Goal: Information Seeking & Learning: Learn about a topic

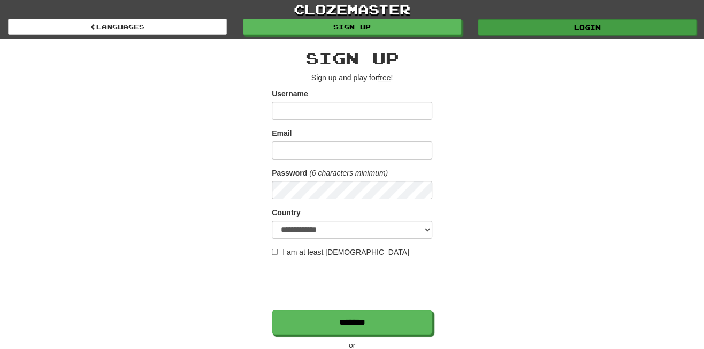
click at [555, 32] on link "Login" at bounding box center [587, 27] width 219 height 16
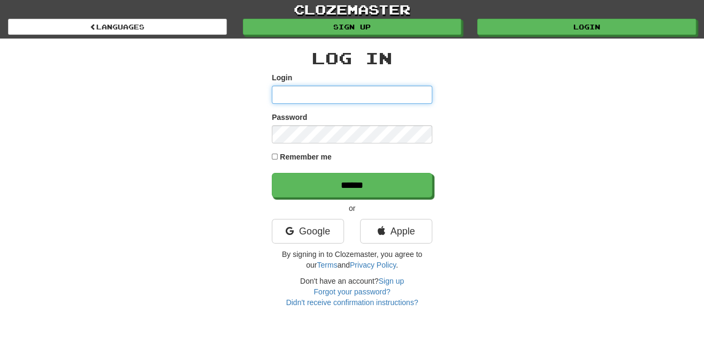
type input "*********"
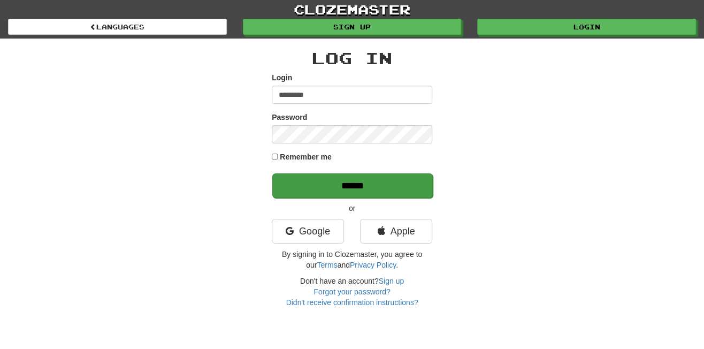
click at [379, 182] on input "******" at bounding box center [352, 185] width 161 height 25
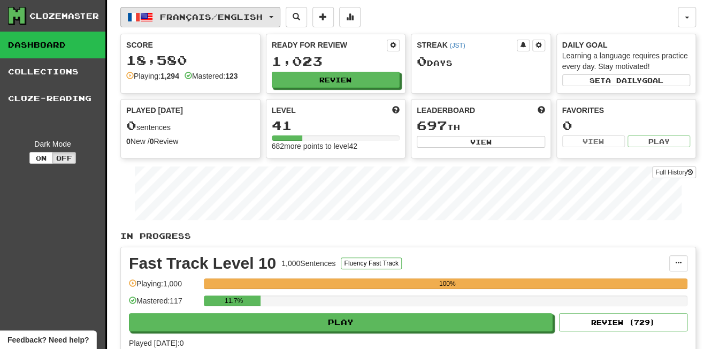
click at [196, 21] on span "Français / English" at bounding box center [211, 16] width 103 height 9
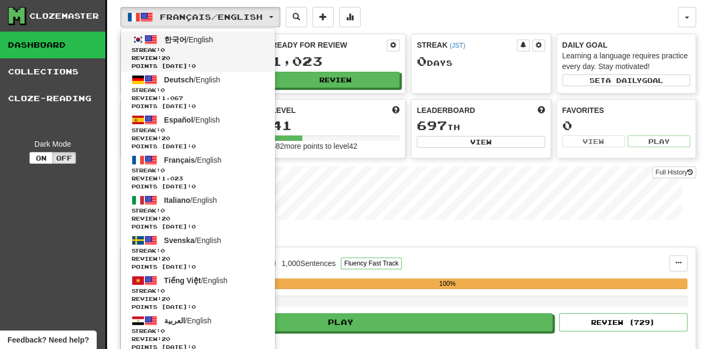
click at [176, 39] on span "한국어" at bounding box center [175, 39] width 22 height 9
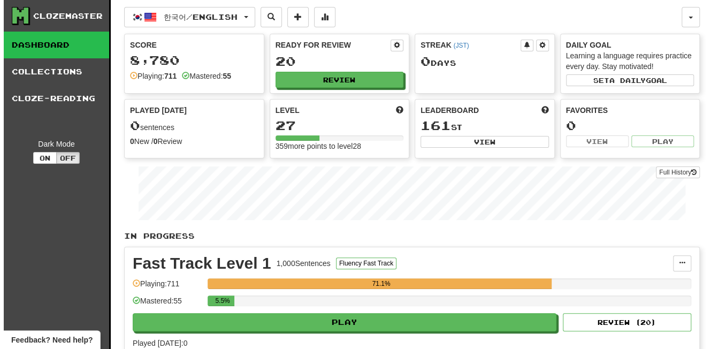
scroll to position [2, 0]
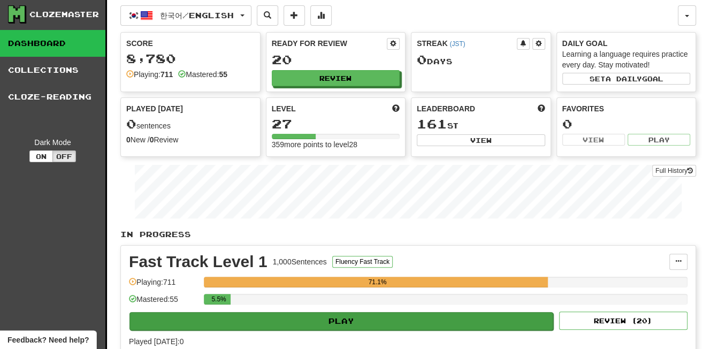
click at [352, 318] on button "Play" at bounding box center [342, 321] width 424 height 18
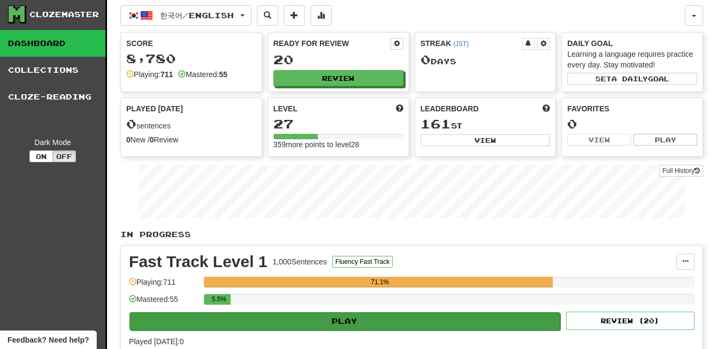
select select "**"
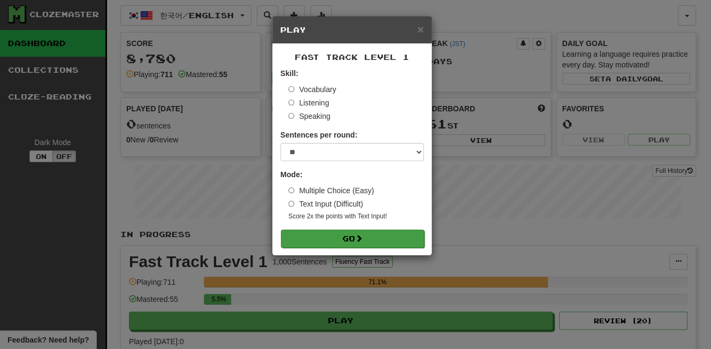
click at [375, 237] on button "Go" at bounding box center [352, 239] width 143 height 18
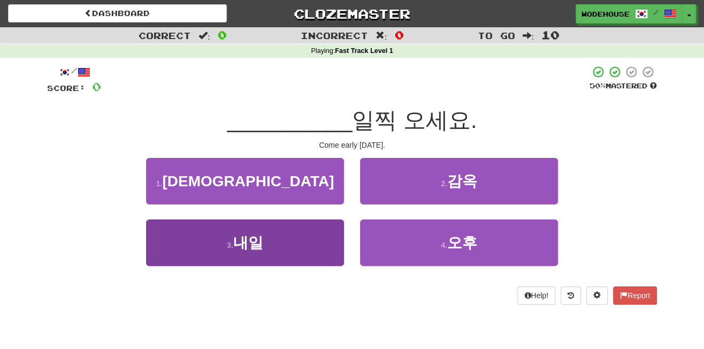
click at [289, 256] on button "3 . 내일" at bounding box center [245, 242] width 198 height 47
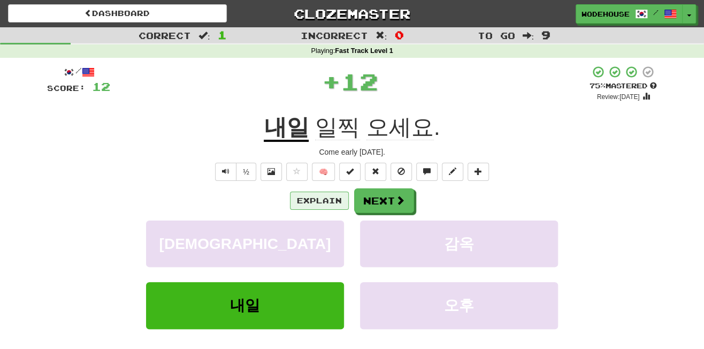
click at [314, 196] on button "Explain" at bounding box center [319, 201] width 59 height 18
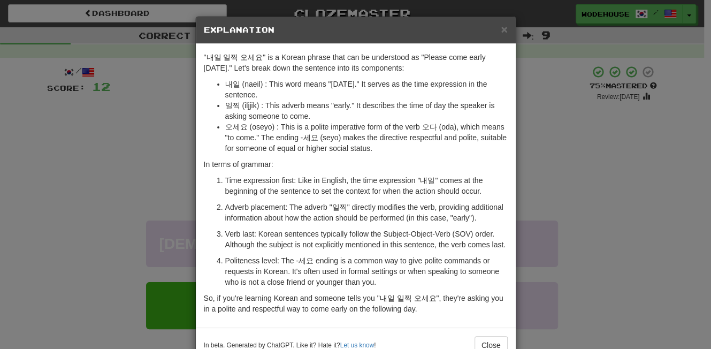
click at [91, 151] on div "× Explanation "내일 일찍 오세요" is a Korean phrase that can be understood as "Please …" at bounding box center [355, 174] width 711 height 349
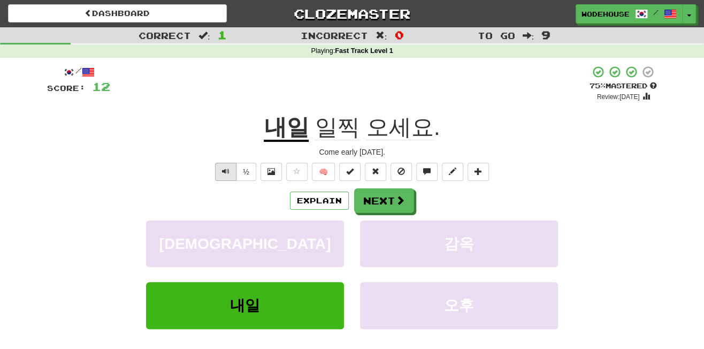
click at [221, 165] on button "Text-to-speech controls" at bounding box center [225, 172] width 21 height 18
click at [364, 199] on button "Next" at bounding box center [385, 201] width 60 height 25
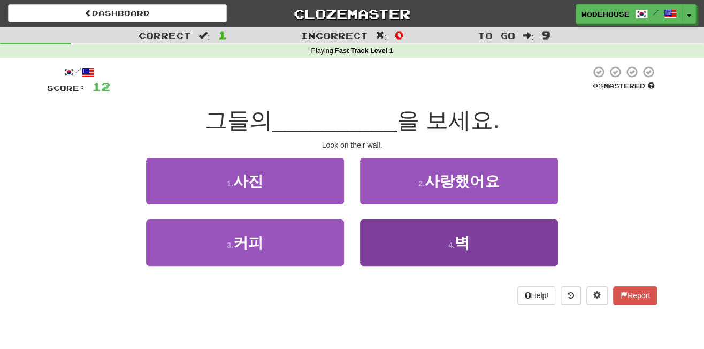
click at [391, 242] on button "4 . 벽" at bounding box center [459, 242] width 198 height 47
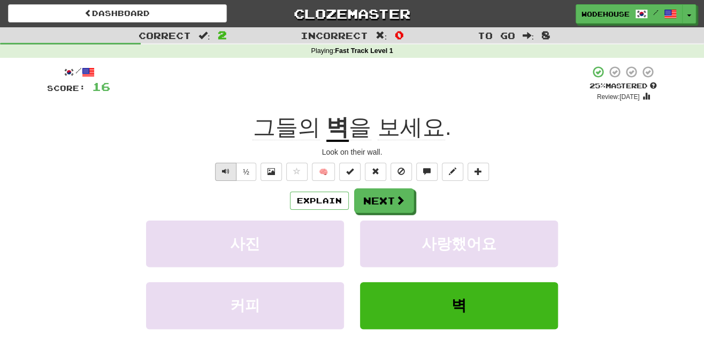
click at [218, 174] on button "Text-to-speech controls" at bounding box center [225, 172] width 21 height 18
click at [386, 201] on button "Next" at bounding box center [385, 201] width 60 height 25
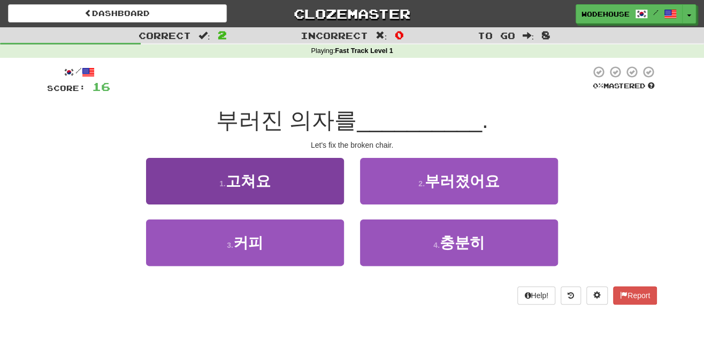
click at [272, 182] on button "1 . 고쳐요" at bounding box center [245, 181] width 198 height 47
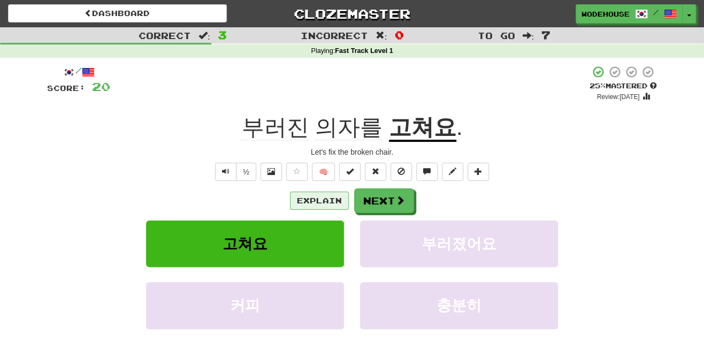
click at [314, 194] on button "Explain" at bounding box center [319, 201] width 59 height 18
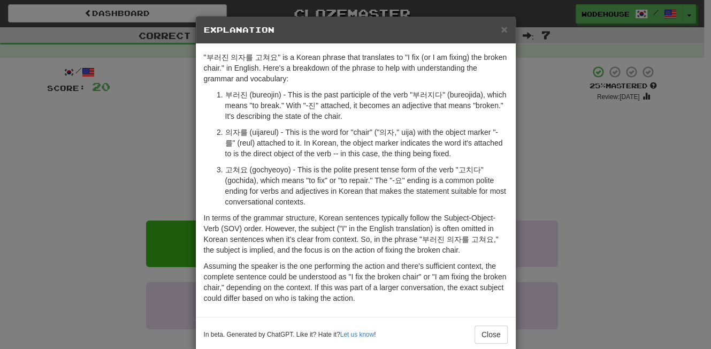
click at [123, 156] on div "× Explanation "부러진 의자를 고쳐요" is a Korean phrase that translates to "I fix (or I …" at bounding box center [355, 174] width 711 height 349
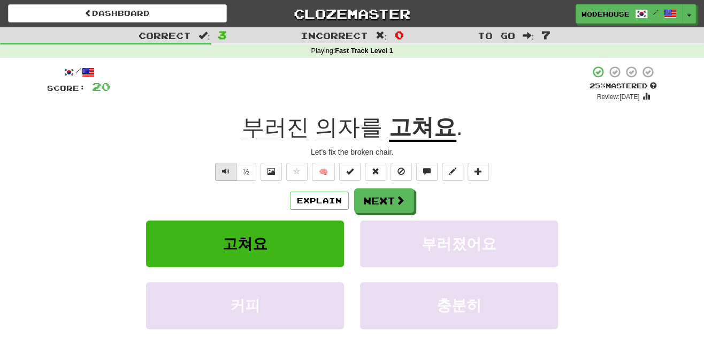
click at [221, 166] on button "Text-to-speech controls" at bounding box center [225, 172] width 21 height 18
click at [329, 197] on button "Explain" at bounding box center [319, 201] width 59 height 18
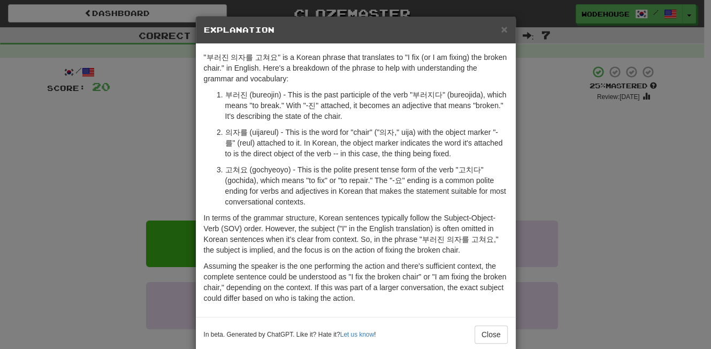
click at [110, 141] on div "× Explanation "부러진 의자를 고쳐요" is a Korean phrase that translates to "I fix (or I …" at bounding box center [355, 174] width 711 height 349
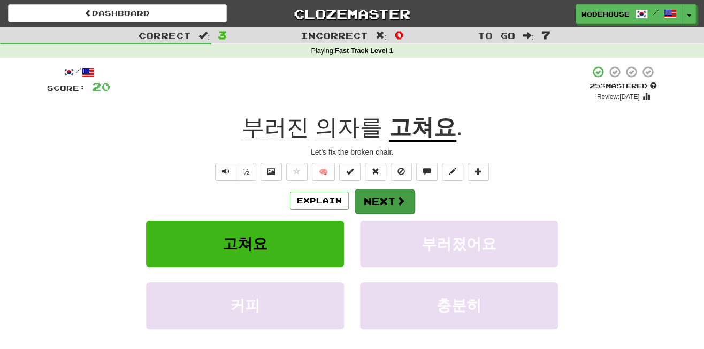
click at [364, 198] on button "Next" at bounding box center [385, 201] width 60 height 25
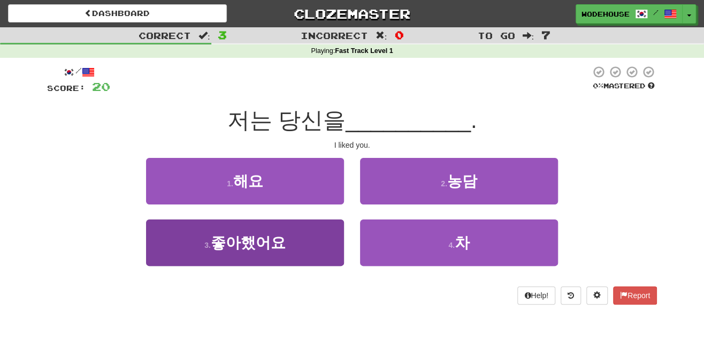
click at [288, 241] on button "3 . 좋아했어요" at bounding box center [245, 242] width 198 height 47
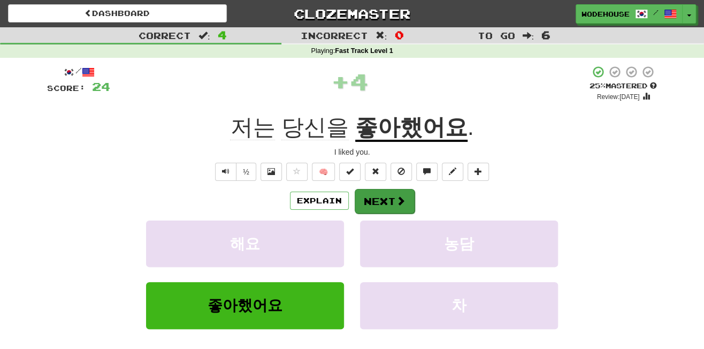
click at [369, 196] on button "Next" at bounding box center [385, 201] width 60 height 25
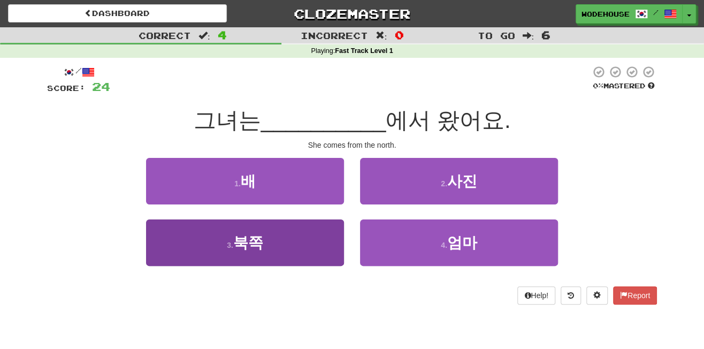
click at [285, 253] on button "3 . 북쪽" at bounding box center [245, 242] width 198 height 47
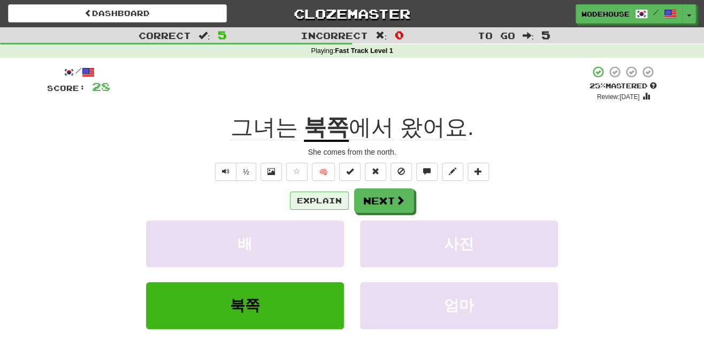
click at [332, 202] on button "Explain" at bounding box center [319, 201] width 59 height 18
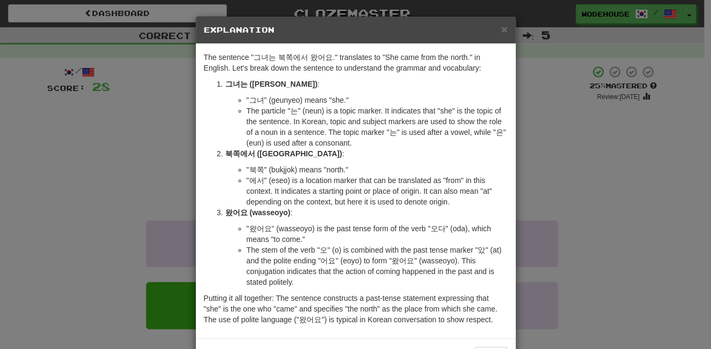
click at [107, 185] on div "× Explanation The sentence "그녀는 북쪽에서 왔어요." translates to "She came from the nor…" at bounding box center [355, 174] width 711 height 349
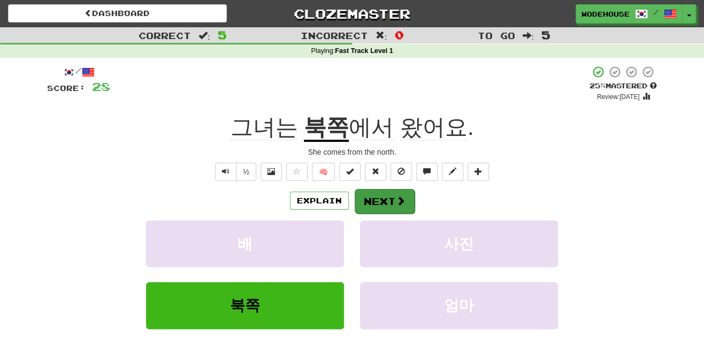
click at [393, 200] on button "Next" at bounding box center [385, 201] width 60 height 25
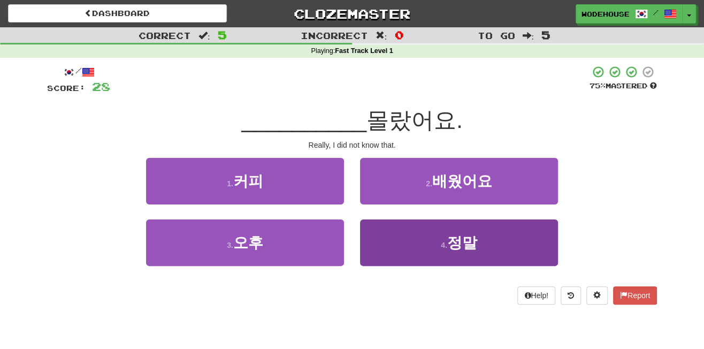
click at [378, 242] on button "4 . 정말" at bounding box center [459, 242] width 198 height 47
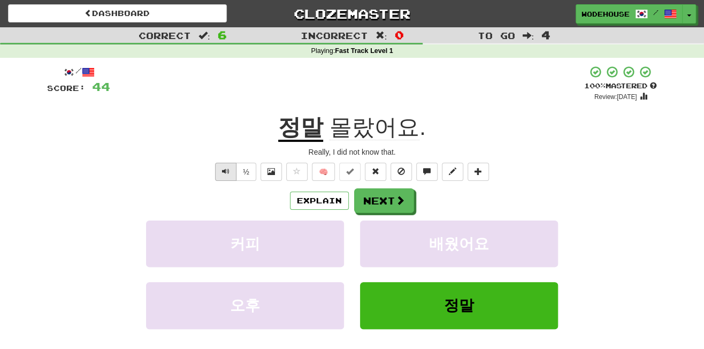
click at [233, 168] on button "Text-to-speech controls" at bounding box center [225, 172] width 21 height 18
click at [227, 168] on span "Text-to-speech controls" at bounding box center [225, 171] width 7 height 7
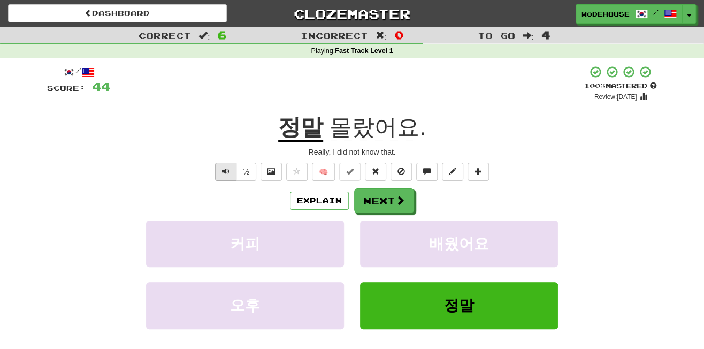
click at [227, 168] on span "Text-to-speech controls" at bounding box center [225, 171] width 7 height 7
click at [385, 196] on button "Next" at bounding box center [385, 201] width 60 height 25
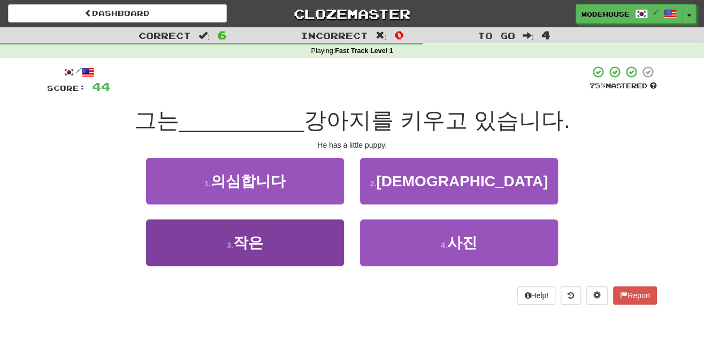
click at [266, 252] on button "3 . 작은" at bounding box center [245, 242] width 198 height 47
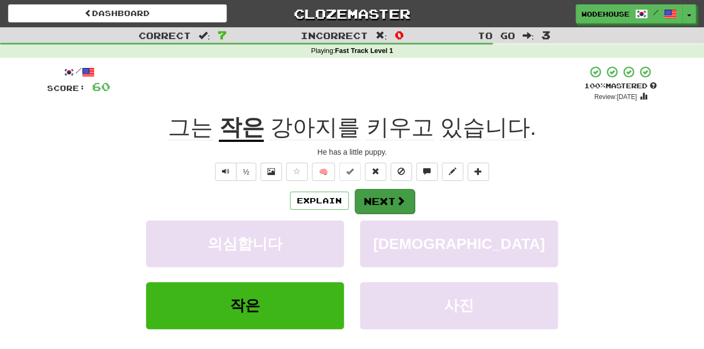
click at [382, 205] on button "Next" at bounding box center [385, 201] width 60 height 25
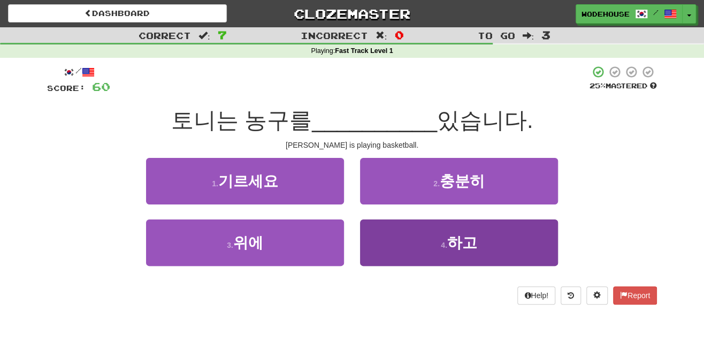
click at [405, 247] on button "4 . 하고" at bounding box center [459, 242] width 198 height 47
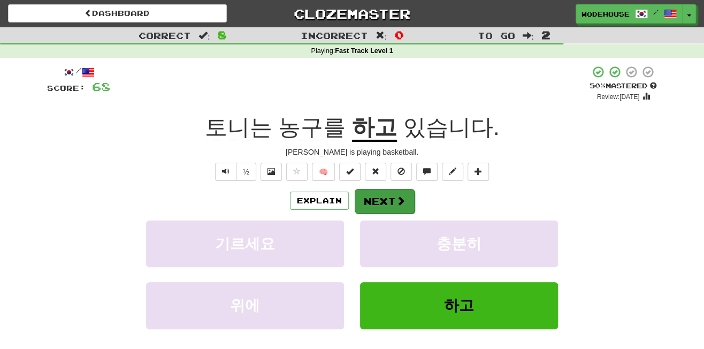
click at [407, 199] on button "Next" at bounding box center [385, 201] width 60 height 25
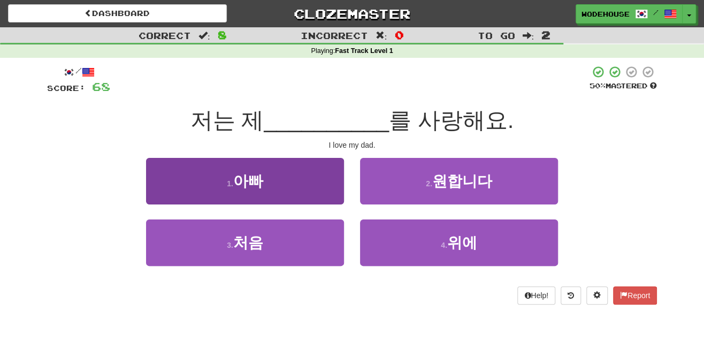
click at [276, 187] on button "1 . 아빠" at bounding box center [245, 181] width 198 height 47
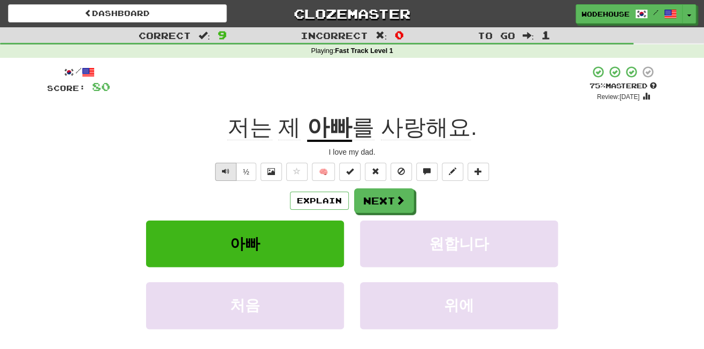
click at [232, 167] on button "Text-to-speech controls" at bounding box center [225, 172] width 21 height 18
click at [371, 195] on button "Next" at bounding box center [385, 201] width 60 height 25
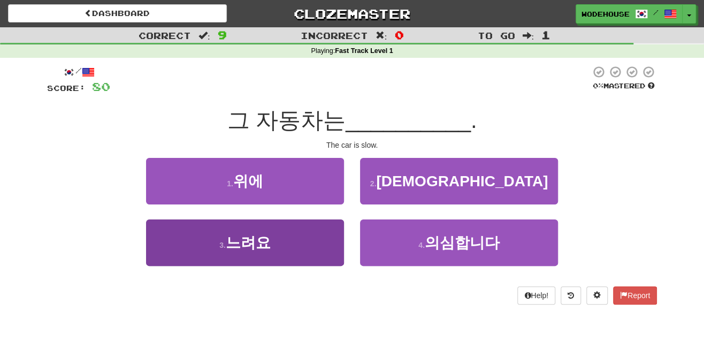
click at [305, 246] on button "3 . 느려요" at bounding box center [245, 242] width 198 height 47
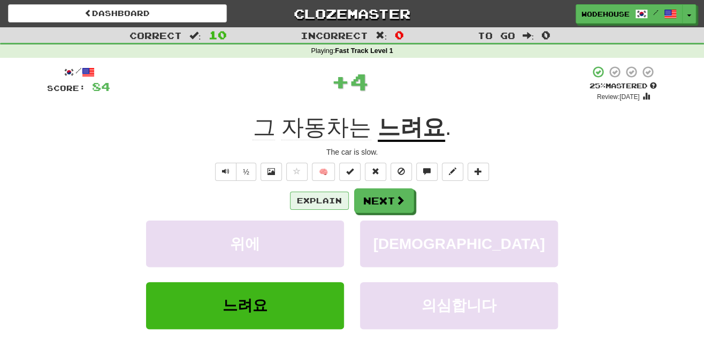
click at [308, 199] on button "Explain" at bounding box center [319, 201] width 59 height 18
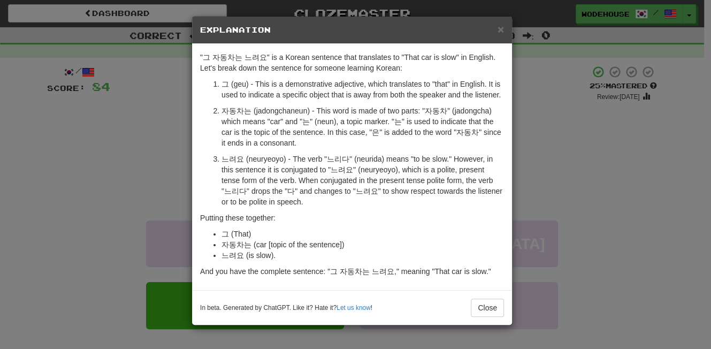
click at [59, 157] on div "× Explanation "그 자동차는 느려요" is a Korean sentence that translates to "That car is…" at bounding box center [355, 174] width 711 height 349
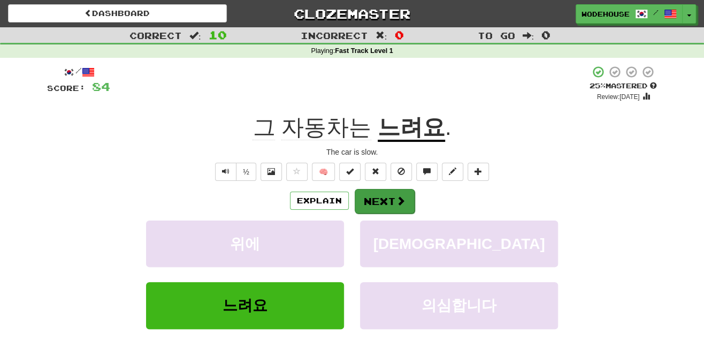
click at [401, 200] on span at bounding box center [401, 201] width 10 height 10
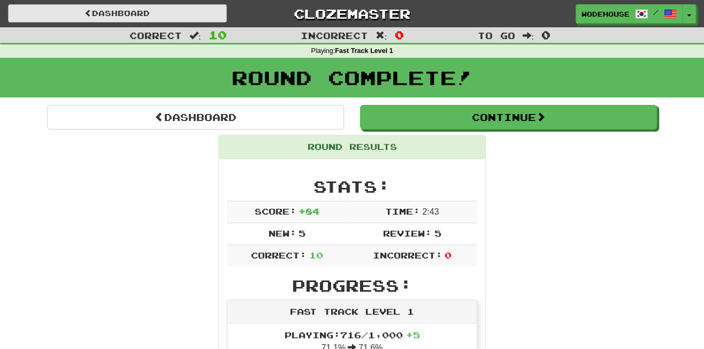
click at [166, 18] on link "Dashboard" at bounding box center [117, 13] width 219 height 18
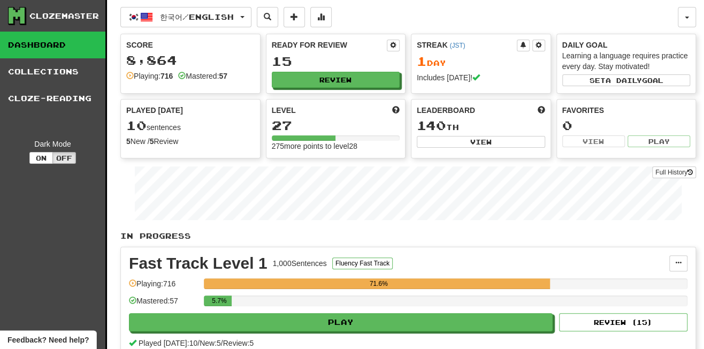
click at [166, 18] on span "한국어 / English" at bounding box center [197, 16] width 74 height 9
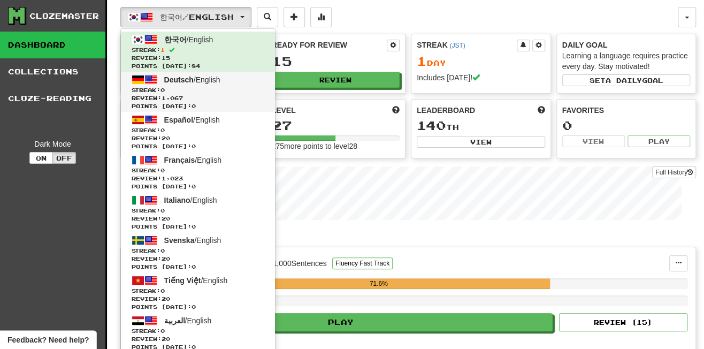
click at [201, 79] on span "Deutsch / English" at bounding box center [192, 79] width 56 height 9
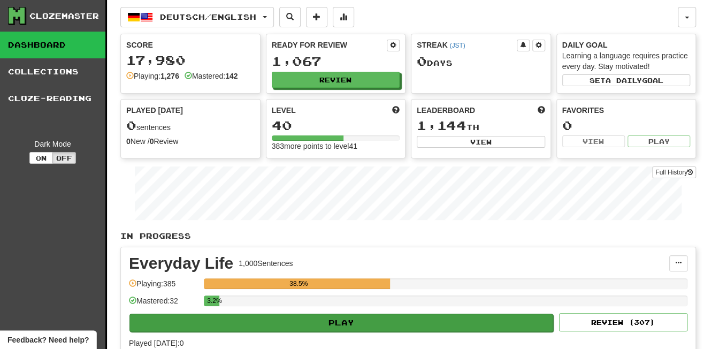
click at [318, 316] on button "Play" at bounding box center [342, 323] width 424 height 18
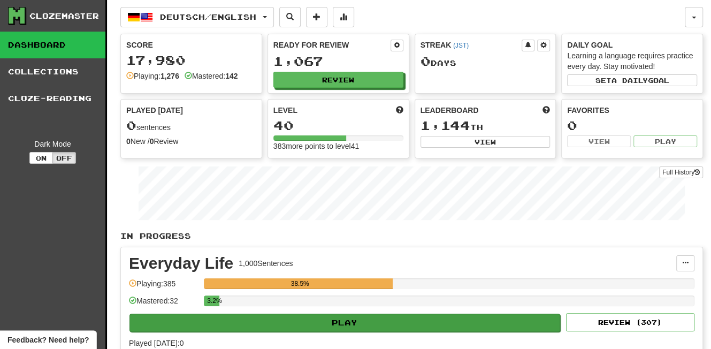
select select "**"
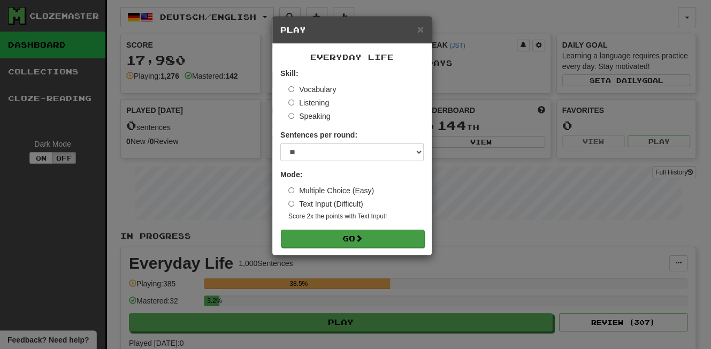
click at [328, 233] on button "Go" at bounding box center [352, 239] width 143 height 18
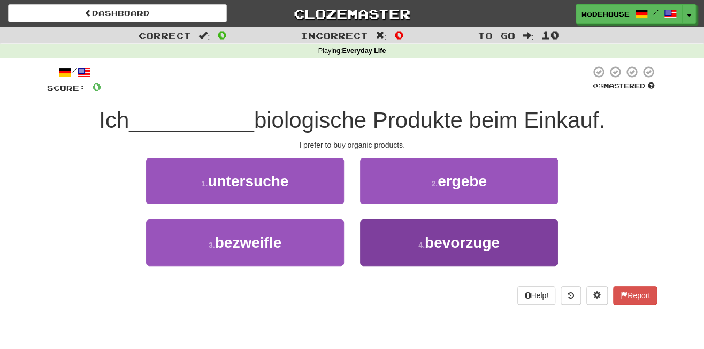
click at [369, 245] on button "4 . bevorzuge" at bounding box center [459, 242] width 198 height 47
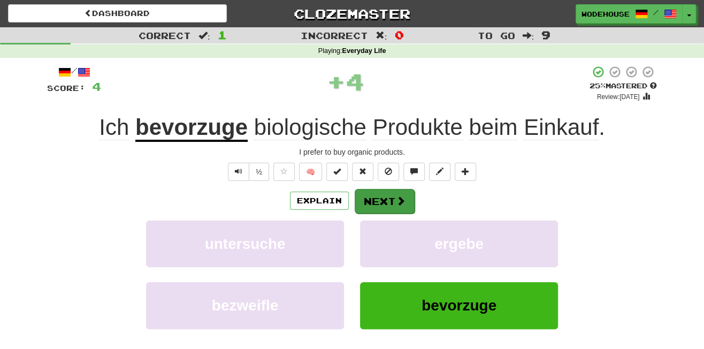
click at [396, 200] on span at bounding box center [401, 201] width 10 height 10
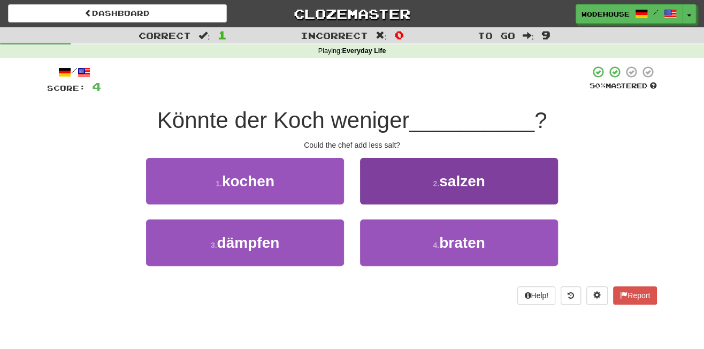
click at [470, 197] on button "2 . salzen" at bounding box center [459, 181] width 198 height 47
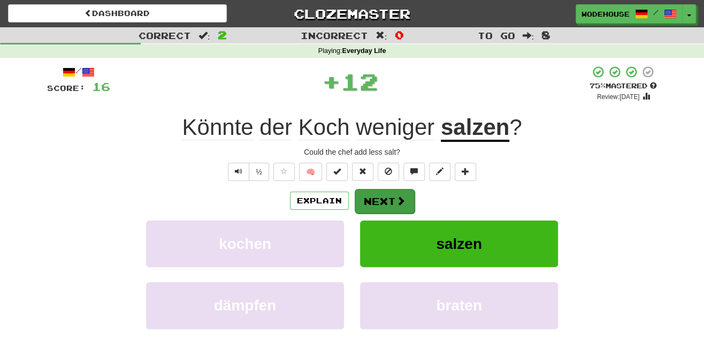
click at [401, 201] on span at bounding box center [401, 201] width 10 height 10
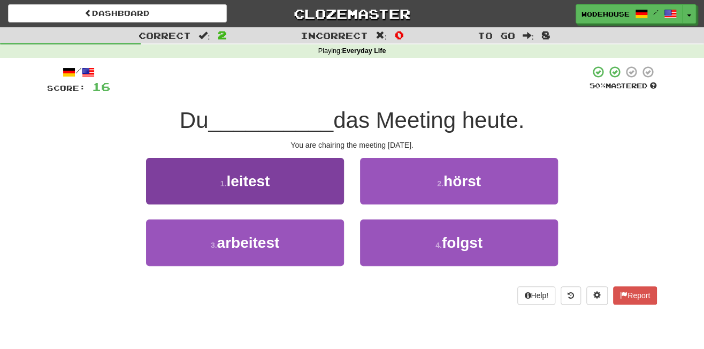
click at [256, 179] on span "leitest" at bounding box center [247, 181] width 43 height 17
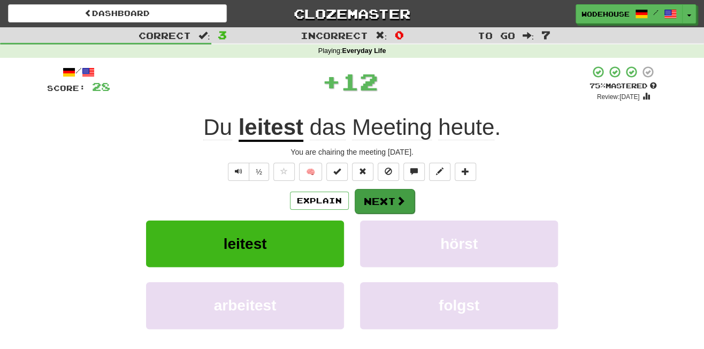
click at [382, 201] on button "Next" at bounding box center [385, 201] width 60 height 25
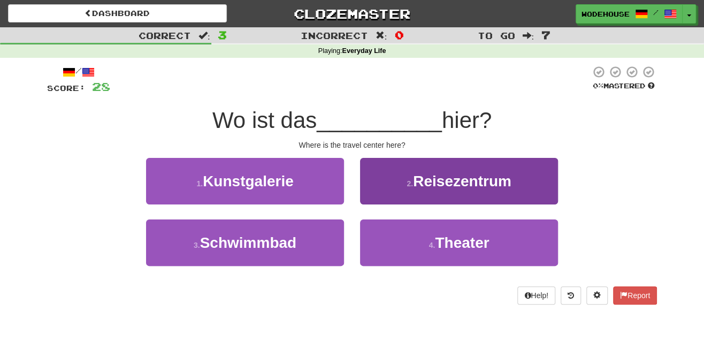
click at [469, 184] on span "Reisezentrum" at bounding box center [462, 181] width 98 height 17
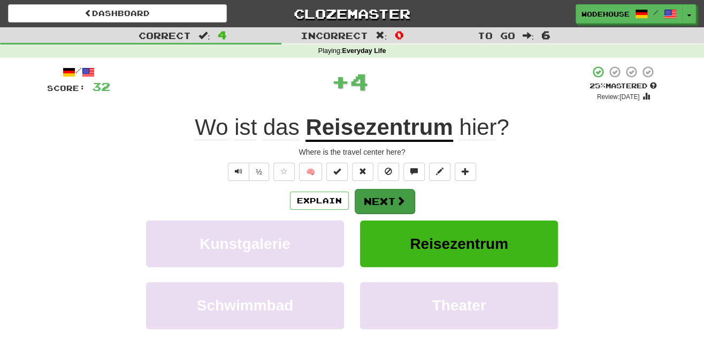
click at [399, 196] on span at bounding box center [401, 201] width 10 height 10
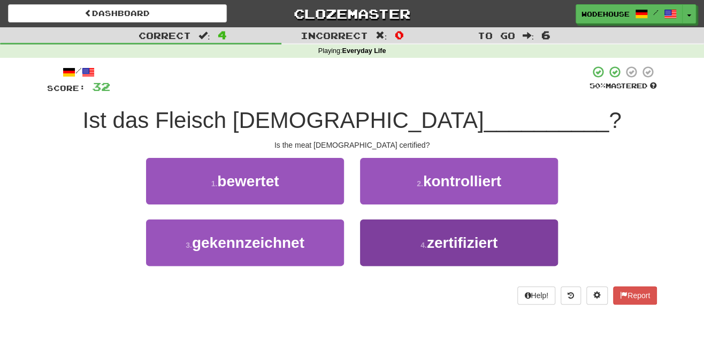
click at [441, 246] on span "zertifiziert" at bounding box center [462, 242] width 71 height 17
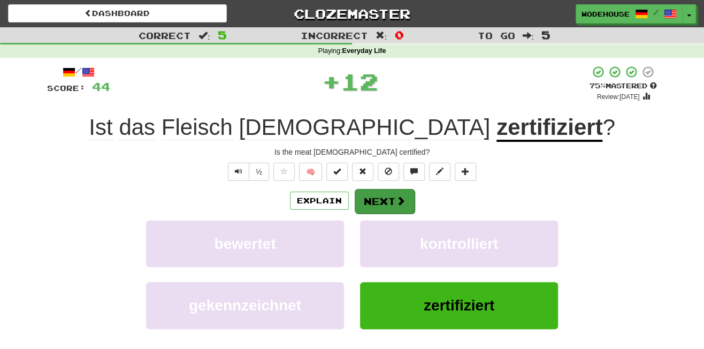
click at [392, 192] on button "Next" at bounding box center [385, 201] width 60 height 25
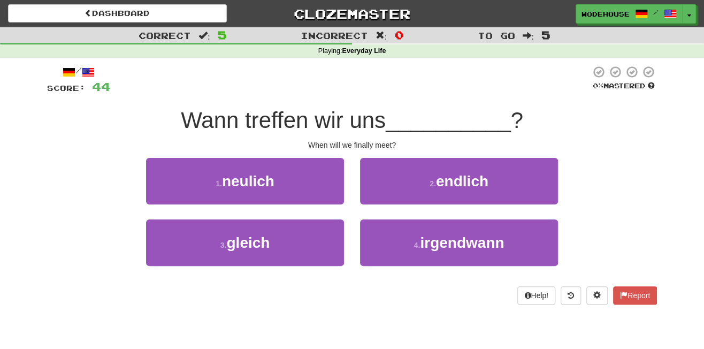
click at [392, 192] on button "2 . endlich" at bounding box center [459, 181] width 198 height 47
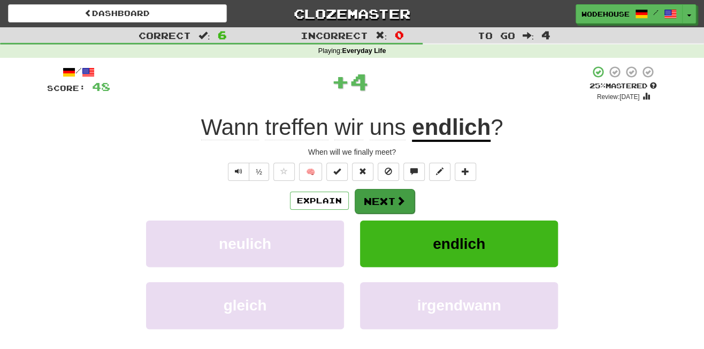
click at [402, 207] on button "Next" at bounding box center [385, 201] width 60 height 25
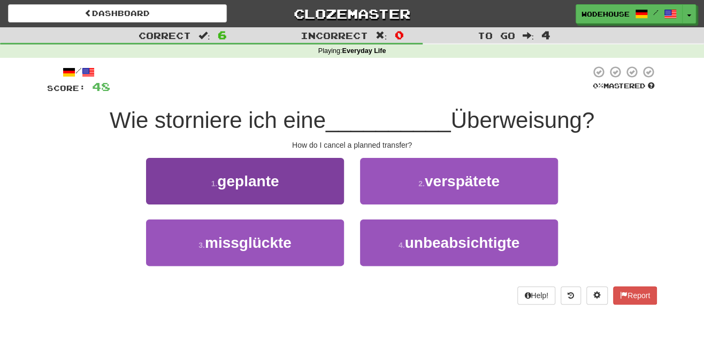
click at [271, 182] on span "geplante" at bounding box center [248, 181] width 62 height 17
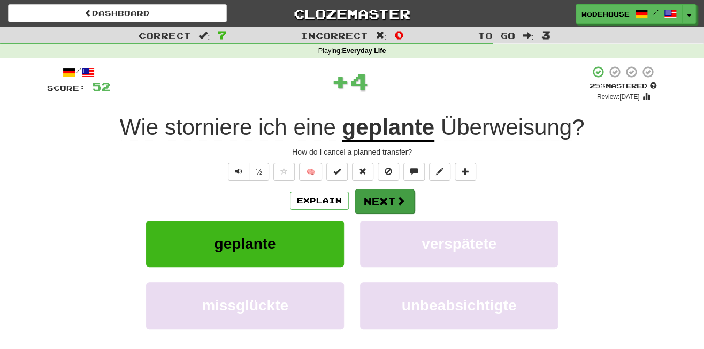
click at [383, 193] on button "Next" at bounding box center [385, 201] width 60 height 25
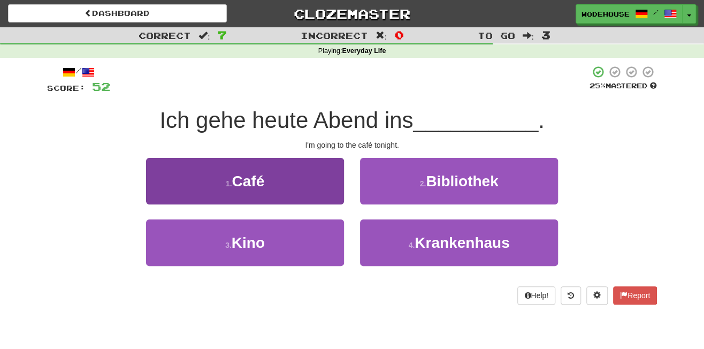
click at [310, 185] on button "1 . Café" at bounding box center [245, 181] width 198 height 47
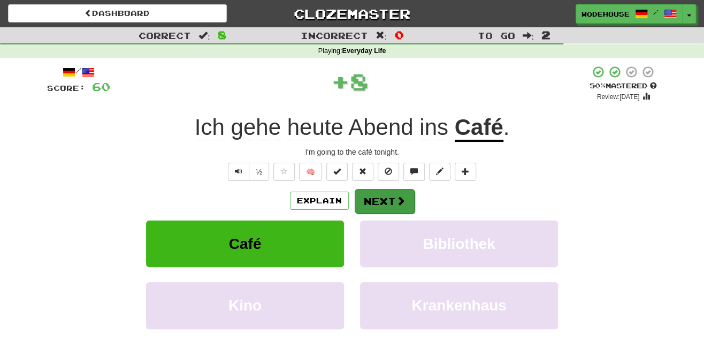
click at [378, 201] on button "Next" at bounding box center [385, 201] width 60 height 25
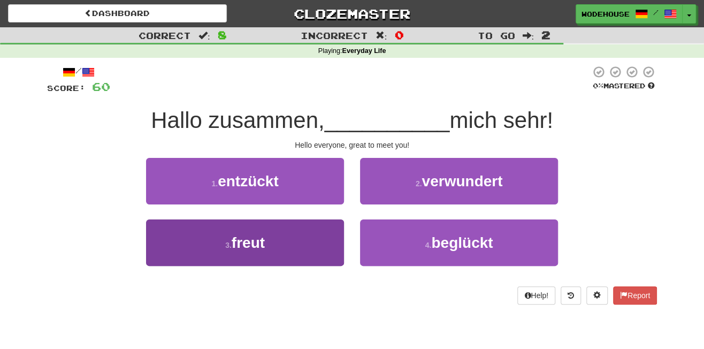
click at [311, 247] on button "3 . freut" at bounding box center [245, 242] width 198 height 47
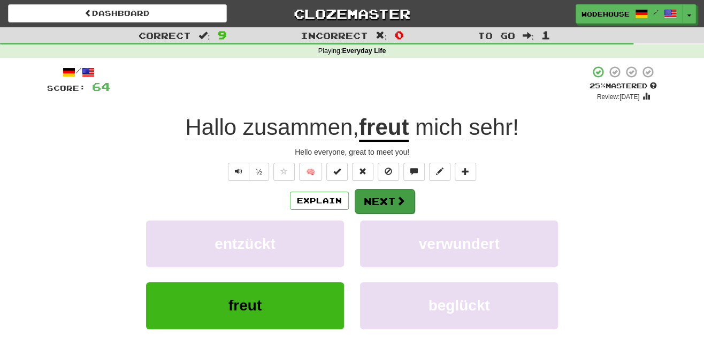
click at [370, 202] on button "Next" at bounding box center [385, 201] width 60 height 25
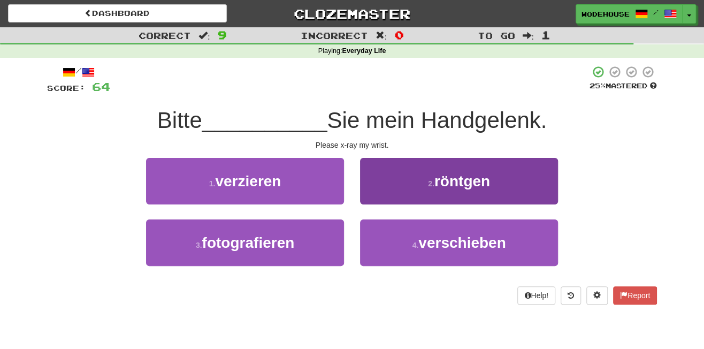
click at [497, 160] on button "2 . röntgen" at bounding box center [459, 181] width 198 height 47
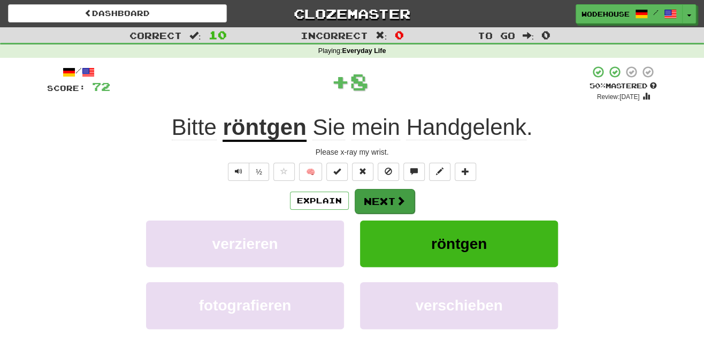
click at [379, 202] on button "Next" at bounding box center [385, 201] width 60 height 25
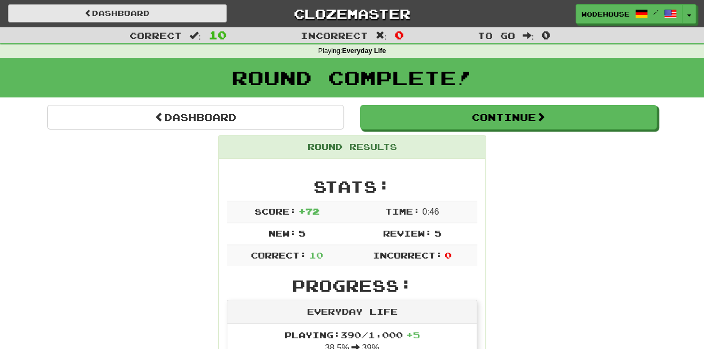
click at [154, 19] on link "Dashboard" at bounding box center [117, 13] width 219 height 18
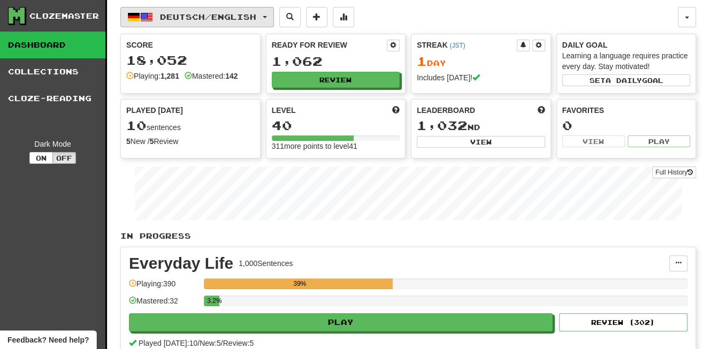
click at [171, 15] on span "Deutsch / English" at bounding box center [208, 16] width 96 height 9
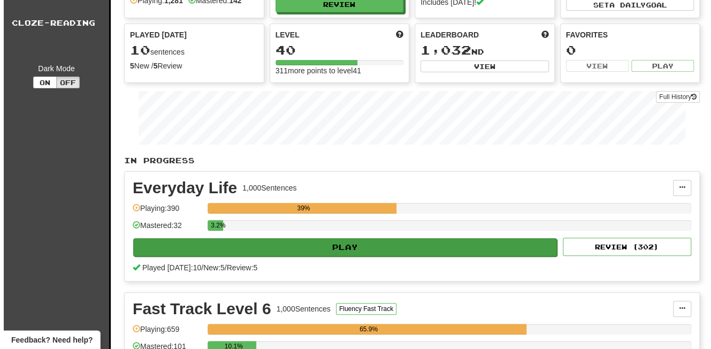
scroll to position [148, 0]
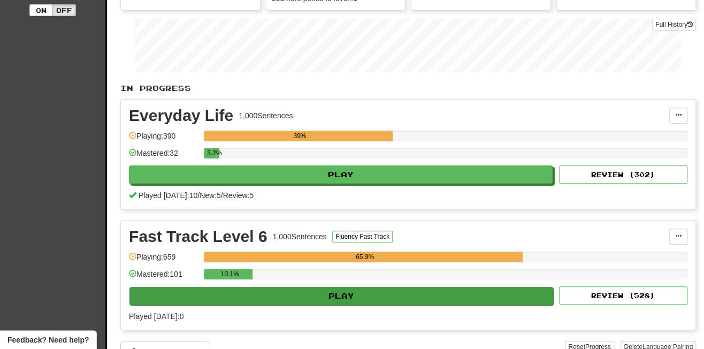
click at [374, 291] on button "Play" at bounding box center [342, 296] width 424 height 18
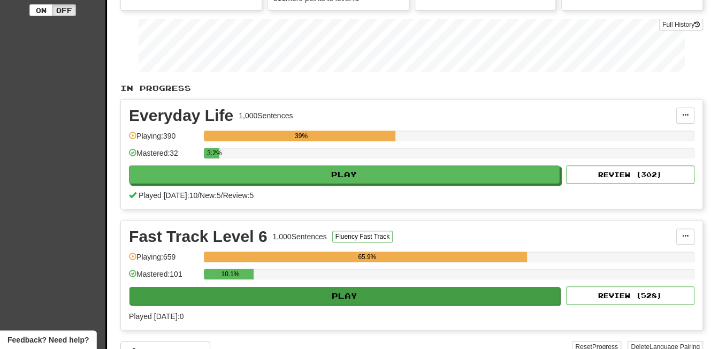
select select "**"
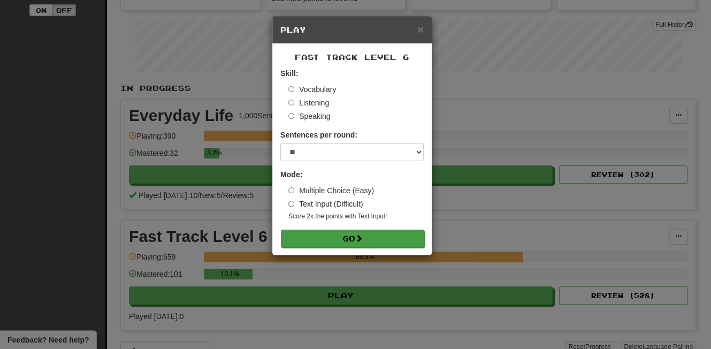
click at [379, 239] on button "Go" at bounding box center [352, 239] width 143 height 18
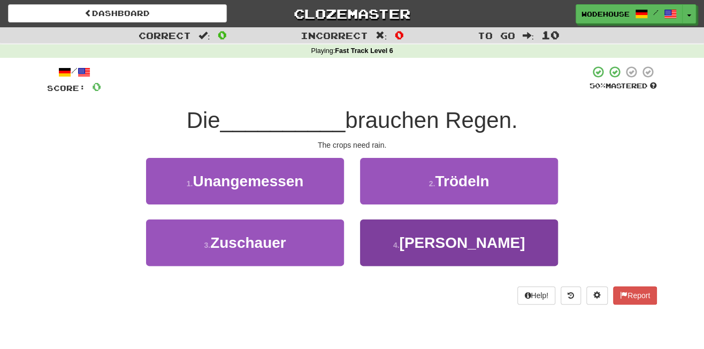
click at [418, 250] on button "4 . Felder" at bounding box center [459, 242] width 198 height 47
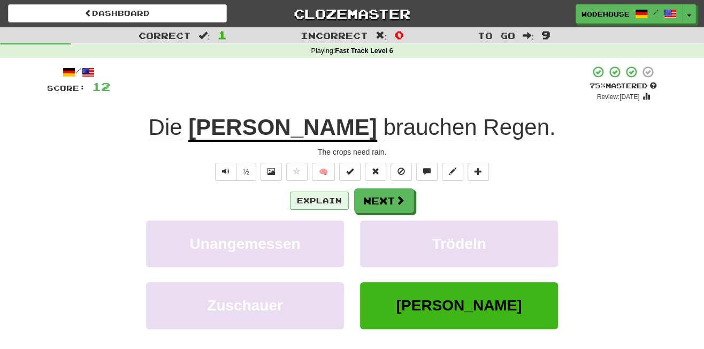
click at [335, 194] on button "Explain" at bounding box center [319, 201] width 59 height 18
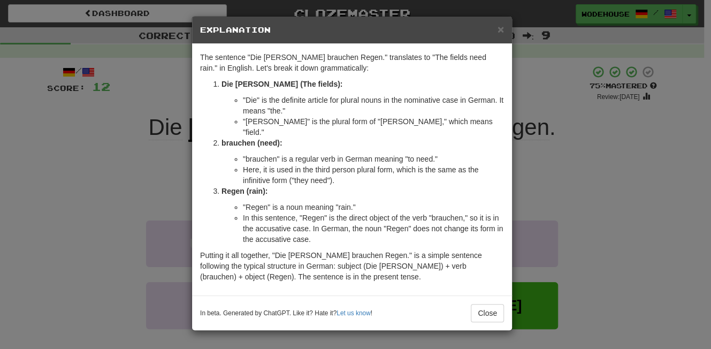
click at [84, 161] on div "× Explanation The sentence "Die Felder brauchen Regen." translates to "The fiel…" at bounding box center [355, 174] width 711 height 349
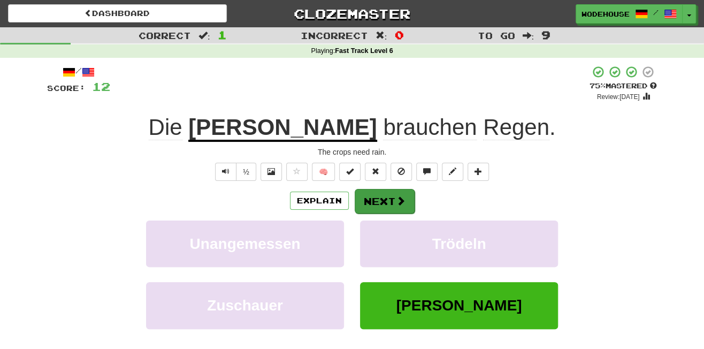
click at [361, 198] on button "Next" at bounding box center [385, 201] width 60 height 25
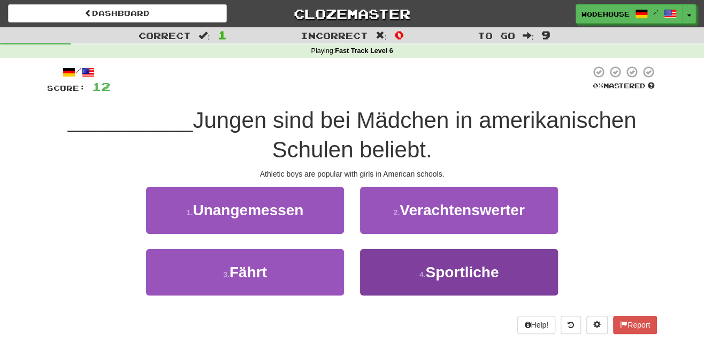
click at [420, 270] on small "4 ." at bounding box center [423, 274] width 6 height 9
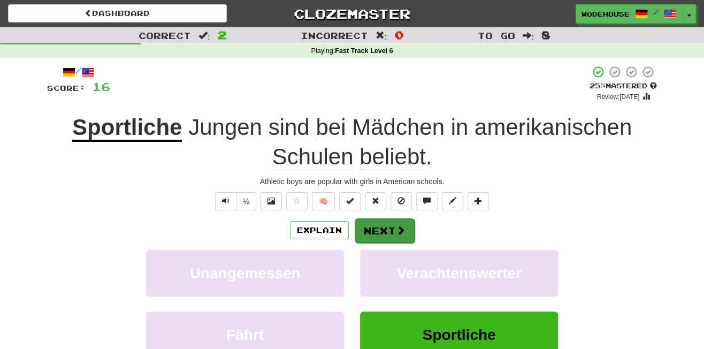
click at [393, 232] on button "Next" at bounding box center [385, 230] width 60 height 25
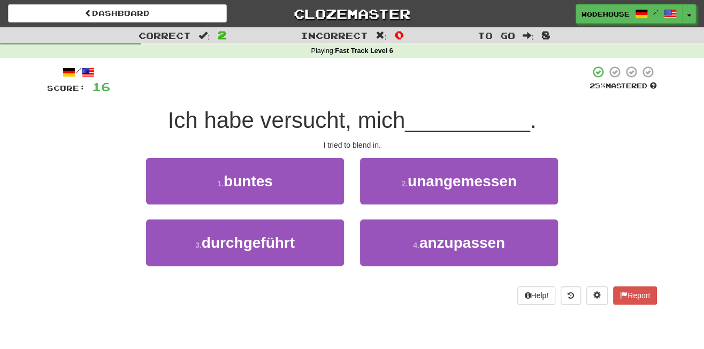
click at [393, 232] on button "4 . anzupassen" at bounding box center [459, 242] width 198 height 47
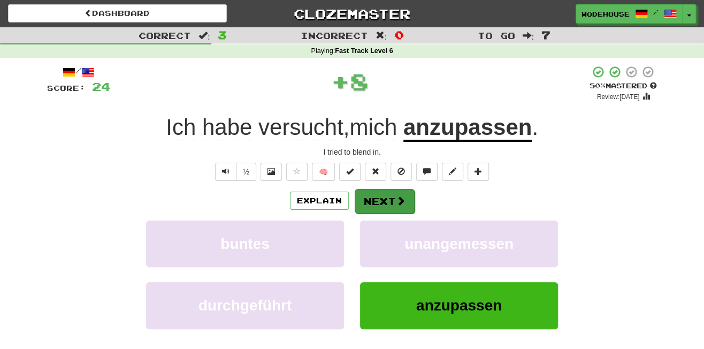
click at [406, 203] on button "Next" at bounding box center [385, 201] width 60 height 25
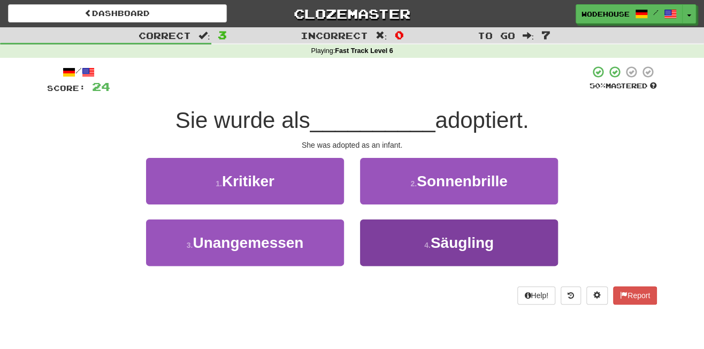
click at [405, 246] on button "4 . Säugling" at bounding box center [459, 242] width 198 height 47
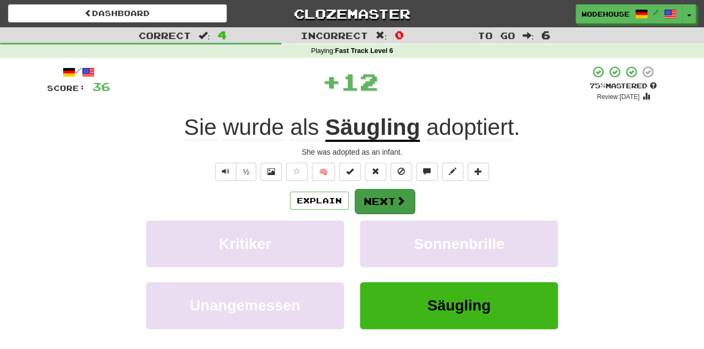
click at [391, 192] on button "Next" at bounding box center [385, 201] width 60 height 25
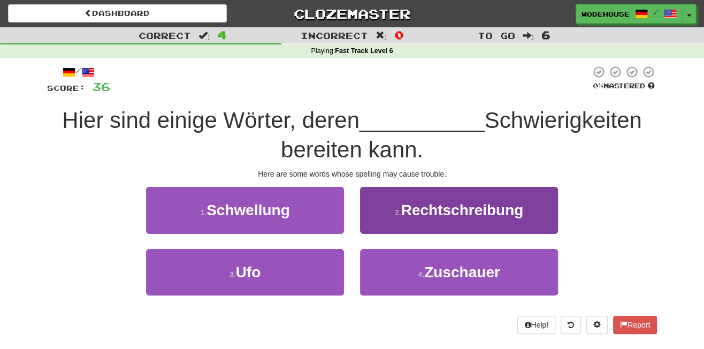
click at [406, 211] on span "Rechtschreibung" at bounding box center [462, 210] width 123 height 17
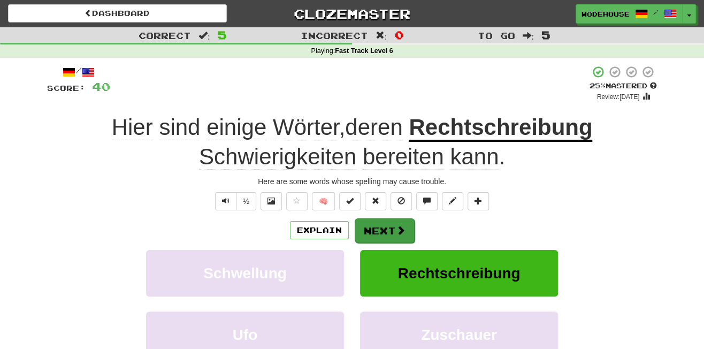
click at [387, 231] on button "Next" at bounding box center [385, 230] width 60 height 25
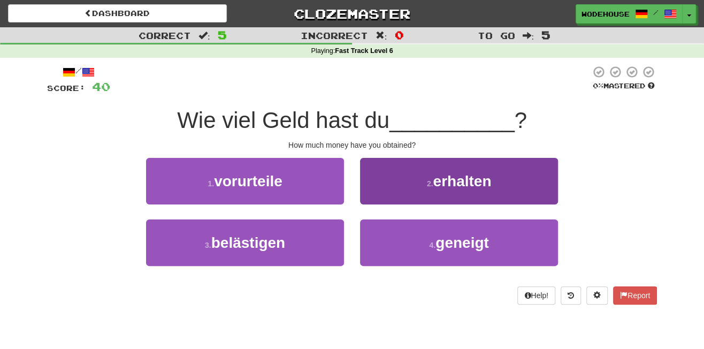
click at [455, 189] on button "2 . erhalten" at bounding box center [459, 181] width 198 height 47
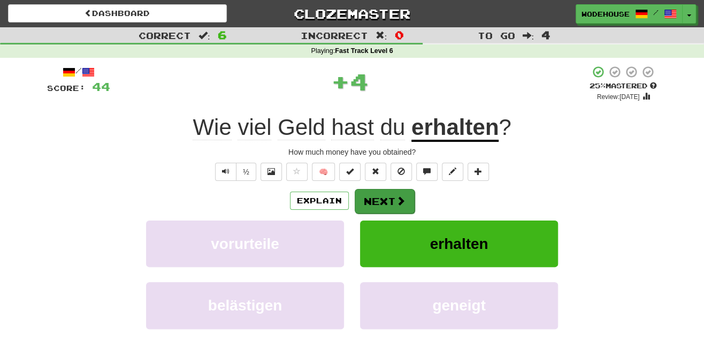
click at [377, 194] on button "Next" at bounding box center [385, 201] width 60 height 25
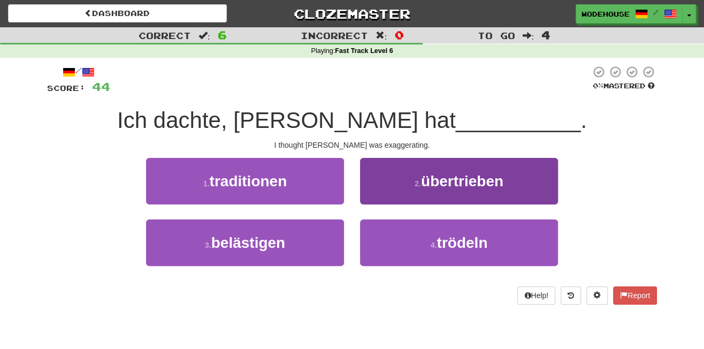
click at [428, 179] on span "übertrieben" at bounding box center [462, 181] width 82 height 17
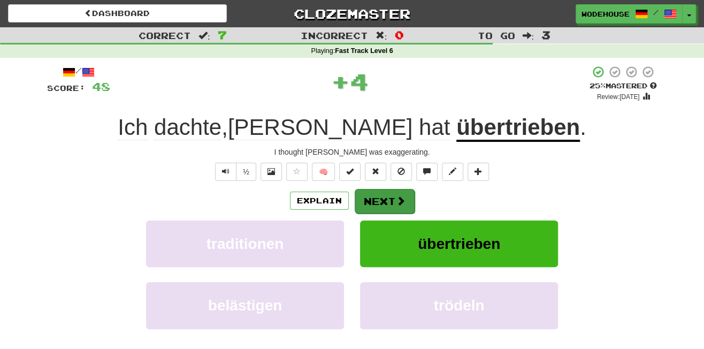
click at [368, 200] on button "Next" at bounding box center [385, 201] width 60 height 25
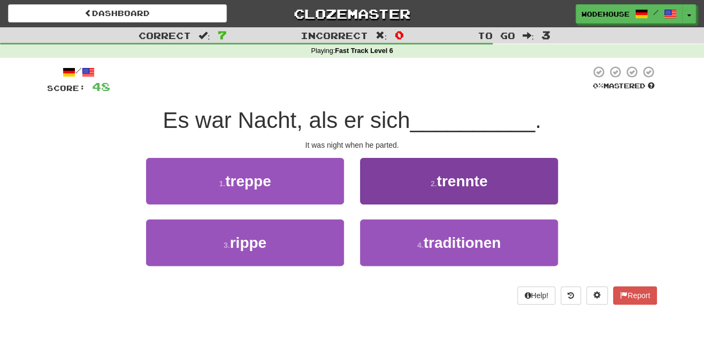
click at [430, 188] on button "2 . trennte" at bounding box center [459, 181] width 198 height 47
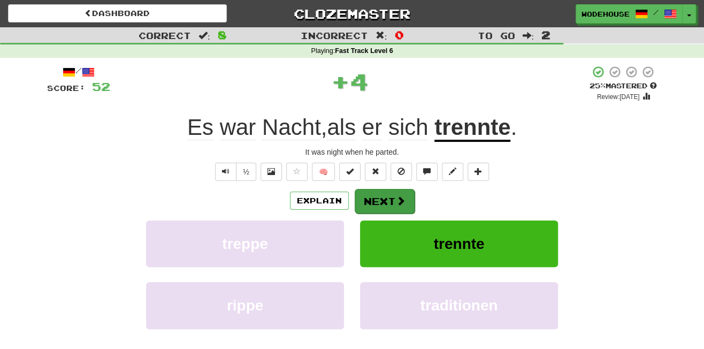
click at [391, 196] on button "Next" at bounding box center [385, 201] width 60 height 25
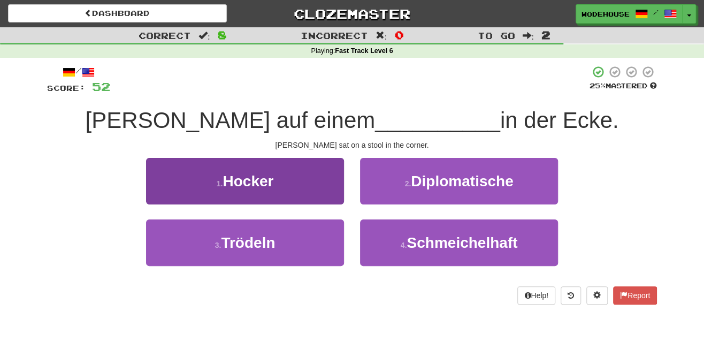
click at [297, 176] on button "1 . Hocker" at bounding box center [245, 181] width 198 height 47
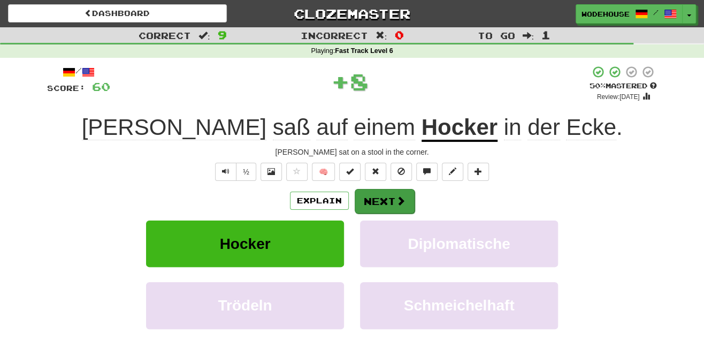
click at [396, 200] on span at bounding box center [401, 201] width 10 height 10
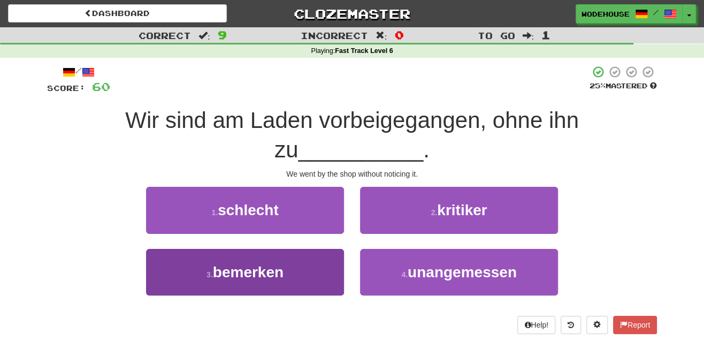
click at [280, 264] on span "bemerken" at bounding box center [248, 272] width 71 height 17
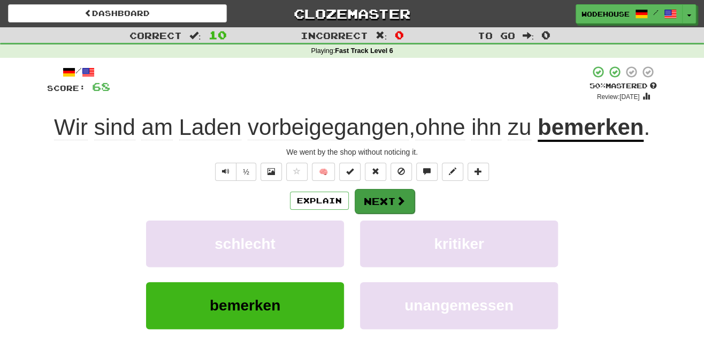
click at [396, 196] on span at bounding box center [401, 201] width 10 height 10
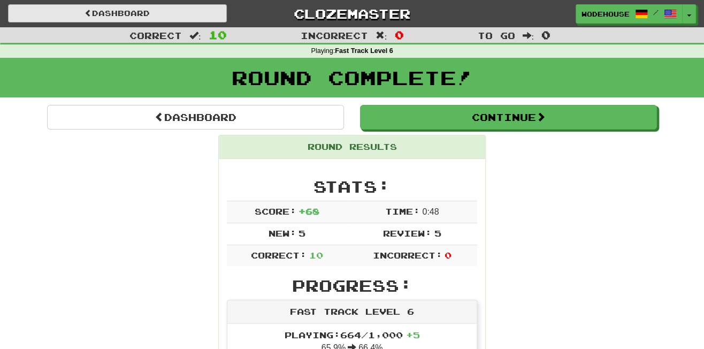
click at [135, 16] on link "Dashboard" at bounding box center [117, 13] width 219 height 18
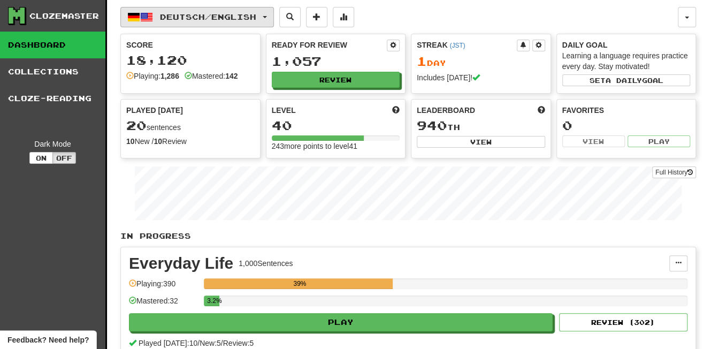
click at [175, 22] on button "Deutsch / English" at bounding box center [197, 17] width 154 height 20
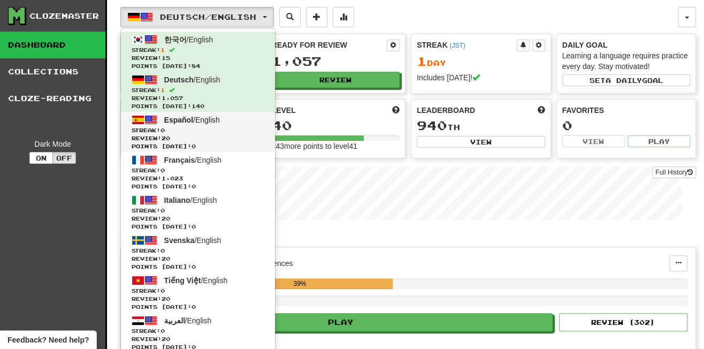
click at [183, 117] on span "Español" at bounding box center [178, 120] width 29 height 9
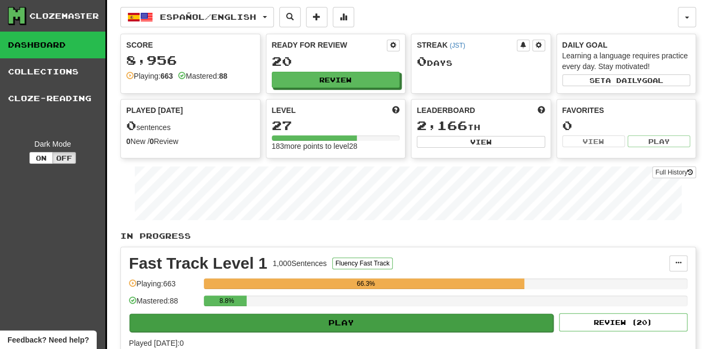
click at [339, 320] on button "Play" at bounding box center [342, 323] width 424 height 18
select select "**"
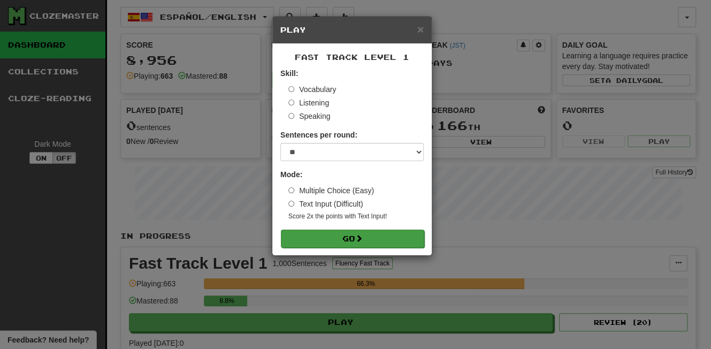
click at [366, 236] on button "Go" at bounding box center [352, 239] width 143 height 18
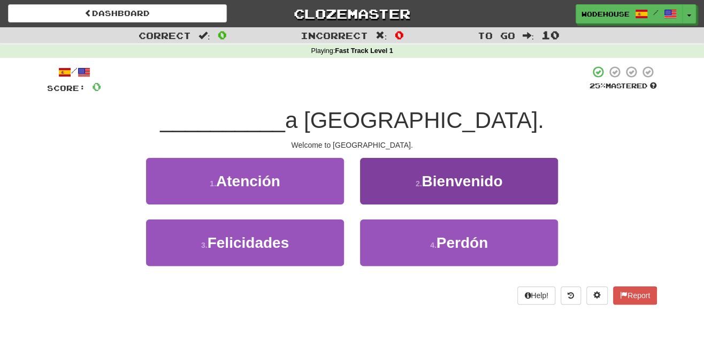
click at [484, 189] on button "2 . [GEOGRAPHIC_DATA]" at bounding box center [459, 181] width 198 height 47
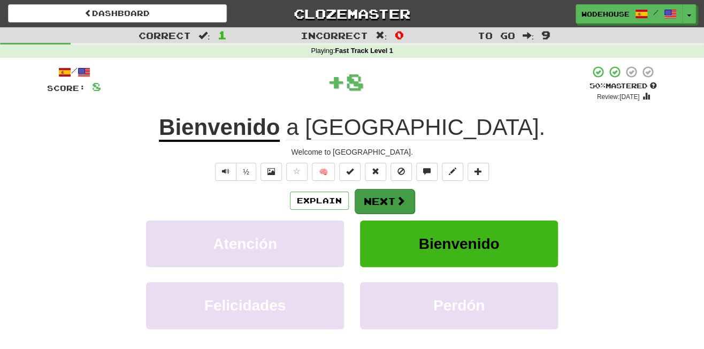
click at [378, 204] on button "Next" at bounding box center [385, 201] width 60 height 25
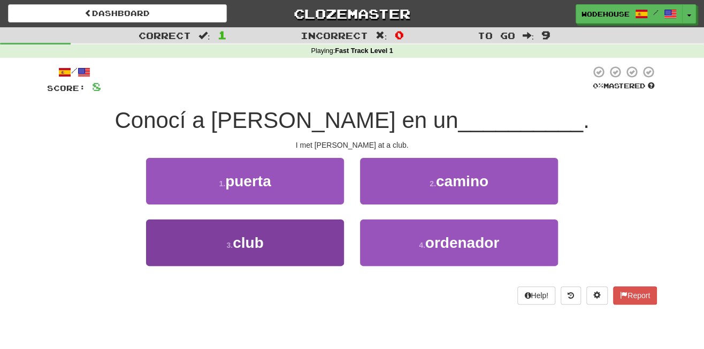
click at [264, 237] on span "club" at bounding box center [248, 242] width 31 height 17
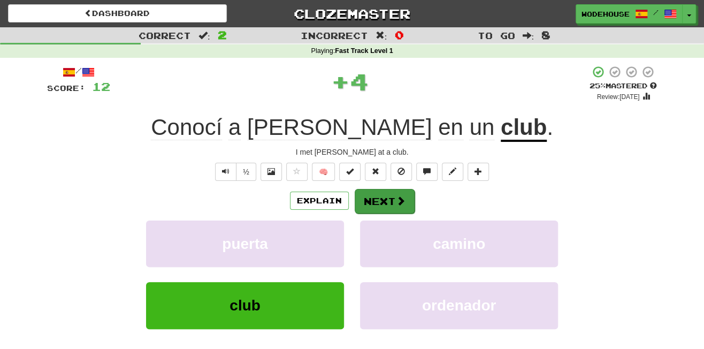
click at [390, 198] on button "Next" at bounding box center [385, 201] width 60 height 25
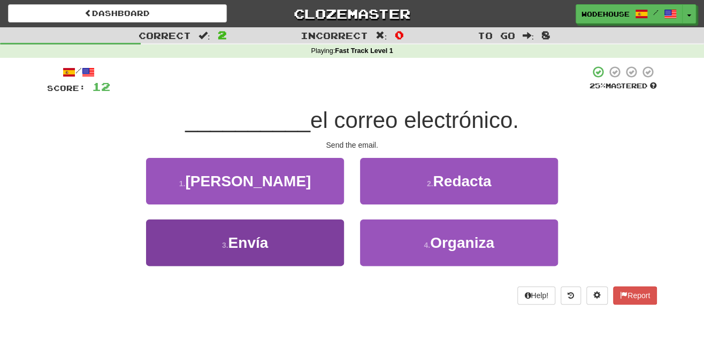
click at [310, 254] on button "3 . Envía" at bounding box center [245, 242] width 198 height 47
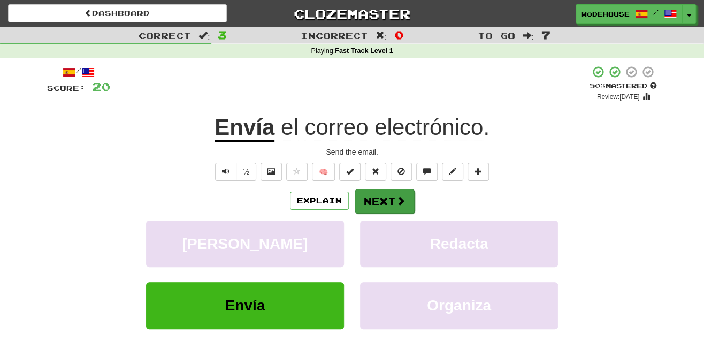
click at [385, 198] on button "Next" at bounding box center [385, 201] width 60 height 25
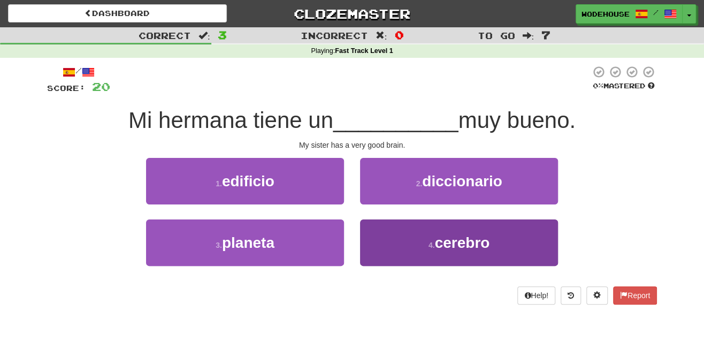
click at [371, 241] on button "4 . cerebro" at bounding box center [459, 242] width 198 height 47
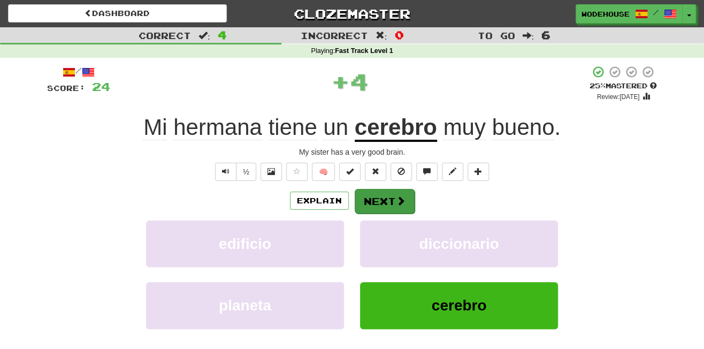
click at [385, 192] on button "Next" at bounding box center [385, 201] width 60 height 25
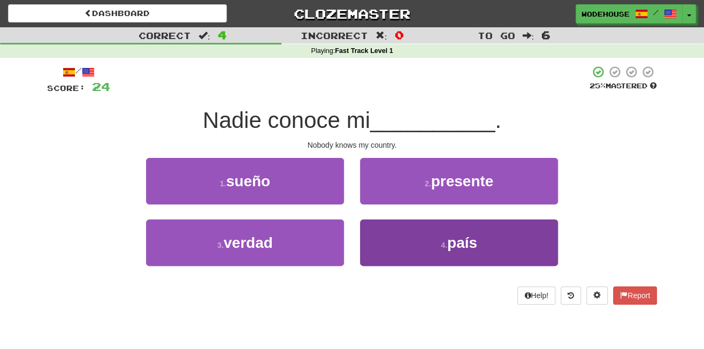
click at [422, 241] on button "4 . país" at bounding box center [459, 242] width 198 height 47
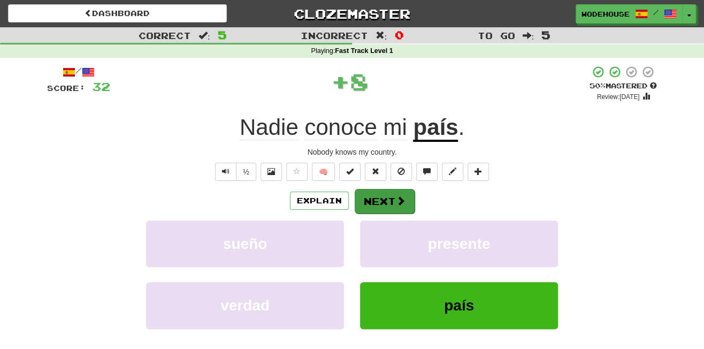
click at [403, 202] on span at bounding box center [401, 201] width 10 height 10
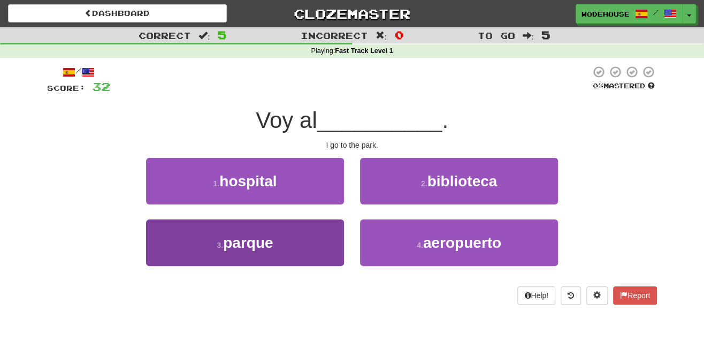
click at [282, 252] on button "3 . parque" at bounding box center [245, 242] width 198 height 47
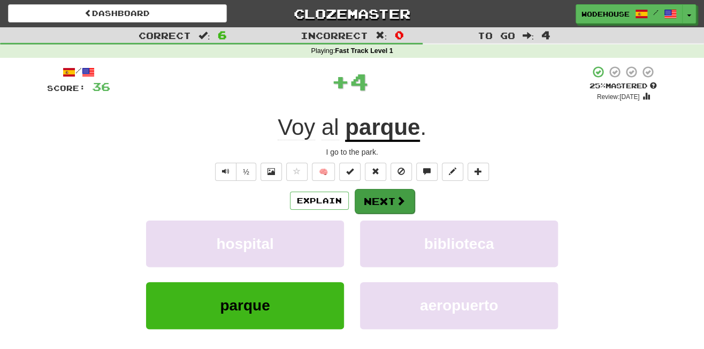
click at [386, 192] on button "Next" at bounding box center [385, 201] width 60 height 25
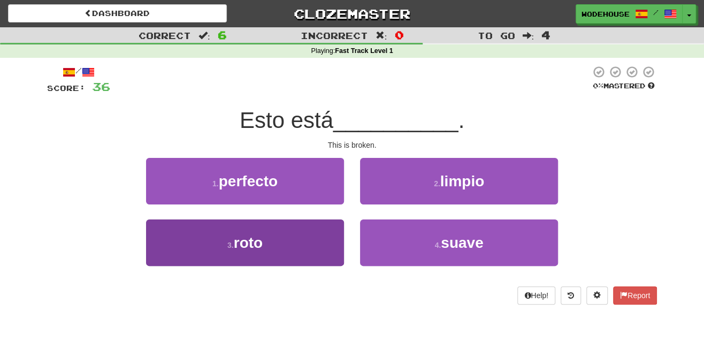
click at [284, 241] on button "3 . roto" at bounding box center [245, 242] width 198 height 47
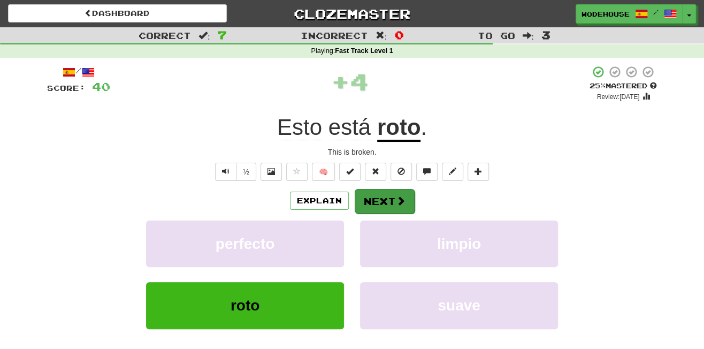
click at [368, 195] on button "Next" at bounding box center [385, 201] width 60 height 25
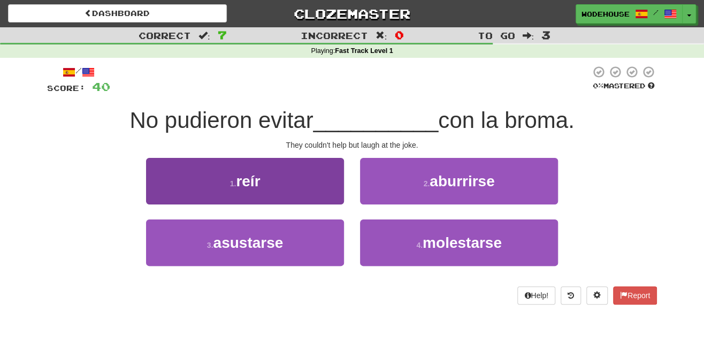
click at [293, 188] on button "1 . reír" at bounding box center [245, 181] width 198 height 47
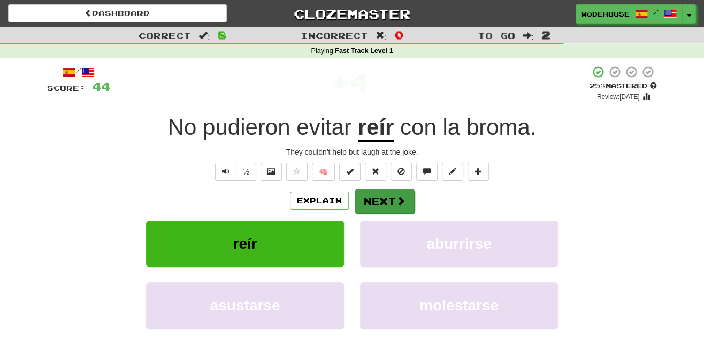
click at [396, 199] on span at bounding box center [401, 201] width 10 height 10
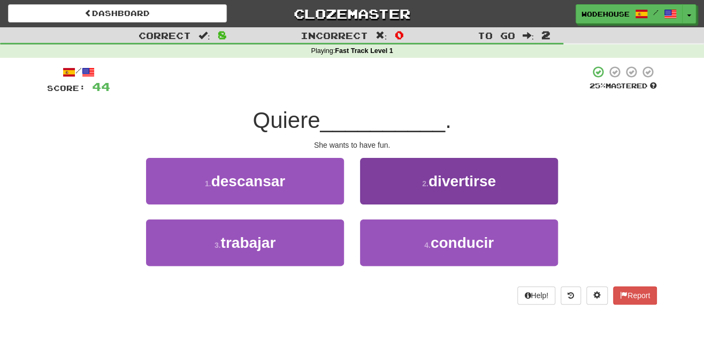
click at [389, 194] on button "2 . divertirse" at bounding box center [459, 181] width 198 height 47
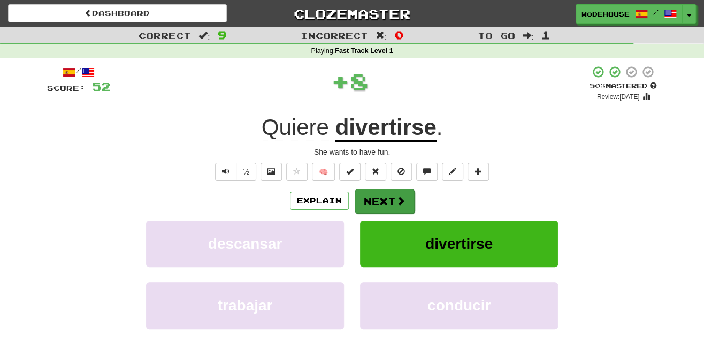
click at [393, 202] on button "Next" at bounding box center [385, 201] width 60 height 25
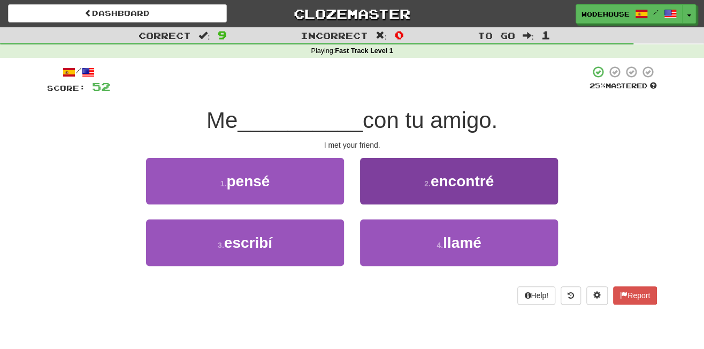
click at [419, 186] on button "2 . encontré" at bounding box center [459, 181] width 198 height 47
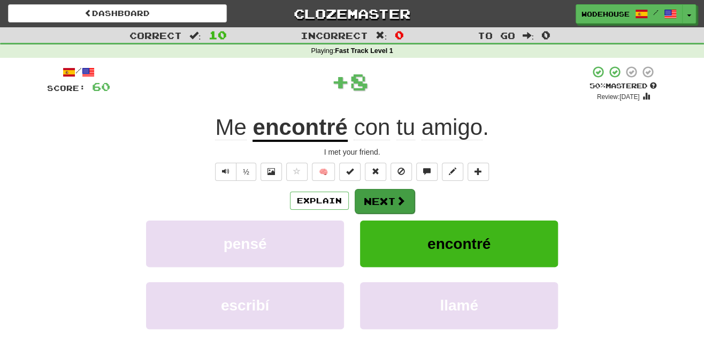
click at [380, 198] on button "Next" at bounding box center [385, 201] width 60 height 25
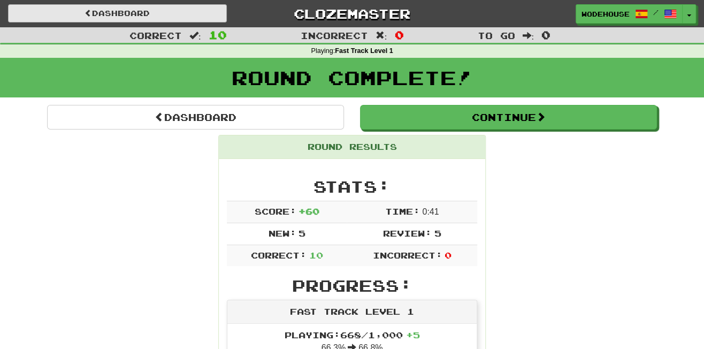
click at [152, 14] on link "Dashboard" at bounding box center [117, 13] width 219 height 18
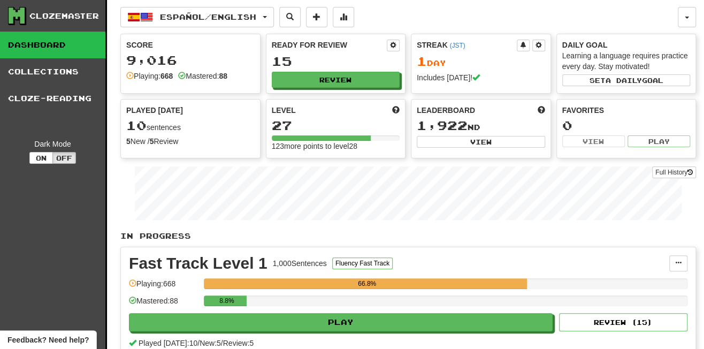
click at [152, 14] on span "button" at bounding box center [146, 17] width 13 height 13
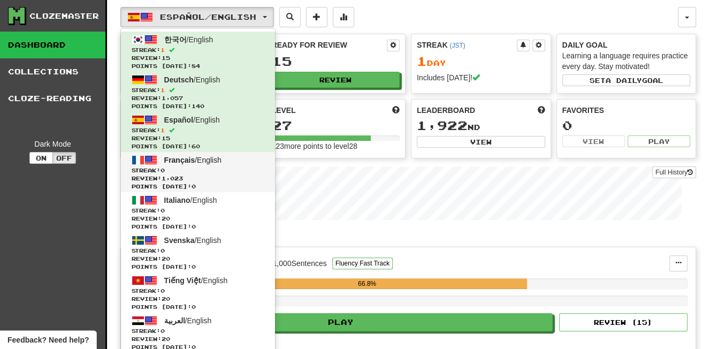
click at [212, 156] on span "Français / English" at bounding box center [192, 160] width 57 height 9
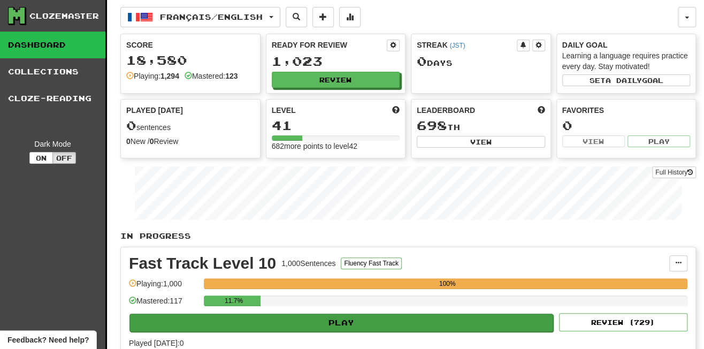
click at [407, 318] on button "Play" at bounding box center [342, 323] width 424 height 18
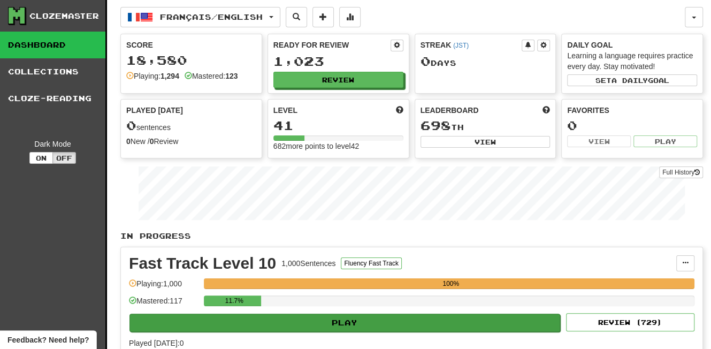
select select "**"
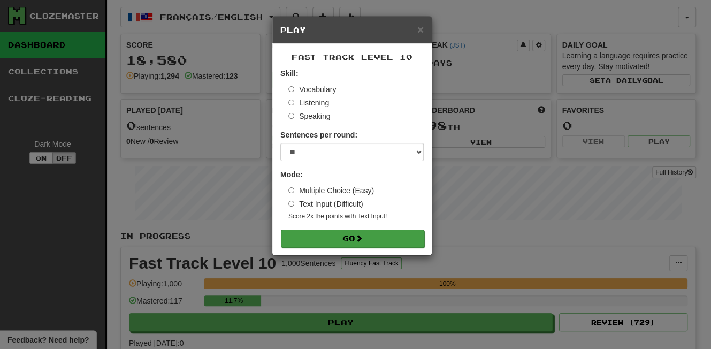
click at [400, 232] on button "Go" at bounding box center [352, 239] width 143 height 18
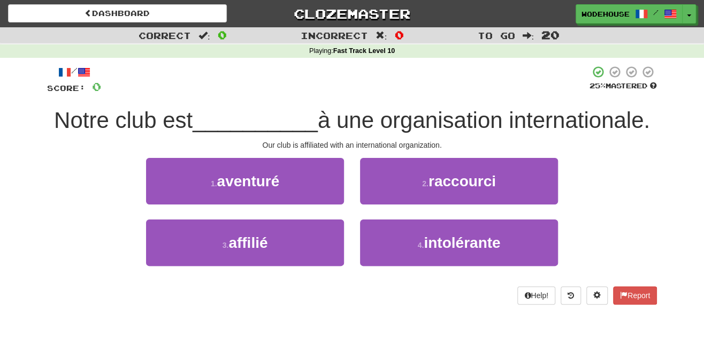
click at [310, 264] on div "3 . affilié" at bounding box center [245, 250] width 214 height 62
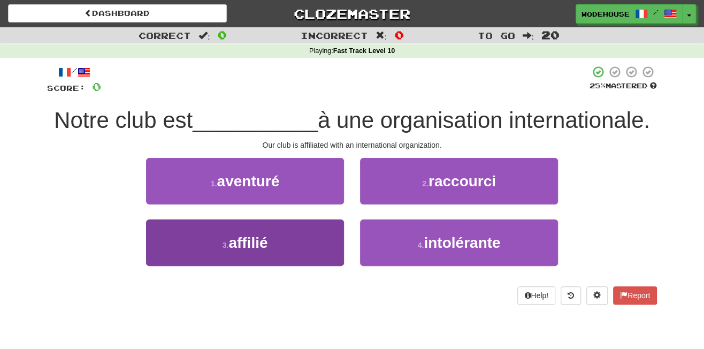
click at [309, 252] on button "3 . affilié" at bounding box center [245, 242] width 198 height 47
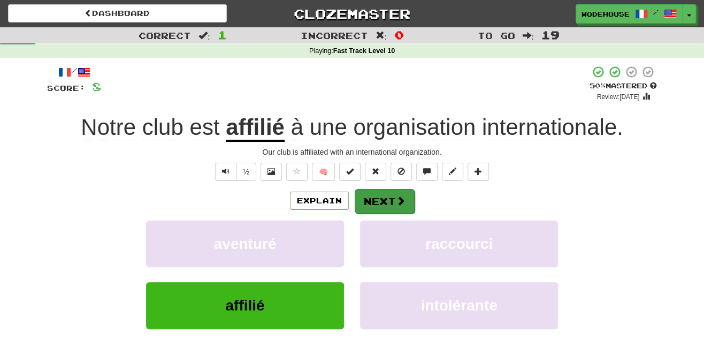
click at [401, 201] on span at bounding box center [401, 201] width 10 height 10
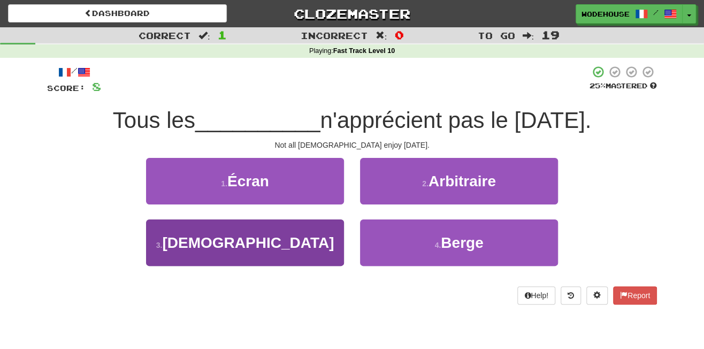
click at [321, 240] on button "3 . Brésiliens" at bounding box center [245, 242] width 198 height 47
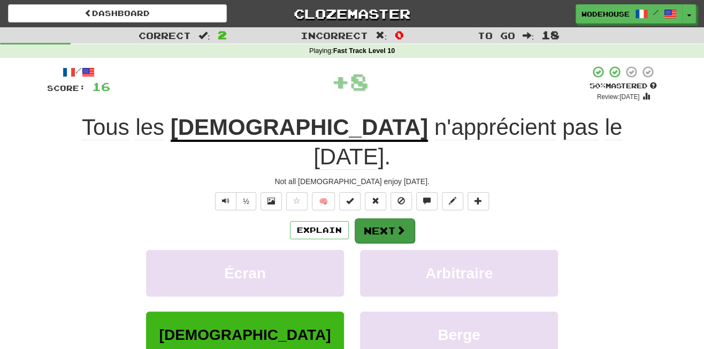
click at [389, 218] on button "Next" at bounding box center [385, 230] width 60 height 25
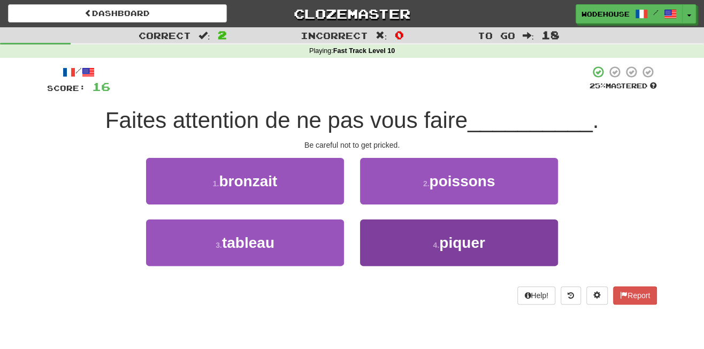
click at [410, 254] on button "4 . piquer" at bounding box center [459, 242] width 198 height 47
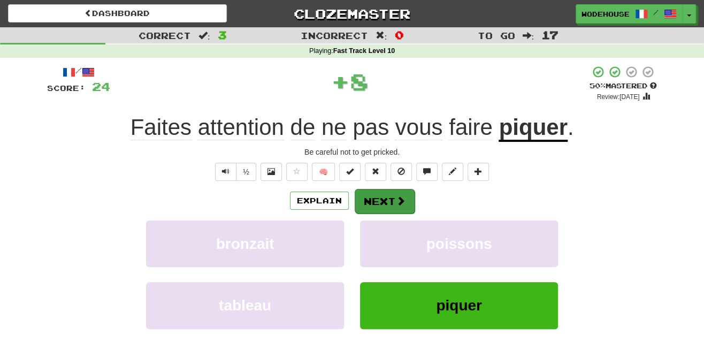
click at [394, 200] on button "Next" at bounding box center [385, 201] width 60 height 25
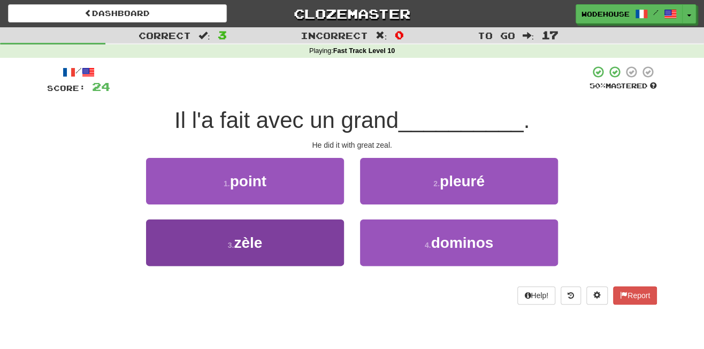
click at [323, 236] on button "3 . zèle" at bounding box center [245, 242] width 198 height 47
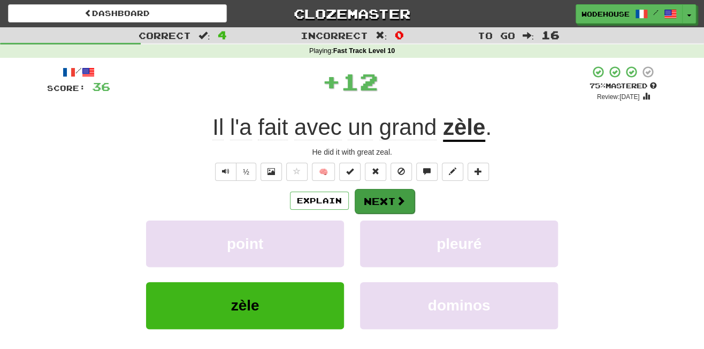
click at [376, 204] on button "Next" at bounding box center [385, 201] width 60 height 25
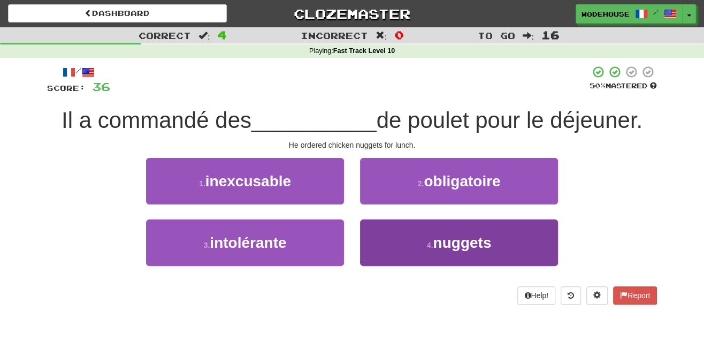
click at [412, 246] on button "4 . nuggets" at bounding box center [459, 242] width 198 height 47
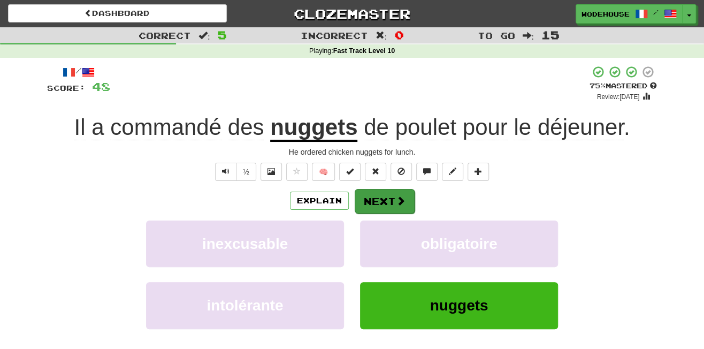
click at [399, 200] on span at bounding box center [401, 201] width 10 height 10
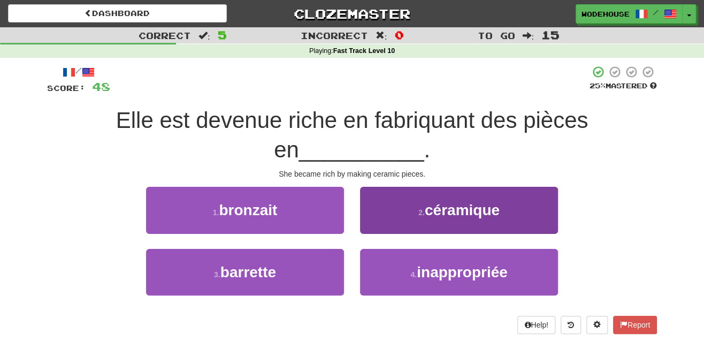
click at [431, 210] on span "céramique" at bounding box center [462, 210] width 75 height 17
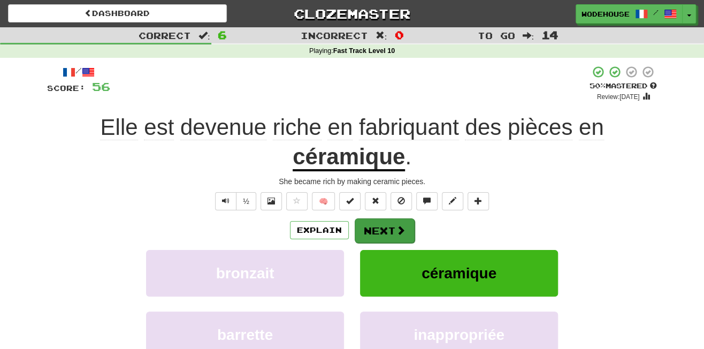
click at [371, 224] on button "Next" at bounding box center [385, 230] width 60 height 25
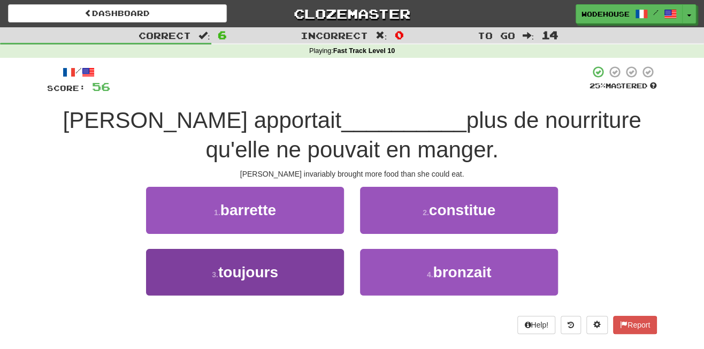
click at [321, 280] on button "3 . toujours" at bounding box center [245, 272] width 198 height 47
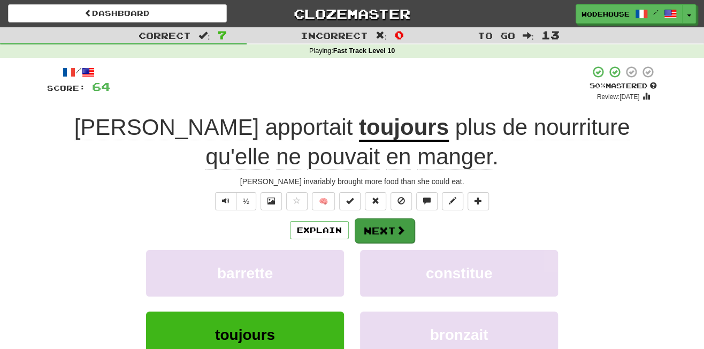
click at [391, 228] on button "Next" at bounding box center [385, 230] width 60 height 25
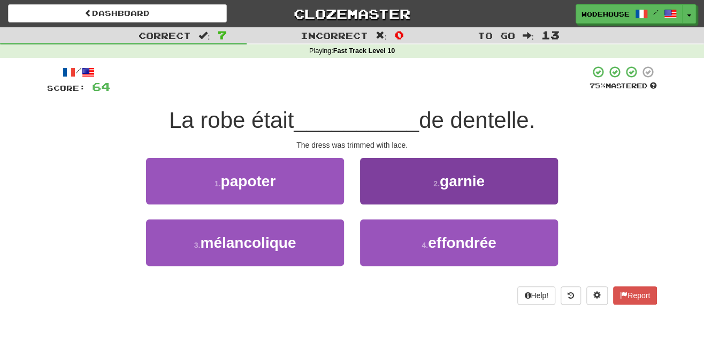
click at [403, 189] on button "2 . garnie" at bounding box center [459, 181] width 198 height 47
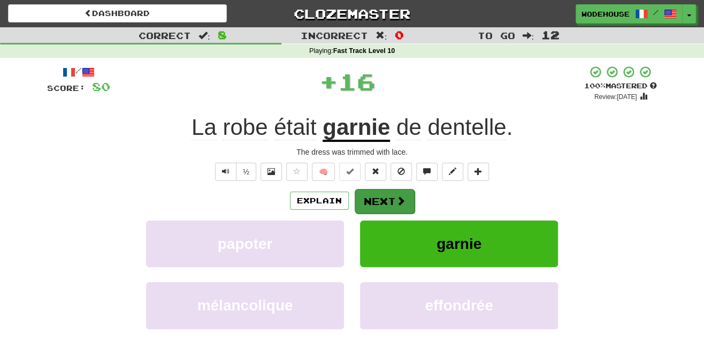
click at [404, 196] on span at bounding box center [401, 201] width 10 height 10
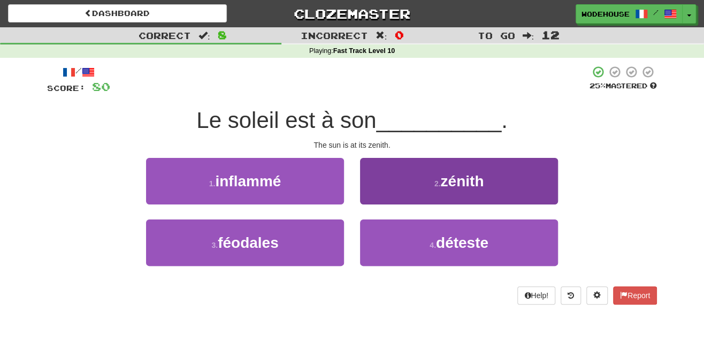
click at [428, 180] on button "2 . zénith" at bounding box center [459, 181] width 198 height 47
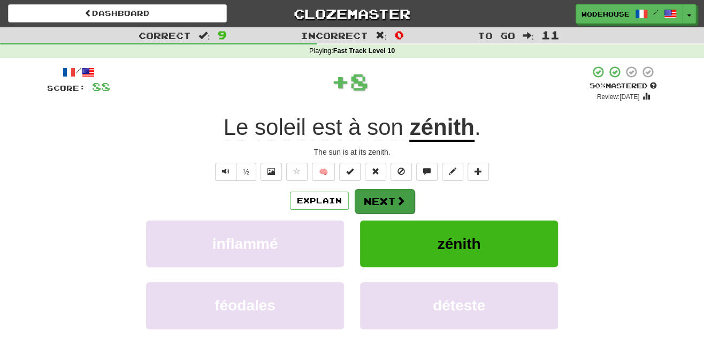
click at [383, 196] on button "Next" at bounding box center [385, 201] width 60 height 25
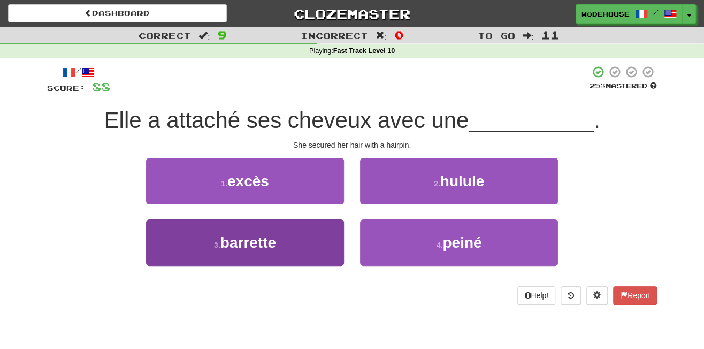
click at [324, 245] on button "3 . barrette" at bounding box center [245, 242] width 198 height 47
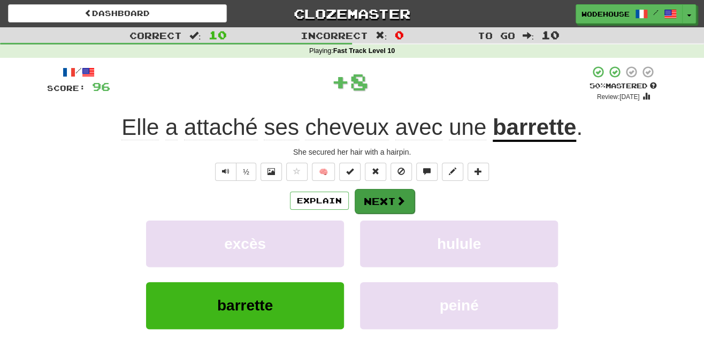
click at [391, 195] on button "Next" at bounding box center [385, 201] width 60 height 25
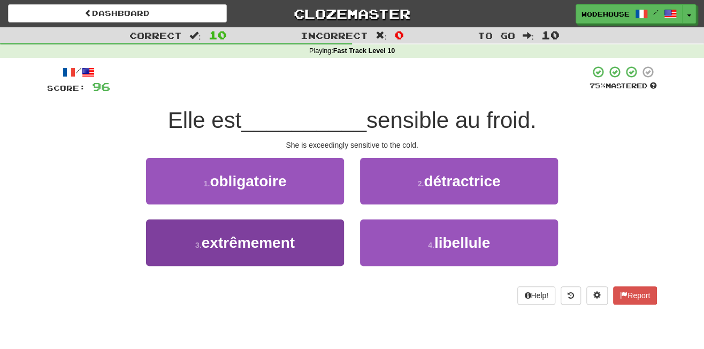
click at [295, 242] on span "extrêmement" at bounding box center [248, 242] width 93 height 17
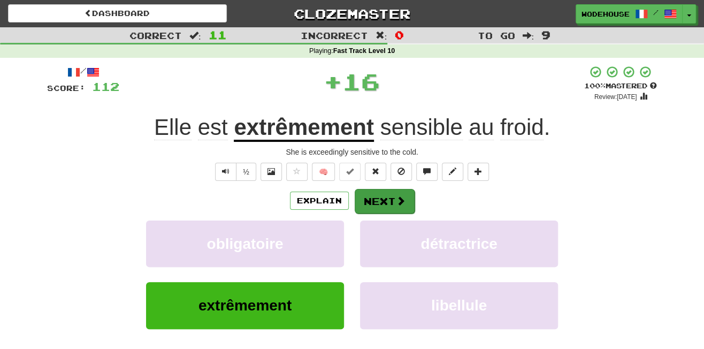
click at [366, 197] on button "Next" at bounding box center [385, 201] width 60 height 25
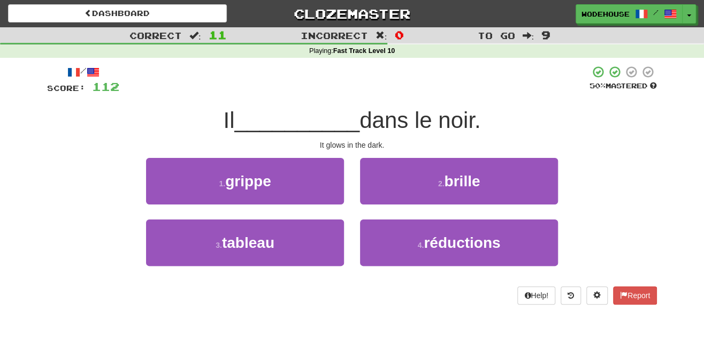
click at [366, 197] on button "2 . brille" at bounding box center [459, 181] width 198 height 47
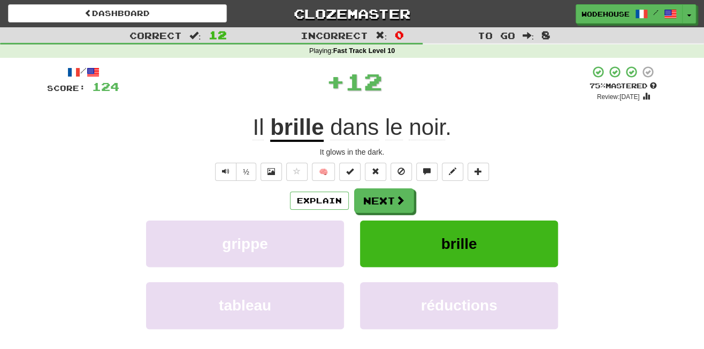
click at [366, 197] on button "Next" at bounding box center [384, 200] width 60 height 25
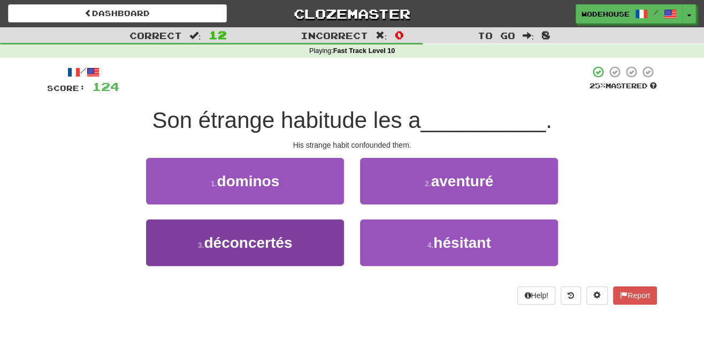
click at [301, 225] on button "3 . déconcertés" at bounding box center [245, 242] width 198 height 47
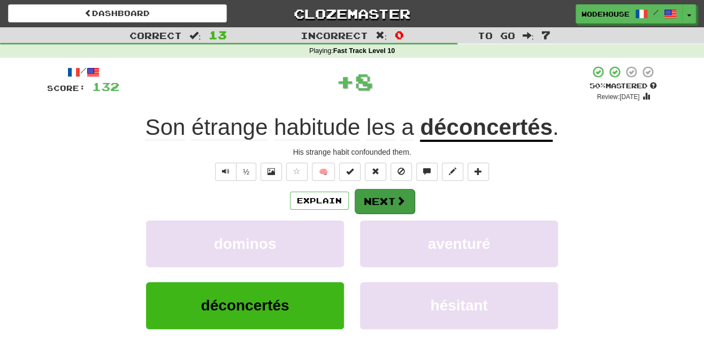
click at [377, 193] on button "Next" at bounding box center [385, 201] width 60 height 25
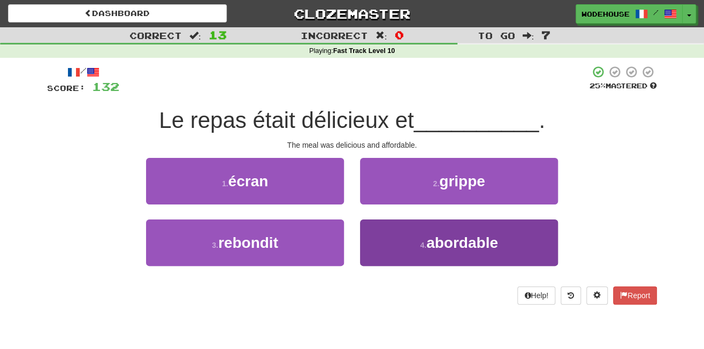
click at [395, 254] on button "4 . abordable" at bounding box center [459, 242] width 198 height 47
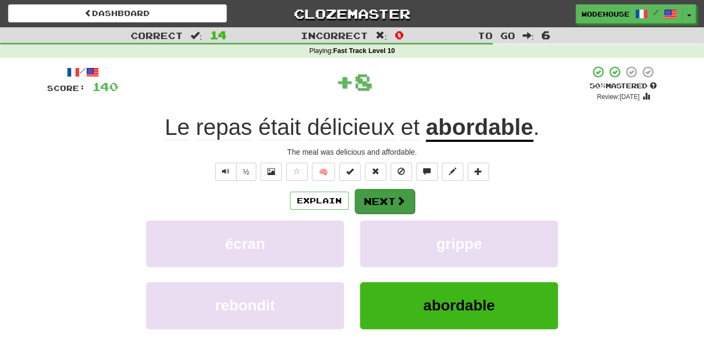
click at [396, 207] on button "Next" at bounding box center [385, 201] width 60 height 25
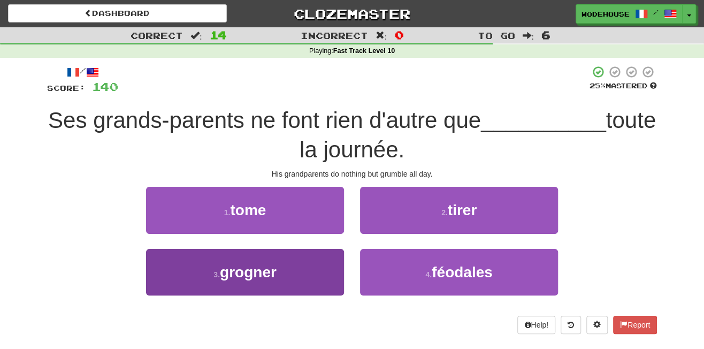
click at [275, 284] on button "3 . grogner" at bounding box center [245, 272] width 198 height 47
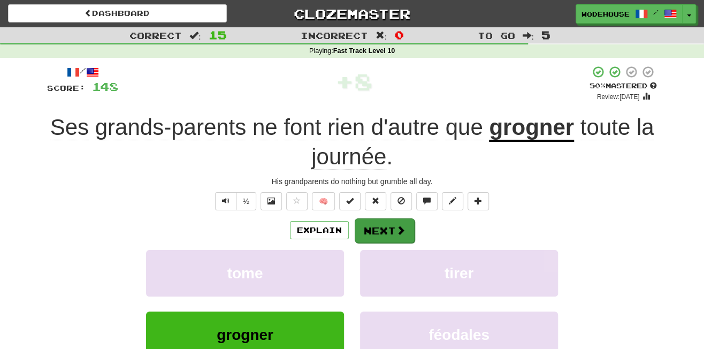
click at [392, 225] on button "Next" at bounding box center [385, 230] width 60 height 25
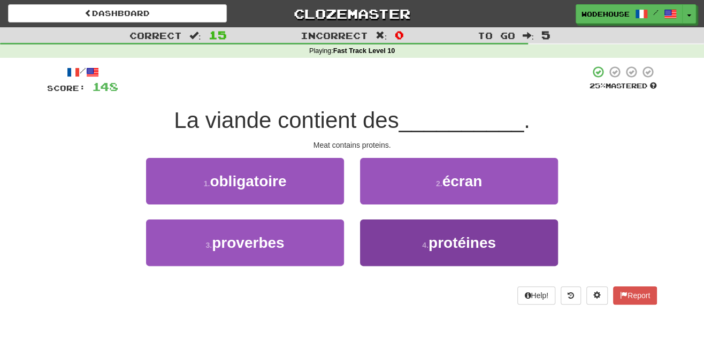
click at [428, 234] on button "4 . protéines" at bounding box center [459, 242] width 198 height 47
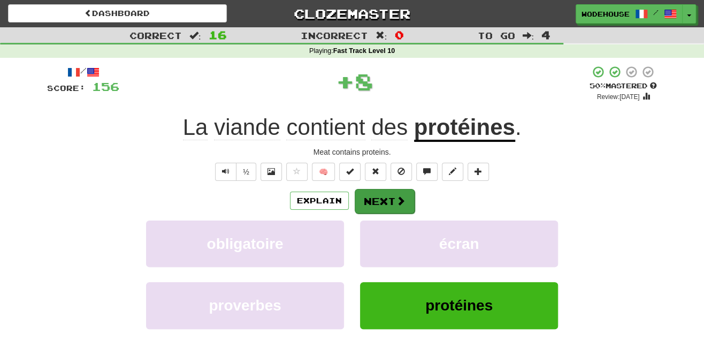
click at [405, 203] on button "Next" at bounding box center [385, 201] width 60 height 25
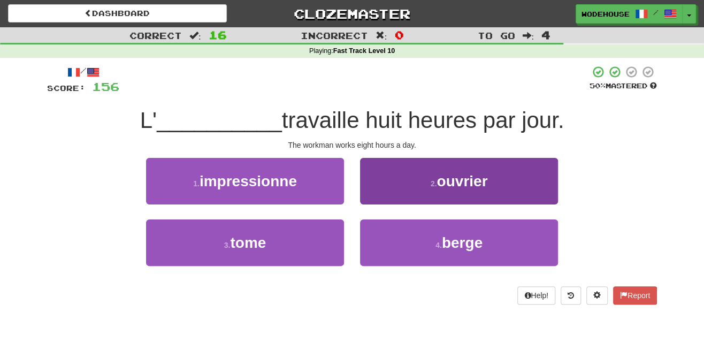
click at [413, 188] on button "2 . ouvrier" at bounding box center [459, 181] width 198 height 47
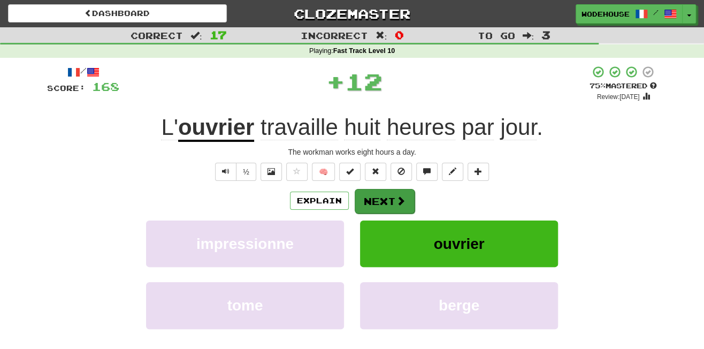
click at [403, 200] on span at bounding box center [401, 201] width 10 height 10
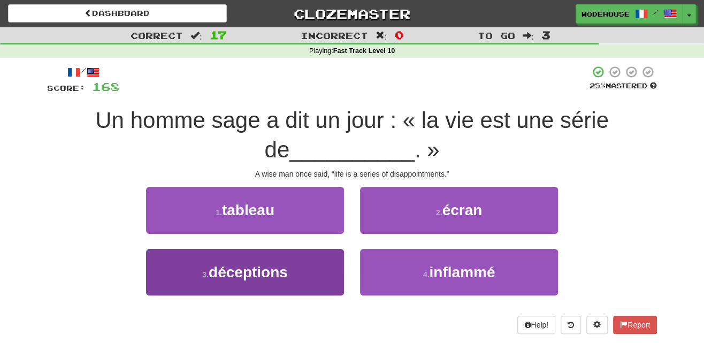
click at [300, 266] on button "3 . déceptions" at bounding box center [245, 272] width 198 height 47
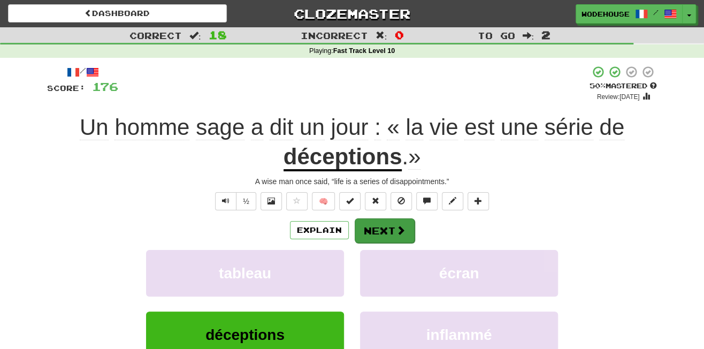
click at [389, 222] on button "Next" at bounding box center [385, 230] width 60 height 25
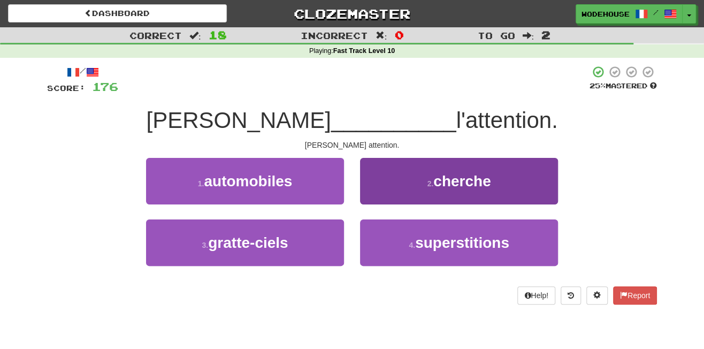
click at [404, 194] on button "2 . cherche" at bounding box center [459, 181] width 198 height 47
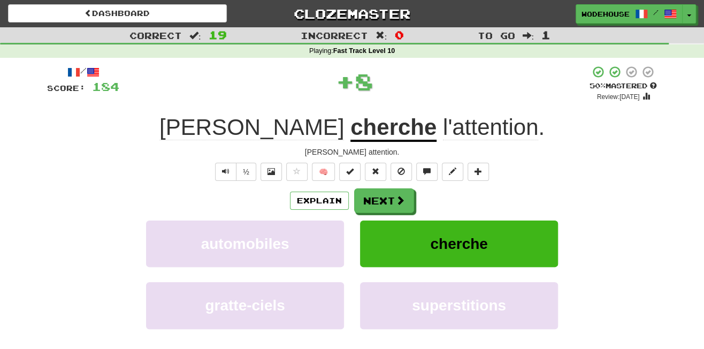
click at [404, 194] on button "Next" at bounding box center [384, 200] width 60 height 25
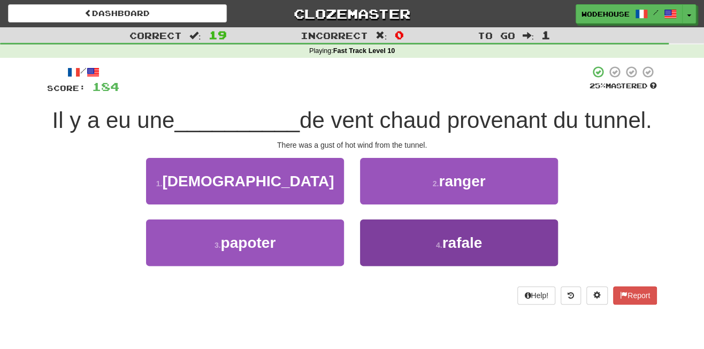
click at [407, 233] on button "4 . rafale" at bounding box center [459, 242] width 198 height 47
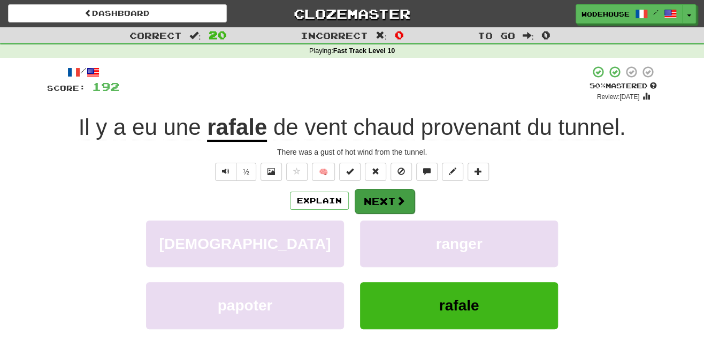
click at [403, 203] on span at bounding box center [401, 201] width 10 height 10
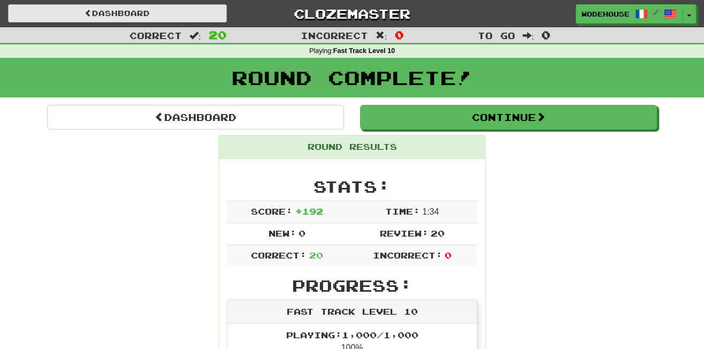
click at [146, 16] on link "Dashboard" at bounding box center [117, 13] width 219 height 18
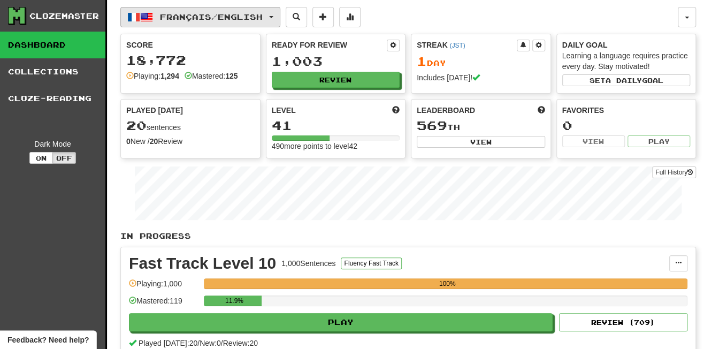
click at [153, 14] on button "Français / English" at bounding box center [200, 17] width 160 height 20
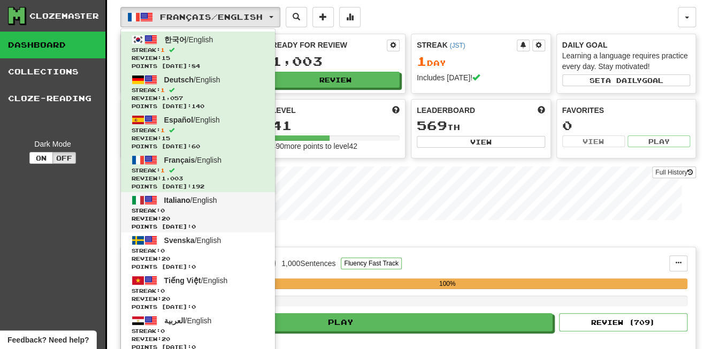
click at [208, 196] on span "Italiano / English" at bounding box center [190, 200] width 53 height 9
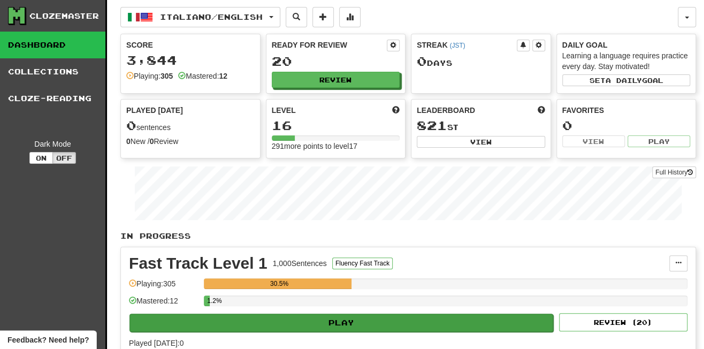
click at [441, 315] on button "Play" at bounding box center [342, 323] width 424 height 18
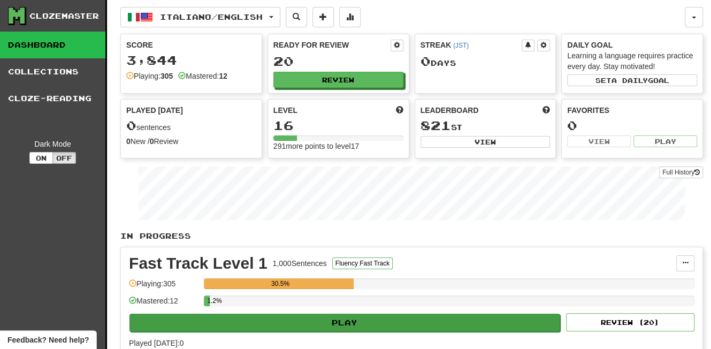
select select "**"
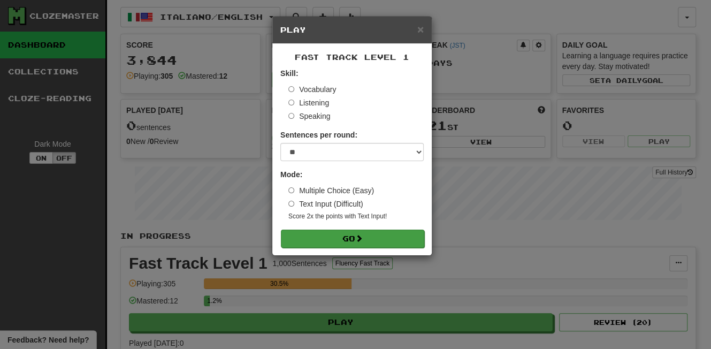
click at [402, 231] on button "Go" at bounding box center [352, 239] width 143 height 18
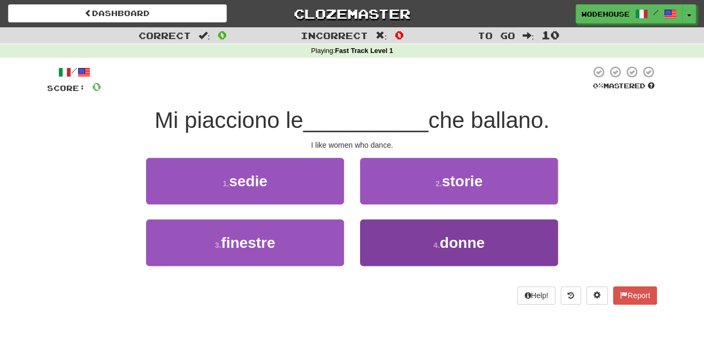
click at [454, 254] on button "4 . donne" at bounding box center [459, 242] width 198 height 47
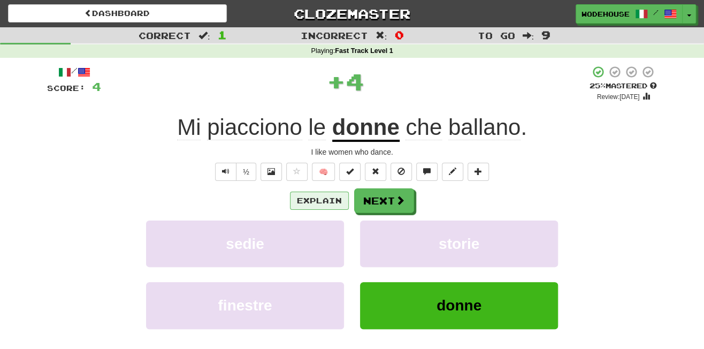
click at [322, 194] on button "Explain" at bounding box center [319, 201] width 59 height 18
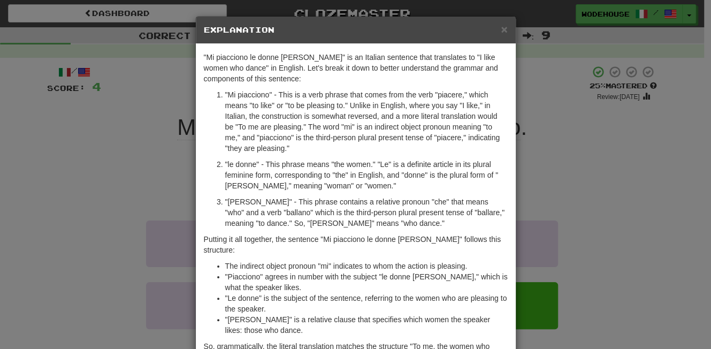
click at [146, 149] on div "× Explanation "Mi piacciono le donne [PERSON_NAME]" is an Italian sentence that…" at bounding box center [355, 174] width 711 height 349
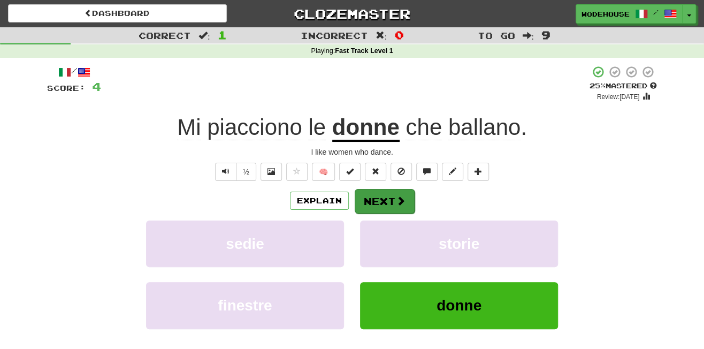
click at [389, 203] on button "Next" at bounding box center [385, 201] width 60 height 25
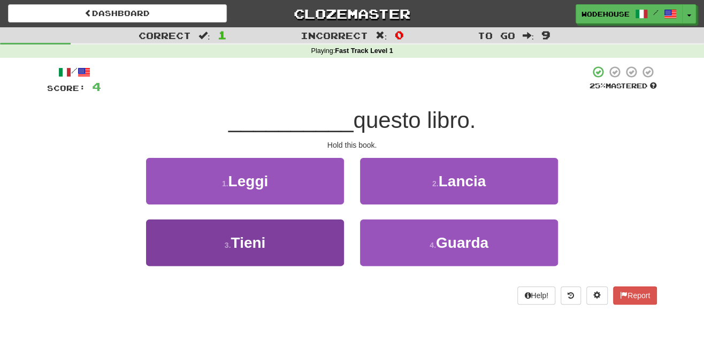
click at [307, 242] on button "3 . Tieni" at bounding box center [245, 242] width 198 height 47
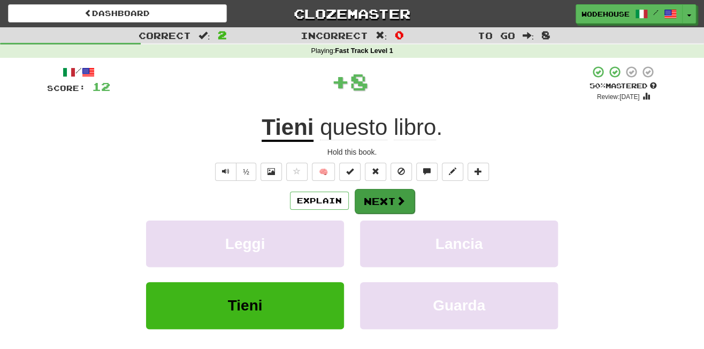
click at [388, 201] on button "Next" at bounding box center [385, 201] width 60 height 25
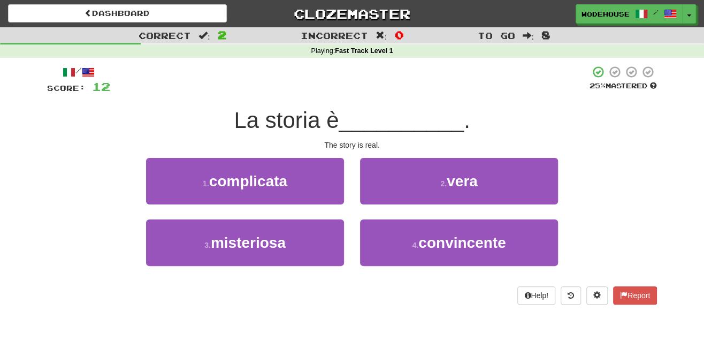
click at [388, 201] on button "2 . [PERSON_NAME]" at bounding box center [459, 181] width 198 height 47
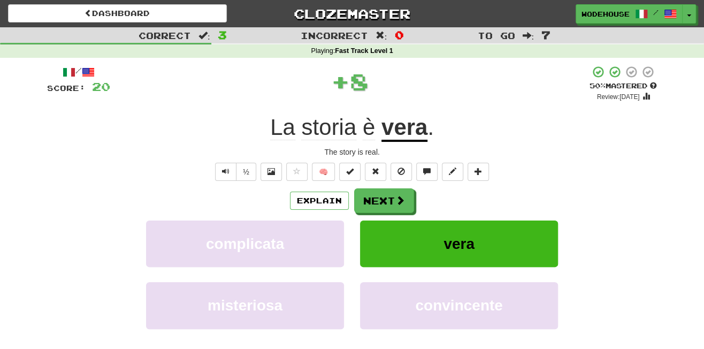
click at [388, 201] on button "Next" at bounding box center [384, 200] width 60 height 25
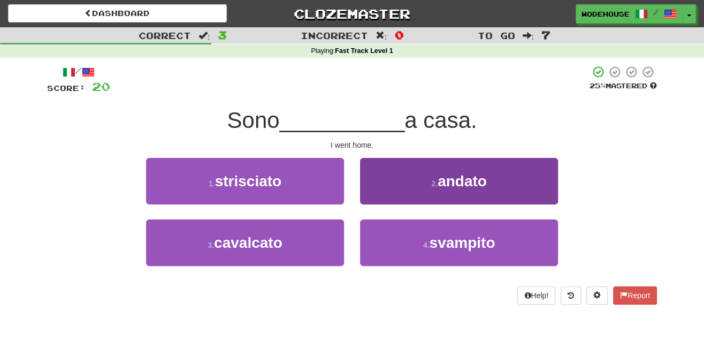
click at [388, 200] on button "2 . andato" at bounding box center [459, 181] width 198 height 47
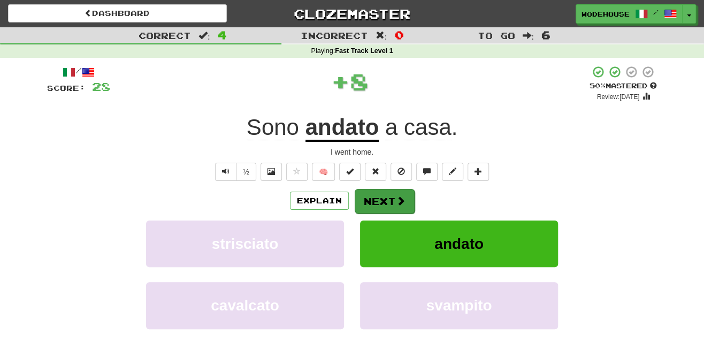
click at [389, 200] on button "Next" at bounding box center [385, 201] width 60 height 25
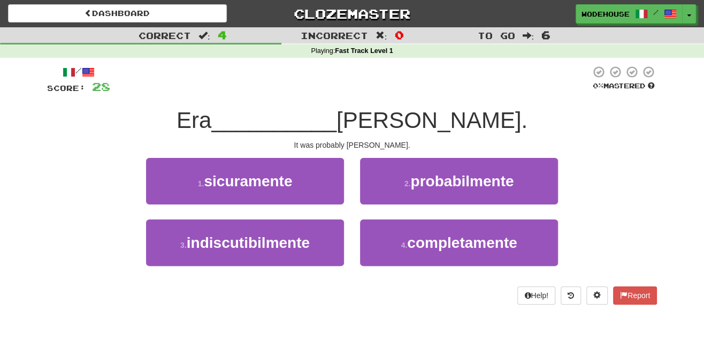
click at [389, 200] on button "2 . probabilmente" at bounding box center [459, 181] width 198 height 47
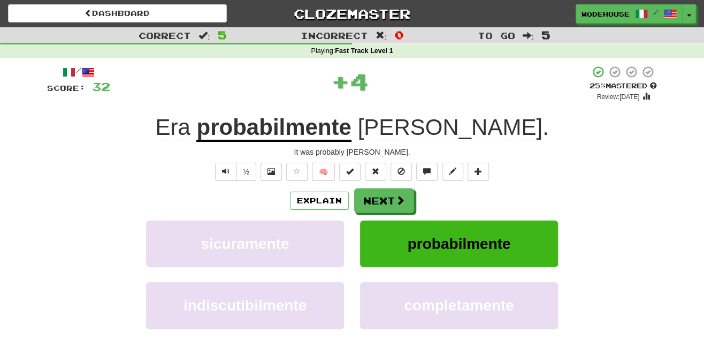
click at [389, 200] on button "Next" at bounding box center [384, 200] width 60 height 25
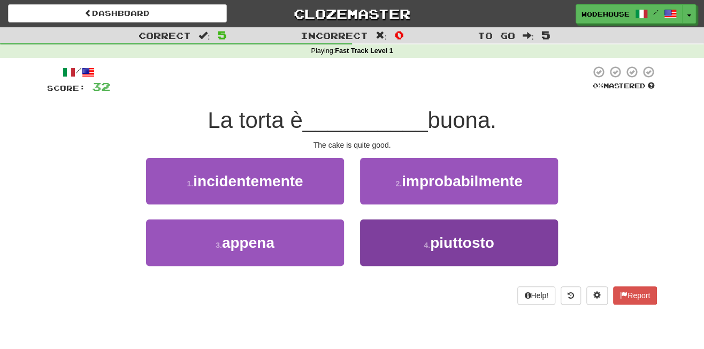
click at [521, 241] on button "4 . piuttosto" at bounding box center [459, 242] width 198 height 47
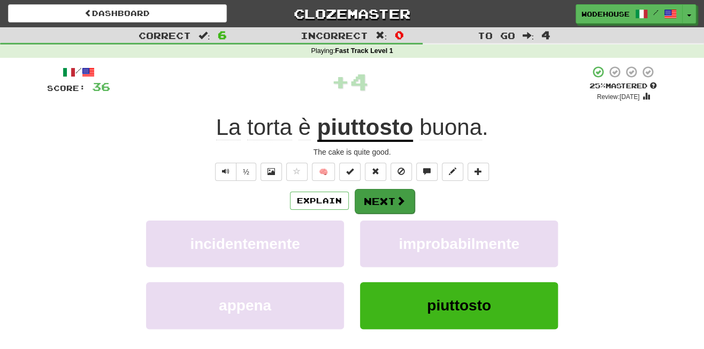
click at [385, 200] on button "Next" at bounding box center [385, 201] width 60 height 25
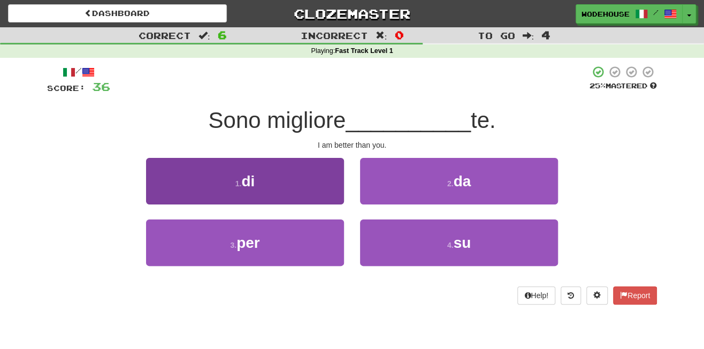
click at [293, 193] on button "1 . di" at bounding box center [245, 181] width 198 height 47
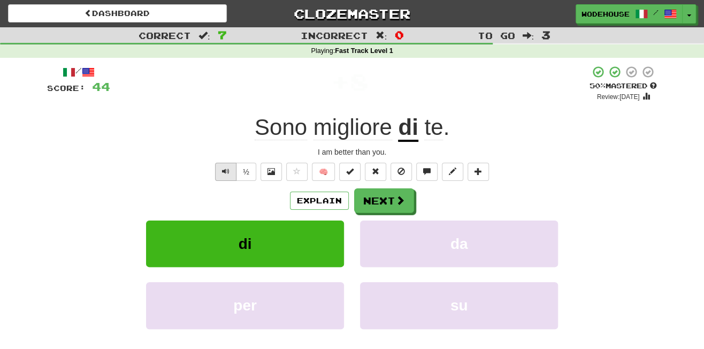
click at [233, 172] on button "Text-to-speech controls" at bounding box center [225, 172] width 21 height 18
click at [392, 193] on button "Next" at bounding box center [385, 201] width 60 height 25
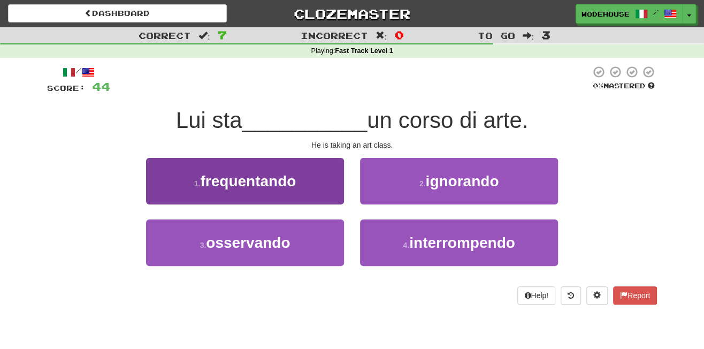
click at [274, 192] on button "1 . frequentando" at bounding box center [245, 181] width 198 height 47
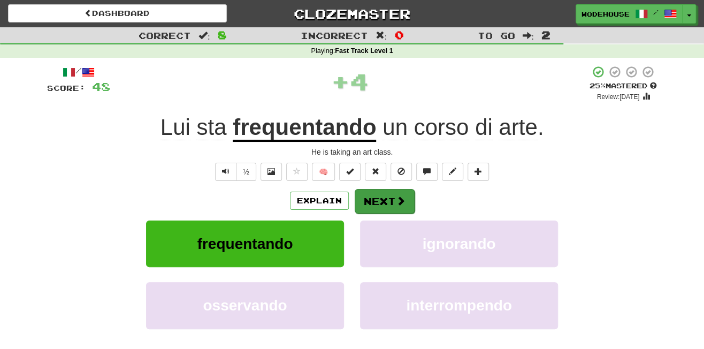
click at [391, 200] on button "Next" at bounding box center [385, 201] width 60 height 25
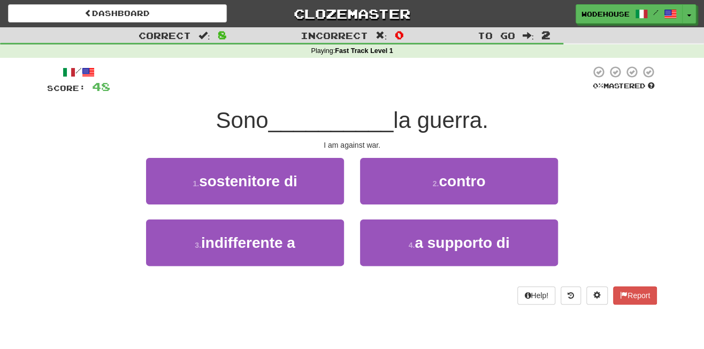
click at [391, 200] on button "2 . contro" at bounding box center [459, 181] width 198 height 47
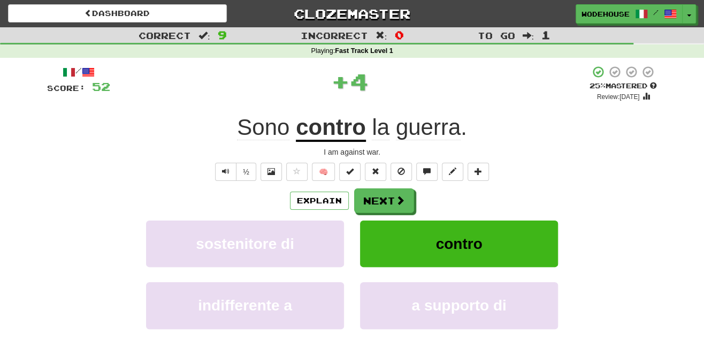
click at [391, 200] on button "Next" at bounding box center [384, 200] width 60 height 25
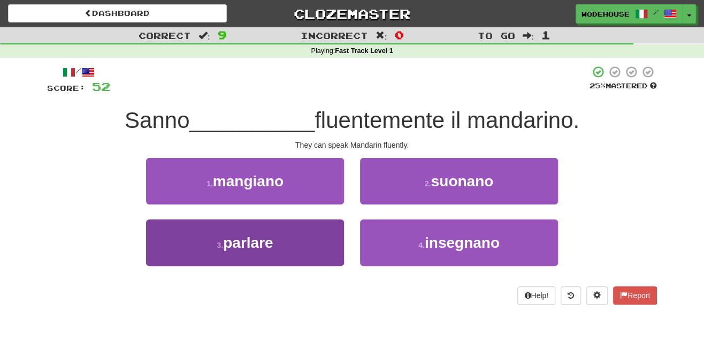
click at [307, 249] on button "3 . parlare" at bounding box center [245, 242] width 198 height 47
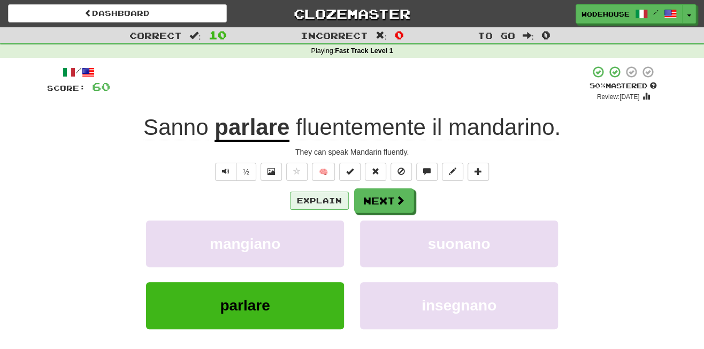
click at [339, 200] on button "Explain" at bounding box center [319, 201] width 59 height 18
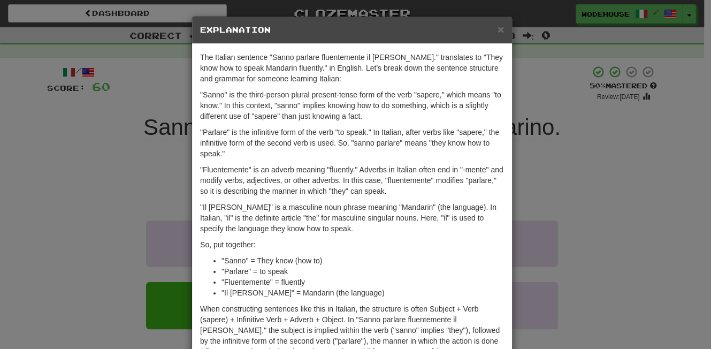
click at [122, 171] on div "× Explanation The Italian sentence "Sanno parlare fluentemente il [PERSON_NAME]…" at bounding box center [355, 174] width 711 height 349
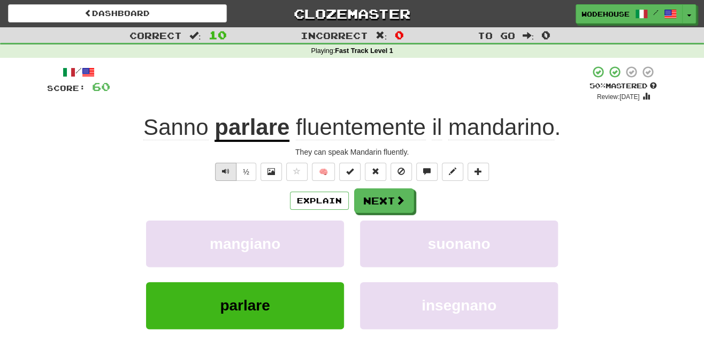
click at [223, 168] on span "Text-to-speech controls" at bounding box center [225, 171] width 7 height 7
click at [367, 192] on button "Next" at bounding box center [385, 201] width 60 height 25
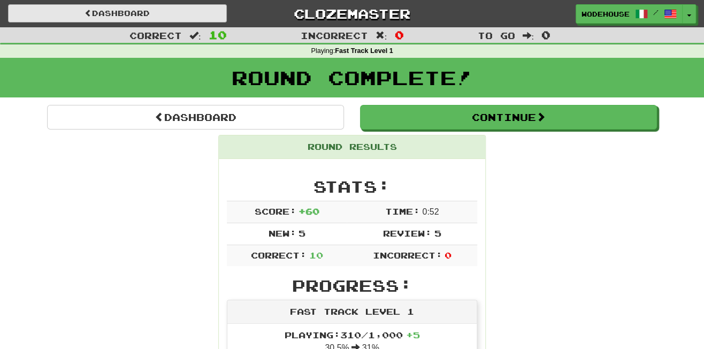
click at [142, 9] on link "Dashboard" at bounding box center [117, 13] width 219 height 18
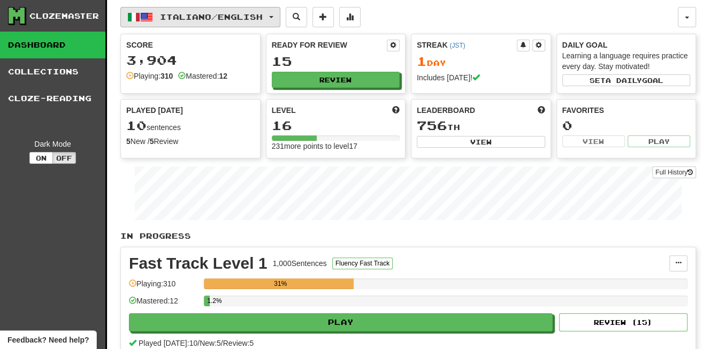
click at [168, 12] on button "Italiano / English" at bounding box center [200, 17] width 160 height 20
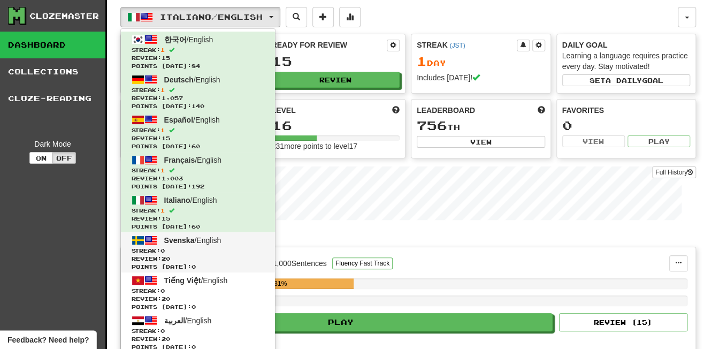
click at [192, 241] on span "Svenska" at bounding box center [179, 240] width 31 height 9
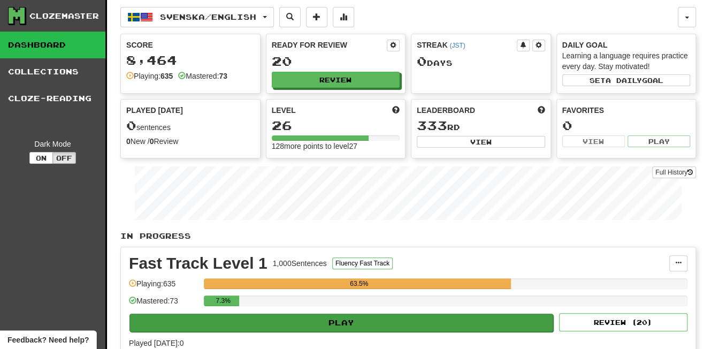
click at [353, 321] on button "Play" at bounding box center [342, 323] width 424 height 18
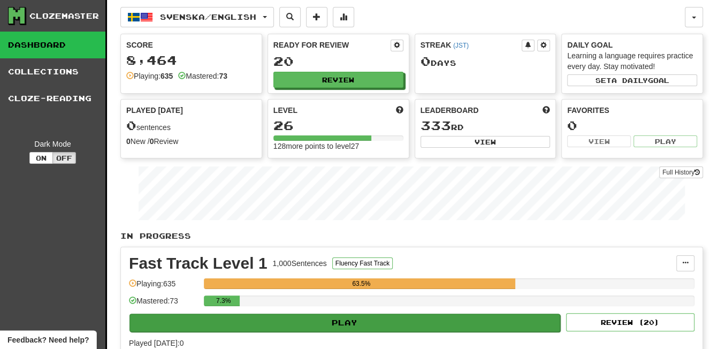
select select "**"
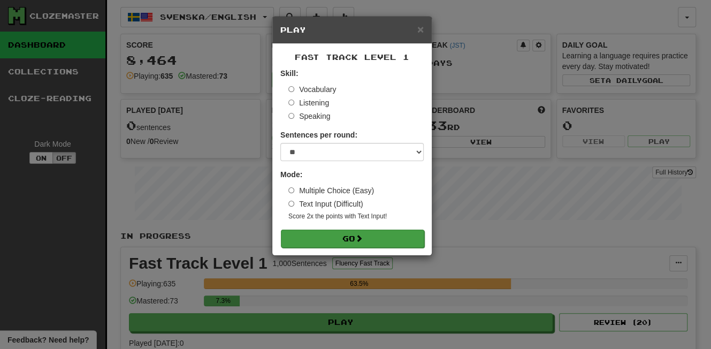
click at [381, 240] on button "Go" at bounding box center [352, 239] width 143 height 18
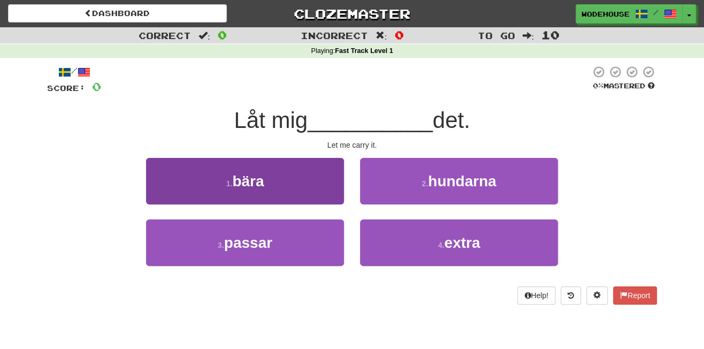
click at [271, 189] on button "1 . bära" at bounding box center [245, 181] width 198 height 47
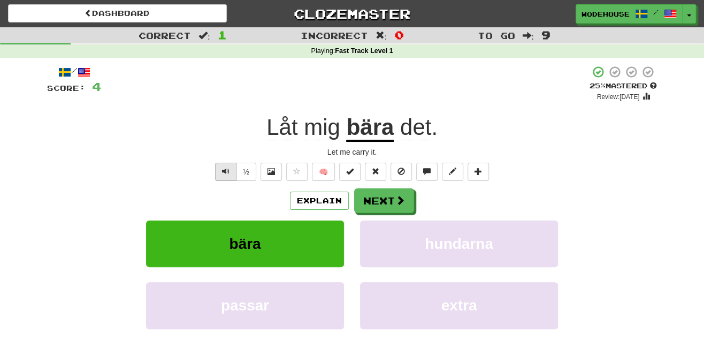
click at [225, 168] on span "Text-to-speech controls" at bounding box center [225, 171] width 7 height 7
click at [397, 206] on button "Next" at bounding box center [385, 201] width 60 height 25
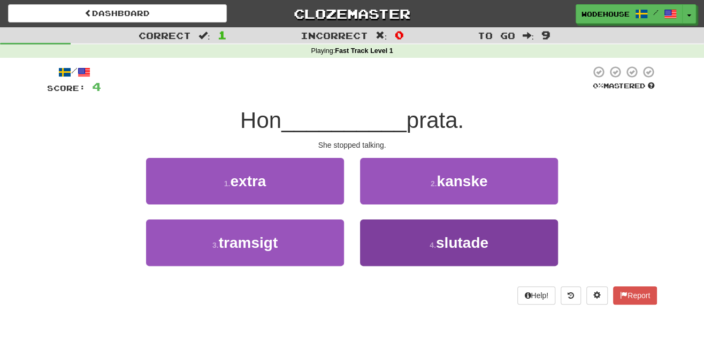
click at [409, 257] on button "4 . slutade" at bounding box center [459, 242] width 198 height 47
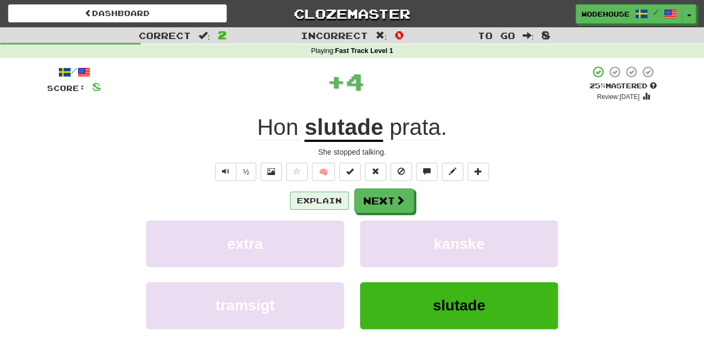
click at [326, 202] on button "Explain" at bounding box center [319, 201] width 59 height 18
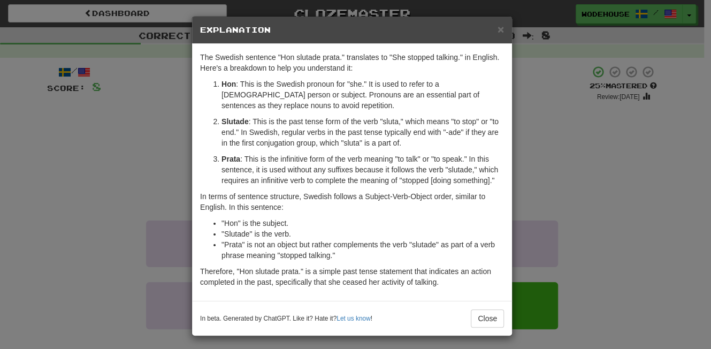
click at [147, 191] on div "× Explanation The Swedish sentence "Hon slutade prata." translates to "She stop…" at bounding box center [355, 174] width 711 height 349
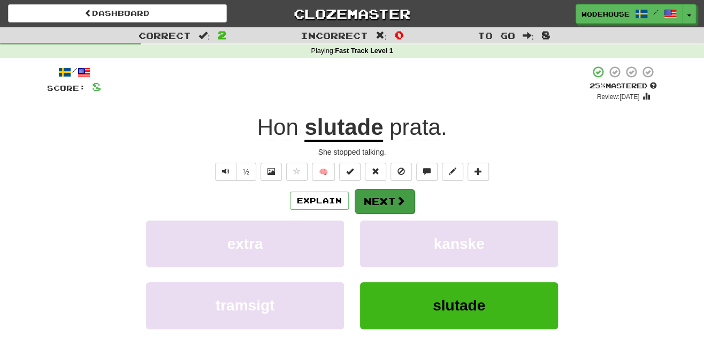
click at [385, 203] on button "Next" at bounding box center [385, 201] width 60 height 25
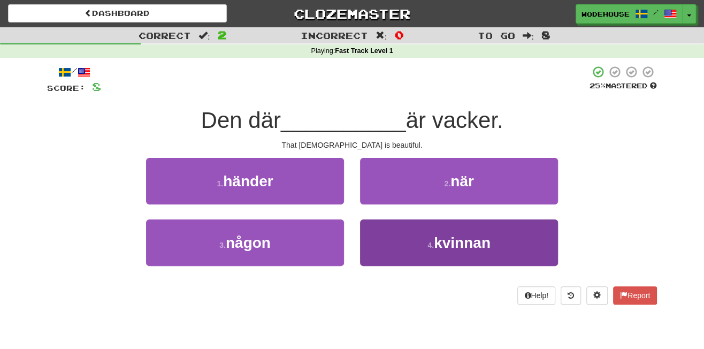
click at [387, 250] on button "4 . kvinnan" at bounding box center [459, 242] width 198 height 47
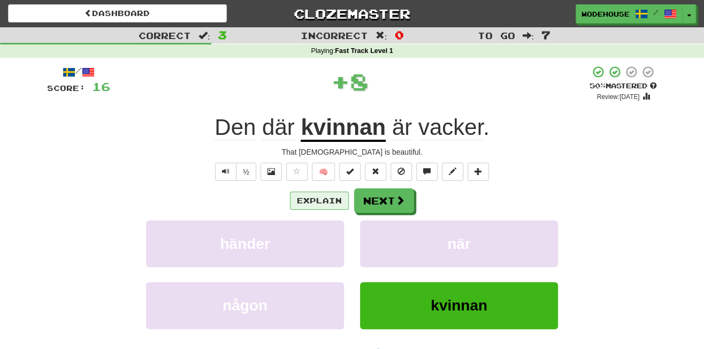
click at [328, 202] on button "Explain" at bounding box center [319, 201] width 59 height 18
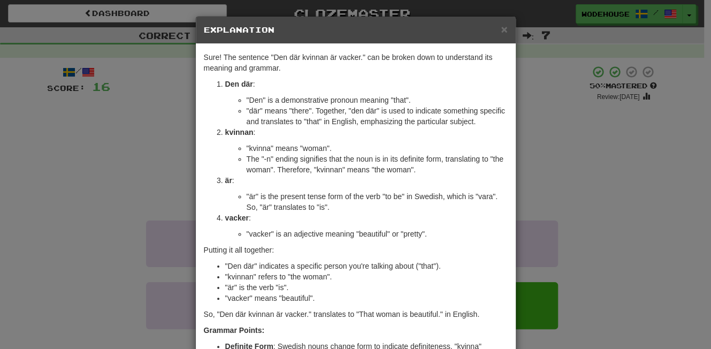
click at [135, 158] on div "× Explanation Sure! The sentence "Den där kvinnan är vacker." can be broken dow…" at bounding box center [355, 174] width 711 height 349
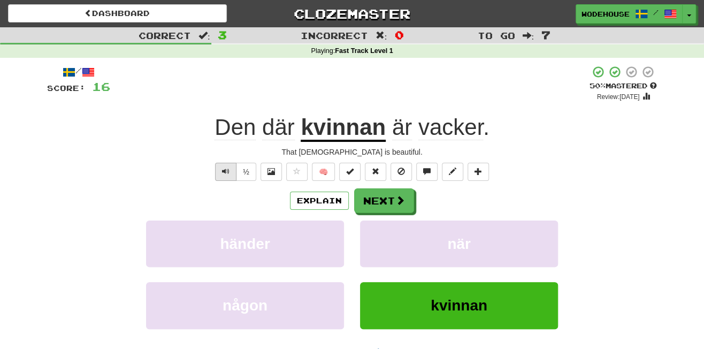
click at [231, 171] on button "Text-to-speech controls" at bounding box center [225, 172] width 21 height 18
click at [369, 199] on button "Next" at bounding box center [385, 201] width 60 height 25
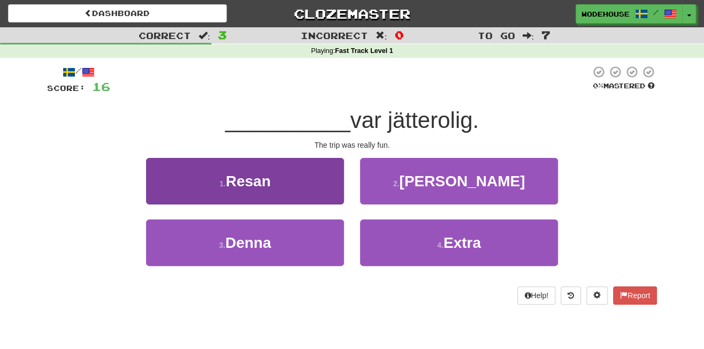
click at [321, 191] on button "1 . Resan" at bounding box center [245, 181] width 198 height 47
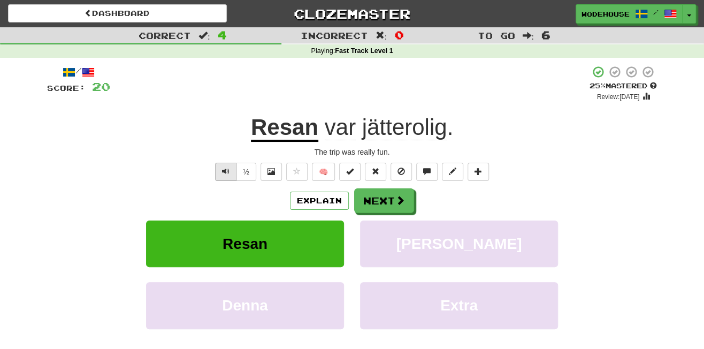
click at [226, 168] on span "Text-to-speech controls" at bounding box center [225, 171] width 7 height 7
click at [227, 168] on span "Text-to-speech controls" at bounding box center [225, 171] width 7 height 7
click at [380, 198] on button "Next" at bounding box center [385, 201] width 60 height 25
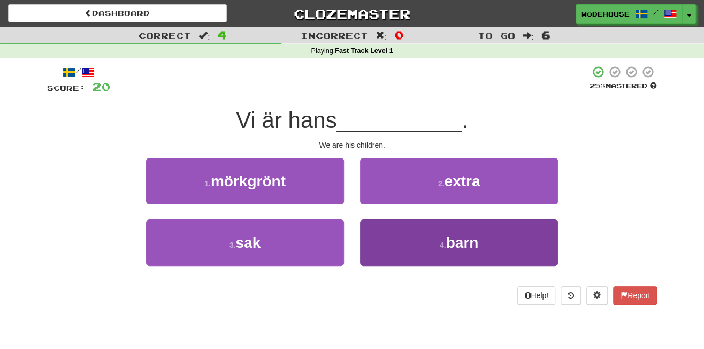
click at [396, 234] on button "4 . barn" at bounding box center [459, 242] width 198 height 47
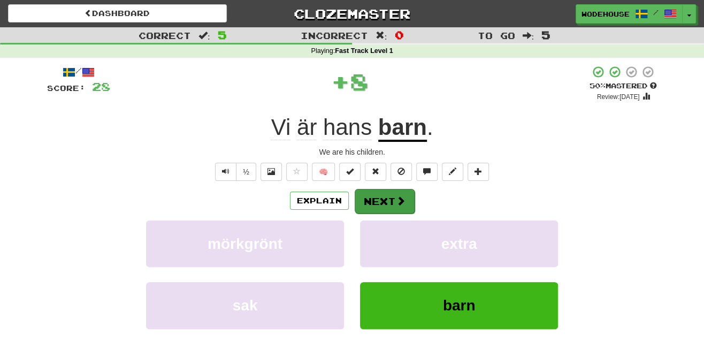
click at [399, 200] on span at bounding box center [401, 201] width 10 height 10
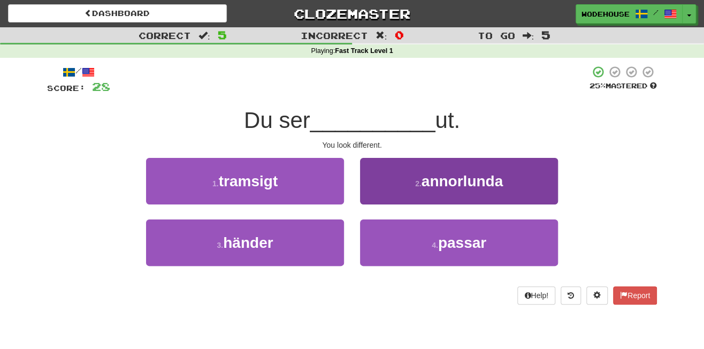
click at [391, 193] on button "2 . annorlunda" at bounding box center [459, 181] width 198 height 47
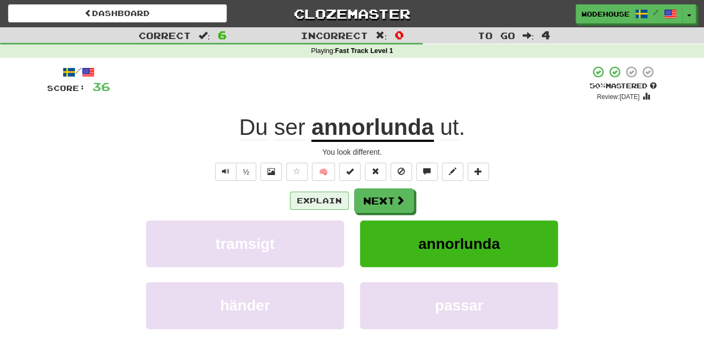
click at [317, 198] on button "Explain" at bounding box center [319, 201] width 59 height 18
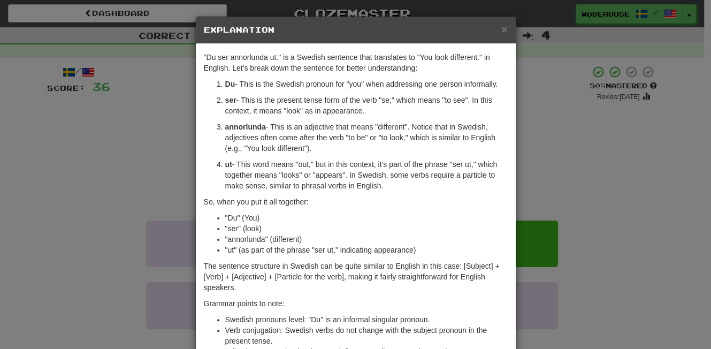
click at [91, 162] on div "× Explanation "Du ser annorlunda ut." is a Swedish sentence that translates to …" at bounding box center [355, 174] width 711 height 349
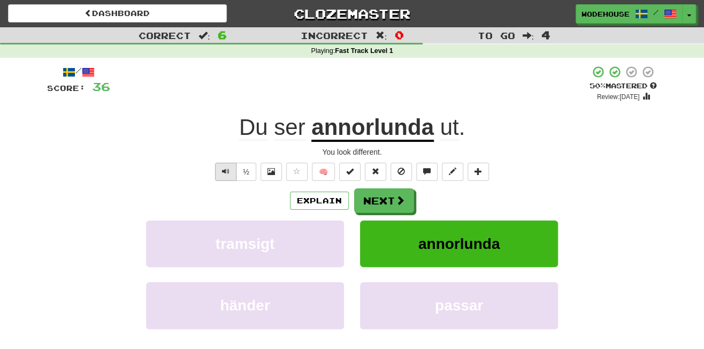
click at [228, 169] on span "Text-to-speech controls" at bounding box center [225, 171] width 7 height 7
click at [392, 202] on button "Next" at bounding box center [385, 201] width 60 height 25
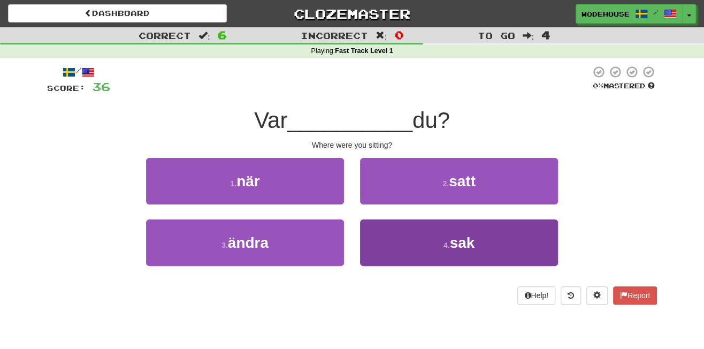
click at [394, 237] on button "4 . sak" at bounding box center [459, 242] width 198 height 47
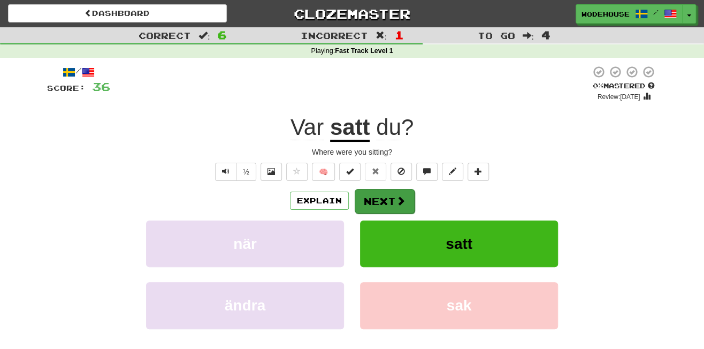
click at [372, 200] on button "Next" at bounding box center [385, 201] width 60 height 25
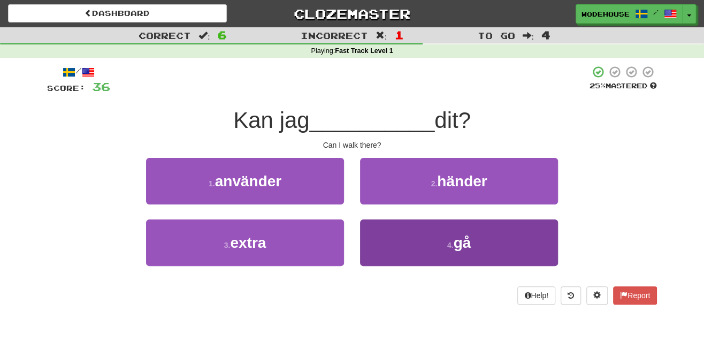
click at [387, 242] on button "4 . gå" at bounding box center [459, 242] width 198 height 47
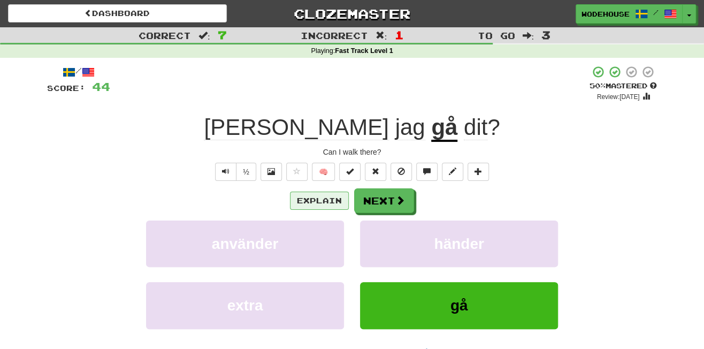
click at [340, 201] on button "Explain" at bounding box center [319, 201] width 59 height 18
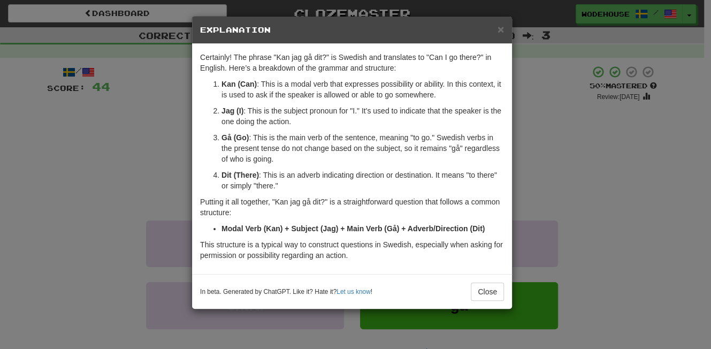
click at [116, 168] on div "× Explanation Certainly! The phrase "Kan jag gå dit?" is Swedish and translates…" at bounding box center [355, 174] width 711 height 349
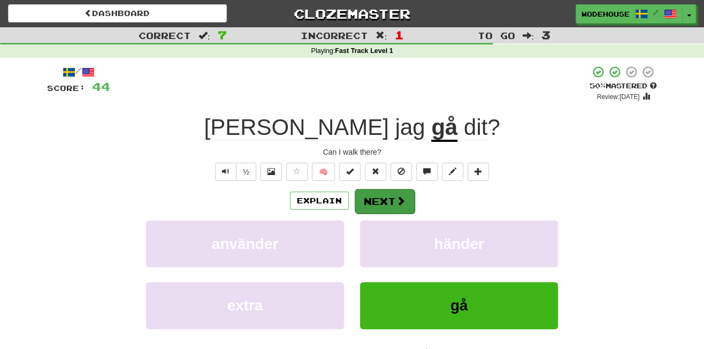
click at [392, 192] on button "Next" at bounding box center [385, 201] width 60 height 25
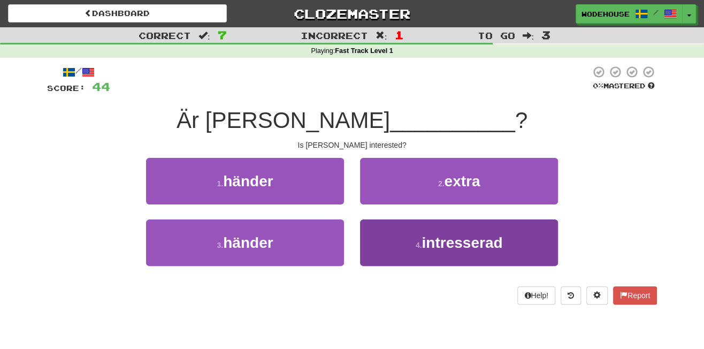
click at [399, 241] on button "4 . intresserad" at bounding box center [459, 242] width 198 height 47
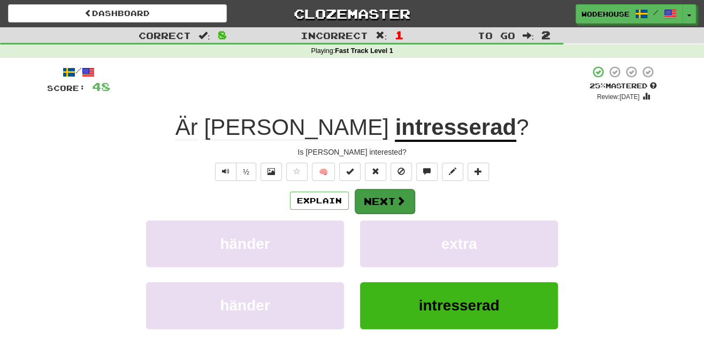
click at [403, 198] on span at bounding box center [401, 201] width 10 height 10
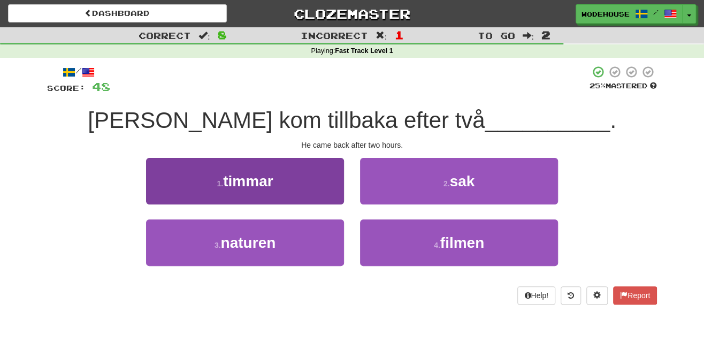
click at [259, 166] on button "1 . timmar" at bounding box center [245, 181] width 198 height 47
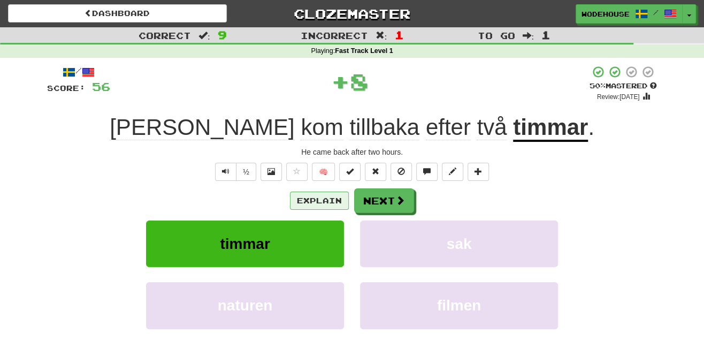
click at [335, 201] on button "Explain" at bounding box center [319, 201] width 59 height 18
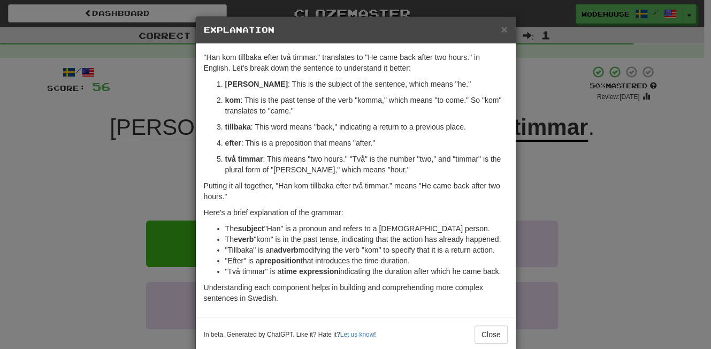
click at [104, 149] on div "× Explanation "Han kom tillbaka efter två timmar." translates to "He came back …" at bounding box center [355, 174] width 711 height 349
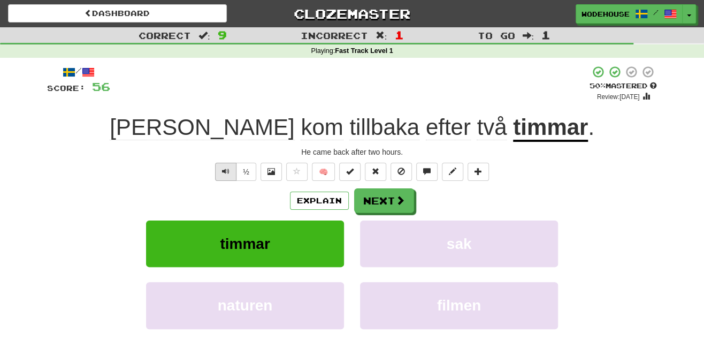
click at [229, 172] on span "Text-to-speech controls" at bounding box center [225, 171] width 7 height 7
click at [406, 202] on button "Next" at bounding box center [385, 201] width 60 height 25
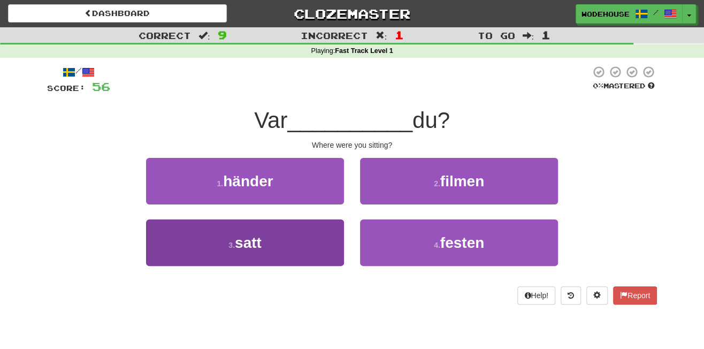
click at [335, 247] on button "3 . satt" at bounding box center [245, 242] width 198 height 47
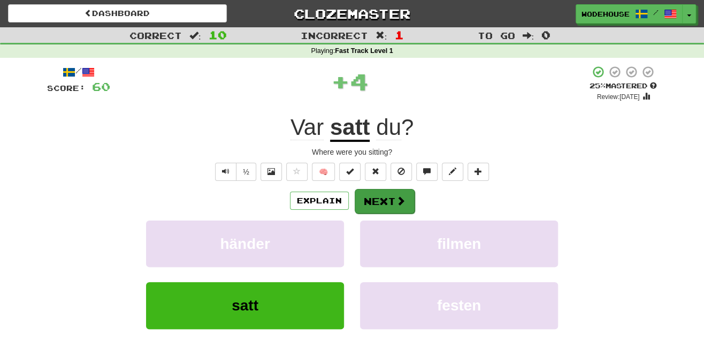
click at [380, 207] on button "Next" at bounding box center [385, 201] width 60 height 25
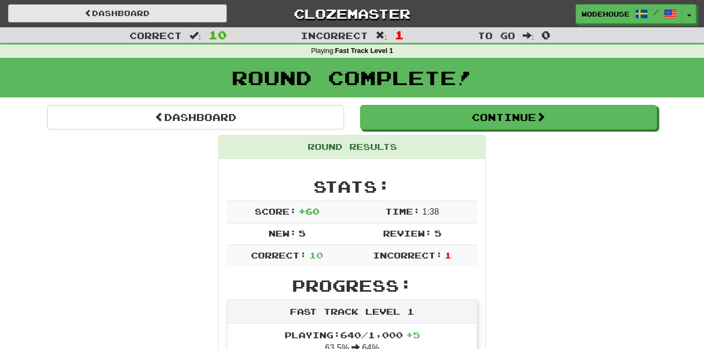
click at [150, 16] on link "Dashboard" at bounding box center [117, 13] width 219 height 18
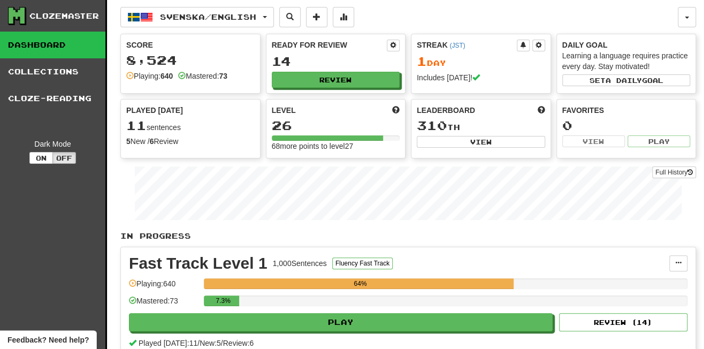
click at [150, 16] on span "button" at bounding box center [146, 17] width 13 height 13
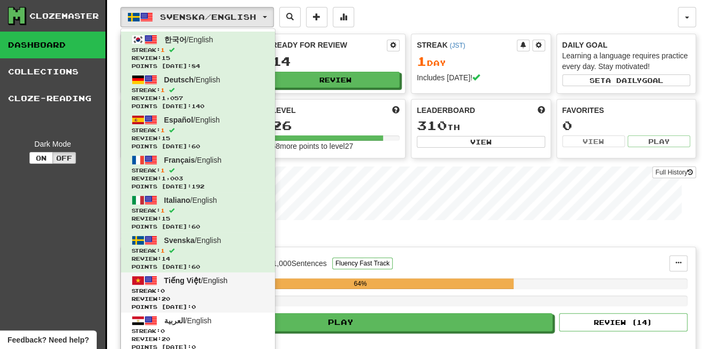
click at [216, 279] on span "Tiếng Việt / English" at bounding box center [196, 280] width 64 height 9
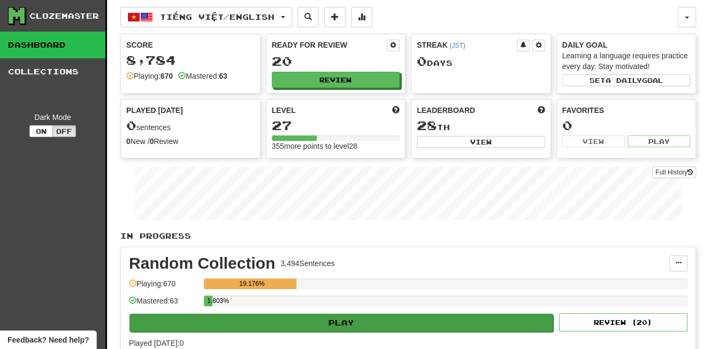
click at [399, 321] on button "Play" at bounding box center [342, 323] width 424 height 18
select select "**"
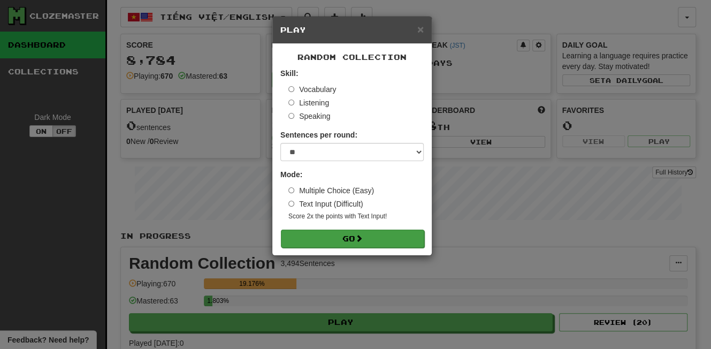
click at [396, 236] on button "Go" at bounding box center [352, 239] width 143 height 18
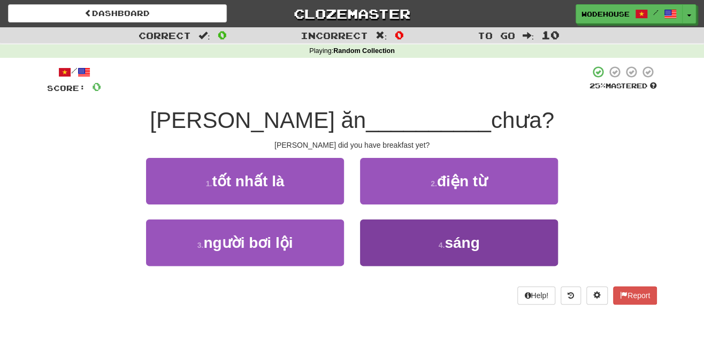
click at [414, 247] on button "4 . sáng" at bounding box center [459, 242] width 198 height 47
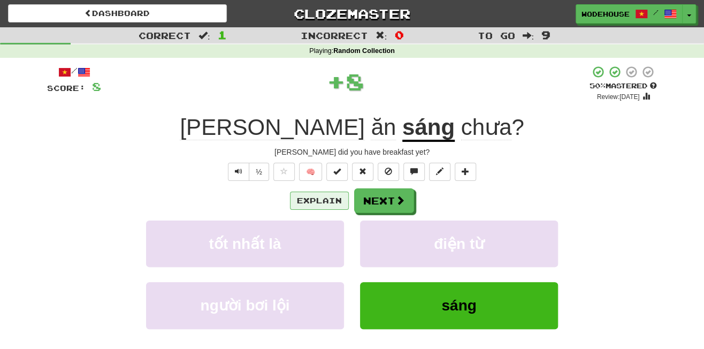
click at [332, 199] on button "Explain" at bounding box center [319, 201] width 59 height 18
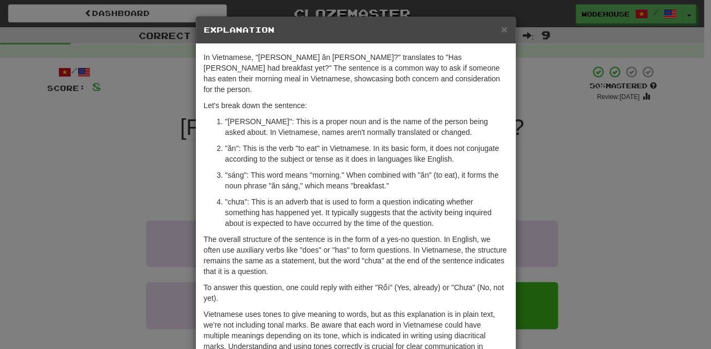
click at [96, 203] on div "× Explanation In Vietnamese, "Tom ăn sáng chưa?" translates to "Has Tom had bre…" at bounding box center [355, 174] width 711 height 349
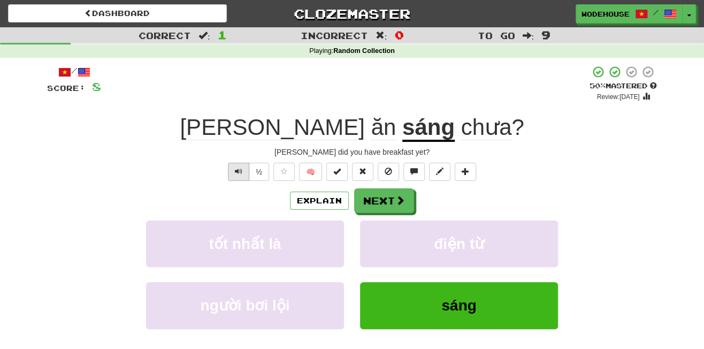
click at [239, 172] on span "Text-to-speech controls" at bounding box center [238, 171] width 7 height 7
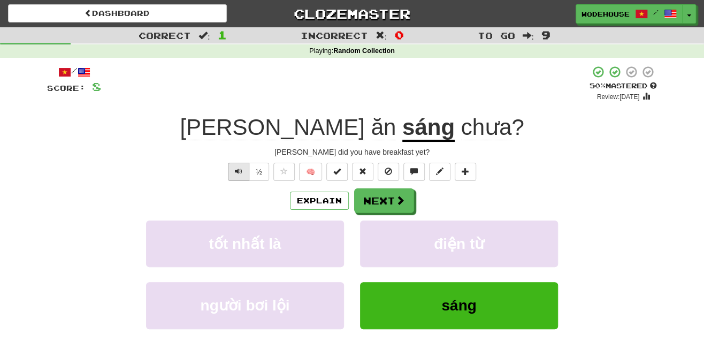
click at [239, 172] on span "Text-to-speech controls" at bounding box center [238, 171] width 7 height 7
click at [412, 203] on button "Next" at bounding box center [385, 201] width 60 height 25
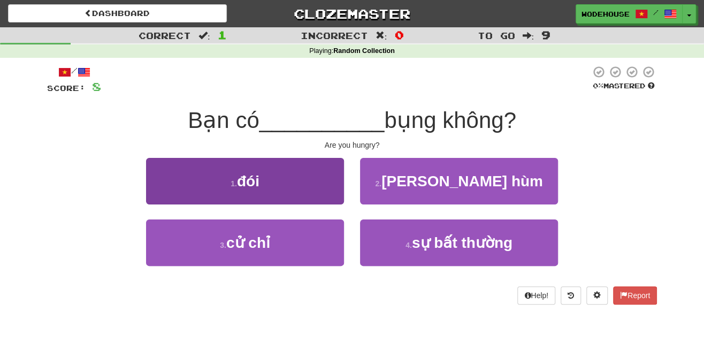
click at [319, 194] on button "1 . đói" at bounding box center [245, 181] width 198 height 47
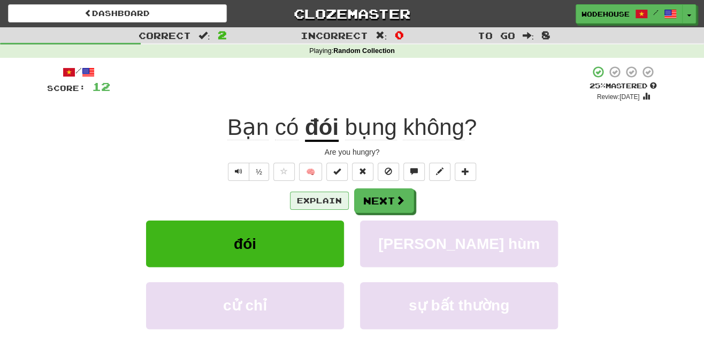
click at [329, 200] on button "Explain" at bounding box center [319, 201] width 59 height 18
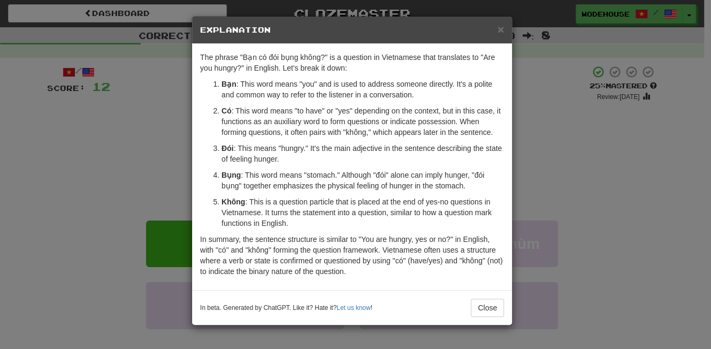
click at [119, 191] on div "× Explanation The phrase "Bạn có đói bụng không?" is a question in Vietnamese t…" at bounding box center [355, 174] width 711 height 349
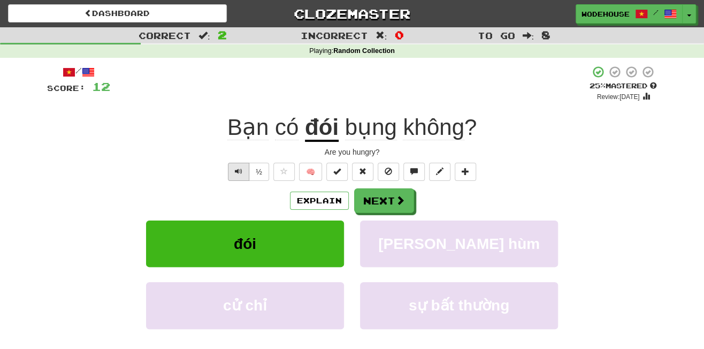
click at [236, 171] on span "Text-to-speech controls" at bounding box center [238, 171] width 7 height 7
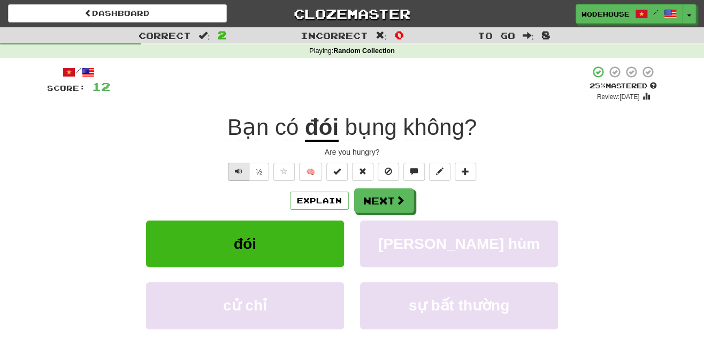
click at [236, 171] on span "Text-to-speech controls" at bounding box center [238, 171] width 7 height 7
click at [400, 201] on span at bounding box center [401, 201] width 10 height 10
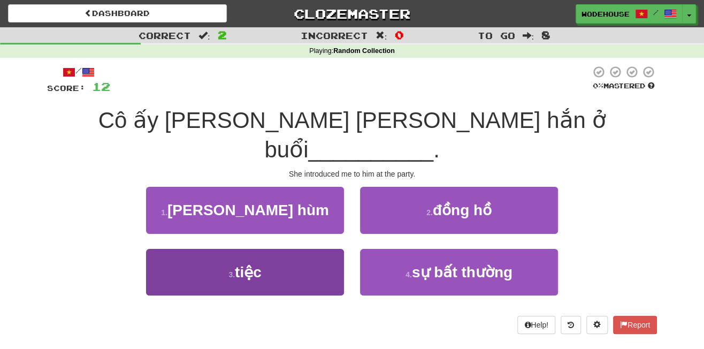
click at [277, 255] on button "3 . tiệc" at bounding box center [245, 272] width 198 height 47
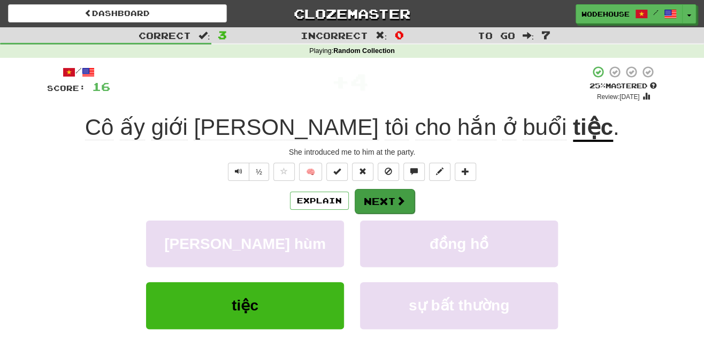
click at [392, 196] on button "Next" at bounding box center [385, 201] width 60 height 25
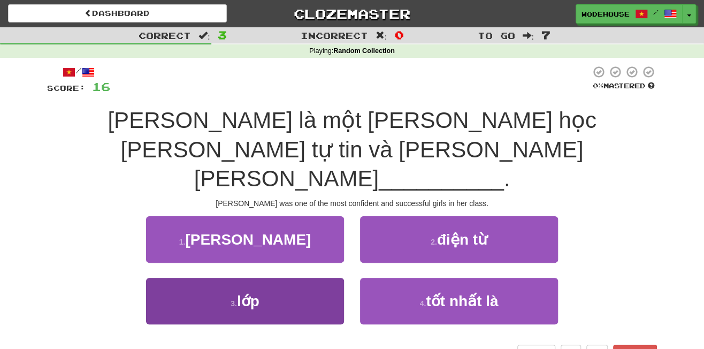
click at [322, 278] on button "3 . lớp" at bounding box center [245, 301] width 198 height 47
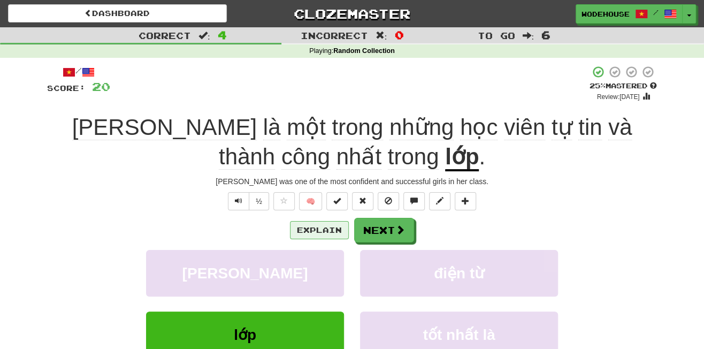
click at [323, 230] on button "Explain" at bounding box center [319, 230] width 59 height 18
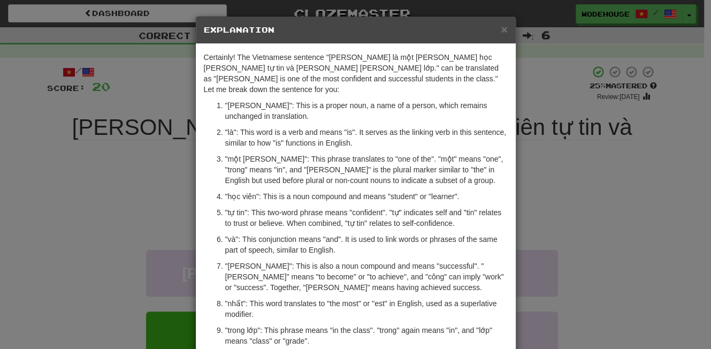
click at [82, 200] on div "× Explanation Certainly! The Vietnamese sentence "Mary là một trong những học v…" at bounding box center [355, 174] width 711 height 349
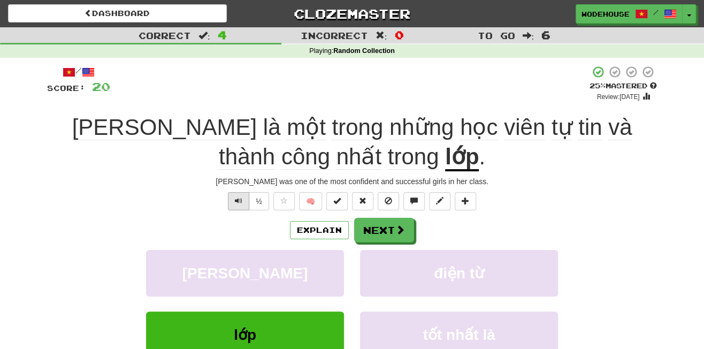
click at [232, 195] on button "Text-to-speech controls" at bounding box center [238, 201] width 21 height 18
click at [393, 236] on button "Next" at bounding box center [385, 230] width 60 height 25
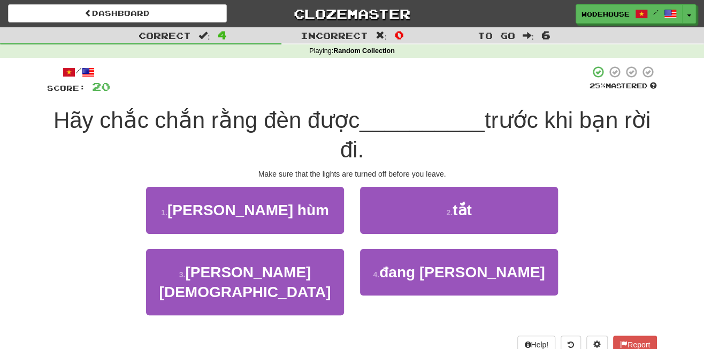
click at [398, 232] on div "2 . tắt" at bounding box center [459, 218] width 214 height 62
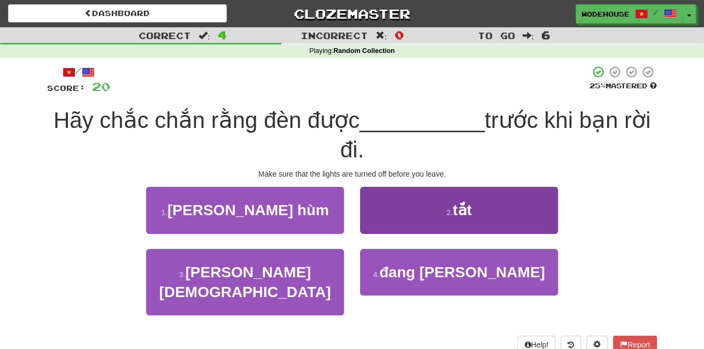
click at [402, 227] on button "2 . tắt" at bounding box center [459, 210] width 198 height 47
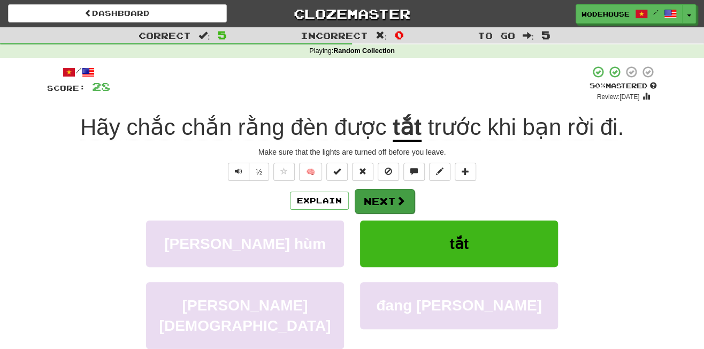
click at [388, 207] on button "Next" at bounding box center [385, 201] width 60 height 25
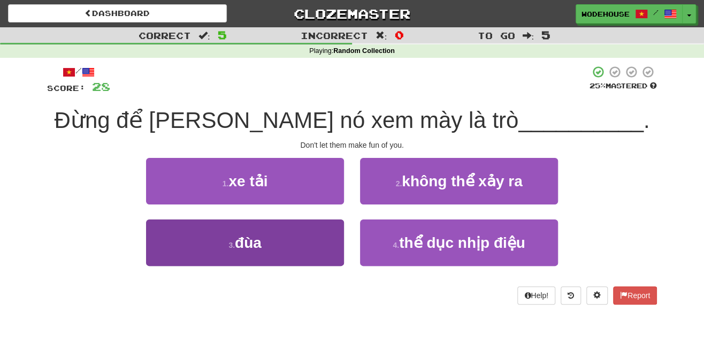
click at [272, 237] on button "3 . đùa" at bounding box center [245, 242] width 198 height 47
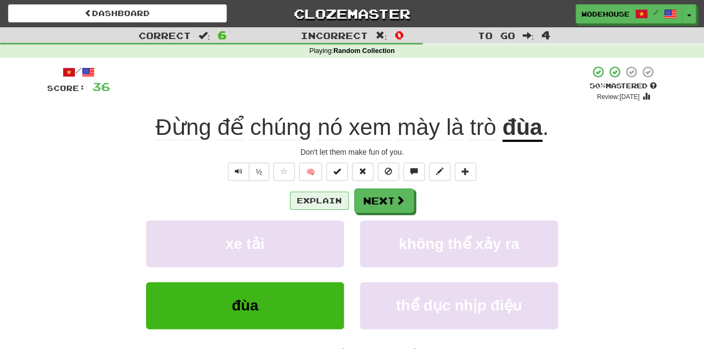
click at [341, 202] on button "Explain" at bounding box center [319, 201] width 59 height 18
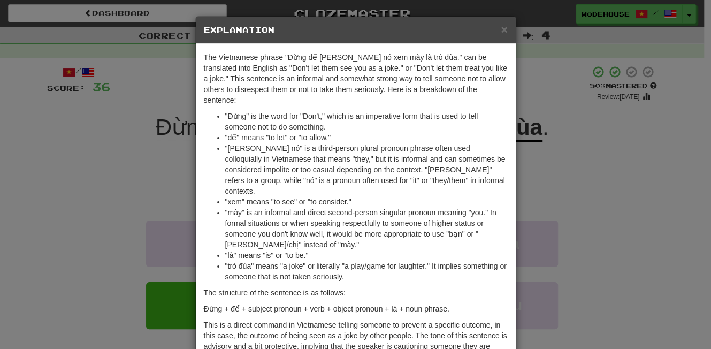
click at [69, 204] on div "× Explanation The Vietnamese phrase "Đừng để chúng nó xem mày là trò đùa." can …" at bounding box center [355, 174] width 711 height 349
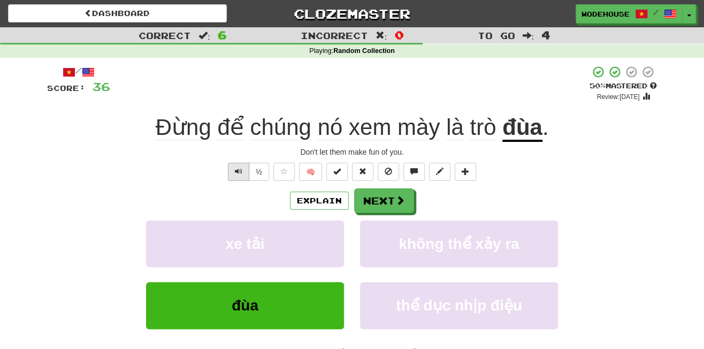
click at [245, 174] on button "Text-to-speech controls" at bounding box center [238, 172] width 21 height 18
click at [374, 199] on button "Next" at bounding box center [385, 201] width 60 height 25
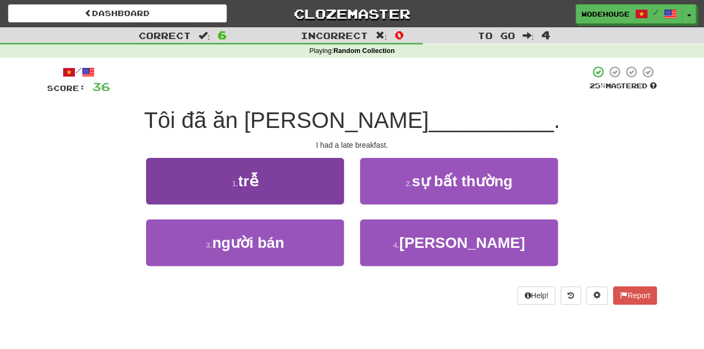
click at [262, 188] on button "1 . trễ" at bounding box center [245, 181] width 198 height 47
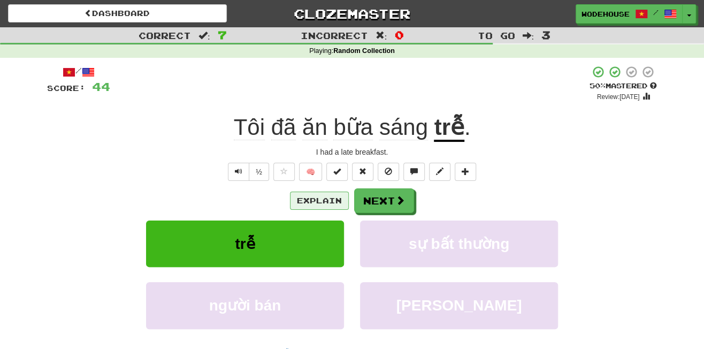
click at [310, 196] on button "Explain" at bounding box center [319, 201] width 59 height 18
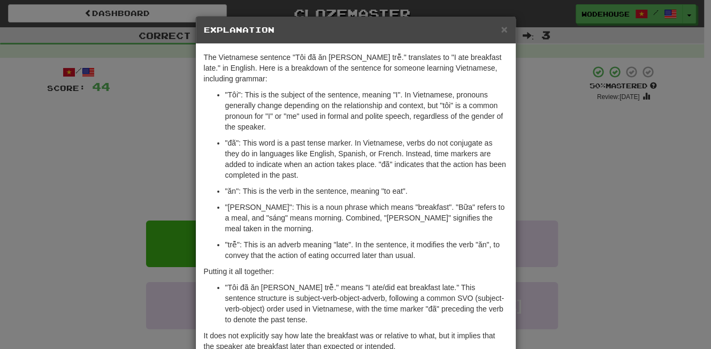
click at [105, 140] on div "× Explanation The Vietnamese sentence "Tôi đã ăn bữa sáng trễ." translates to "…" at bounding box center [355, 174] width 711 height 349
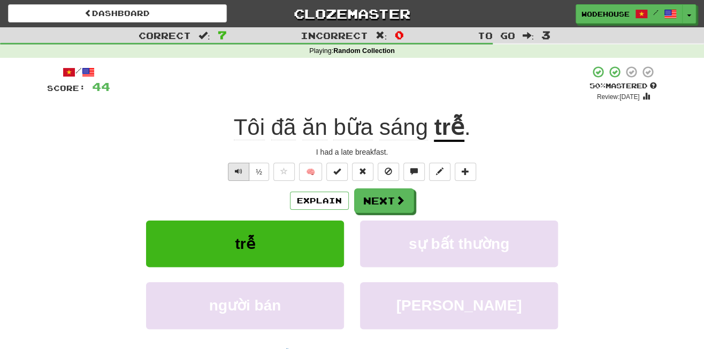
click at [238, 168] on span "Text-to-speech controls" at bounding box center [238, 171] width 7 height 7
click at [336, 202] on button "Explain" at bounding box center [319, 201] width 59 height 18
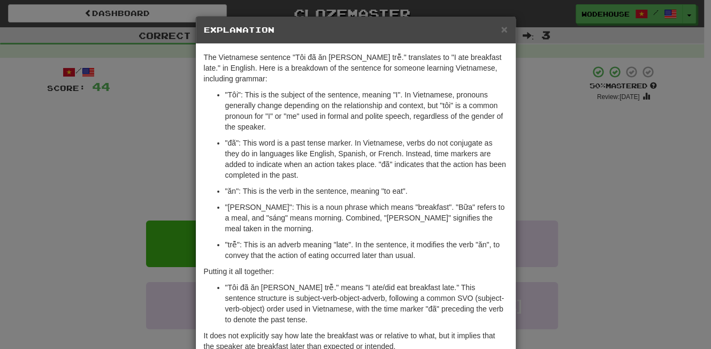
click at [74, 155] on div "× Explanation The Vietnamese sentence "Tôi đã ăn bữa sáng trễ." translates to "…" at bounding box center [355, 174] width 711 height 349
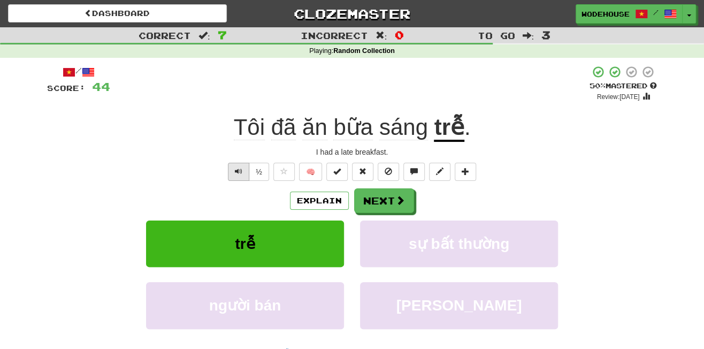
click at [238, 171] on span "Text-to-speech controls" at bounding box center [238, 171] width 7 height 7
click at [388, 202] on button "Next" at bounding box center [385, 201] width 60 height 25
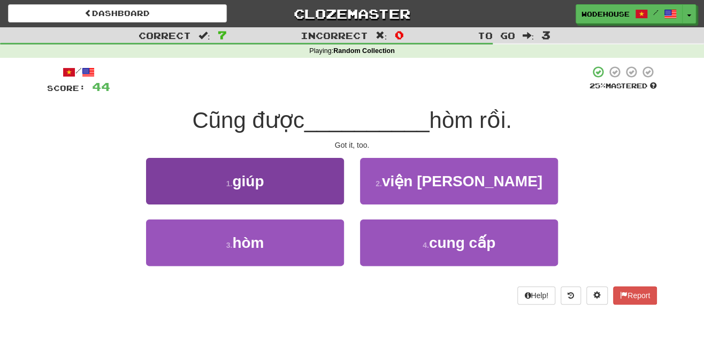
click at [262, 173] on span "giúp" at bounding box center [248, 181] width 32 height 17
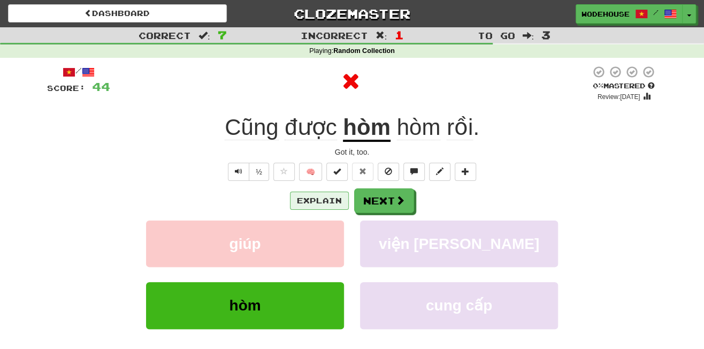
click at [310, 200] on button "Explain" at bounding box center [319, 201] width 59 height 18
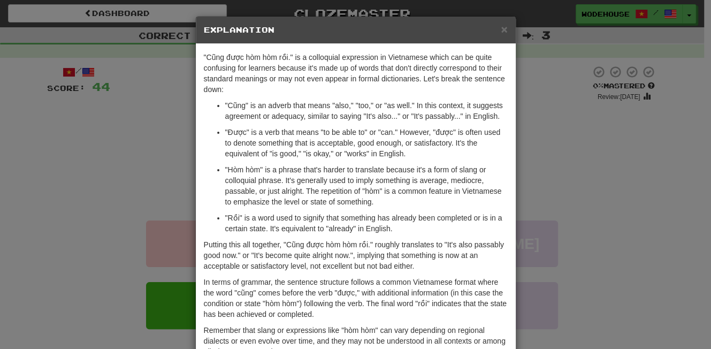
click at [100, 172] on div "× Explanation "Cũng được hòm hòm rồi." is a colloquial expression in Vietnamese…" at bounding box center [355, 174] width 711 height 349
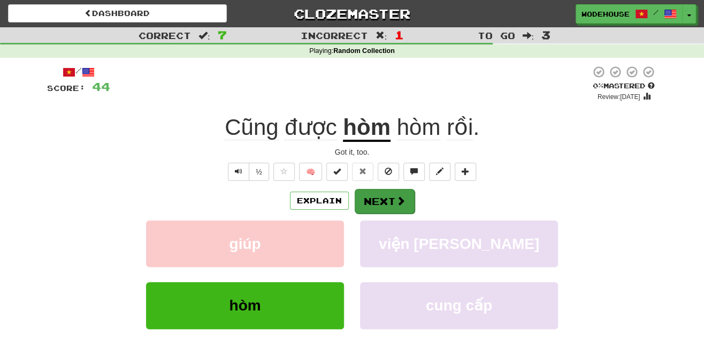
click at [373, 198] on button "Next" at bounding box center [385, 201] width 60 height 25
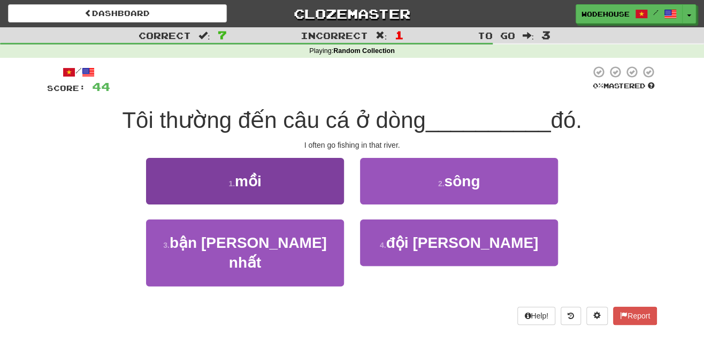
click at [249, 182] on span "mồi" at bounding box center [248, 181] width 27 height 17
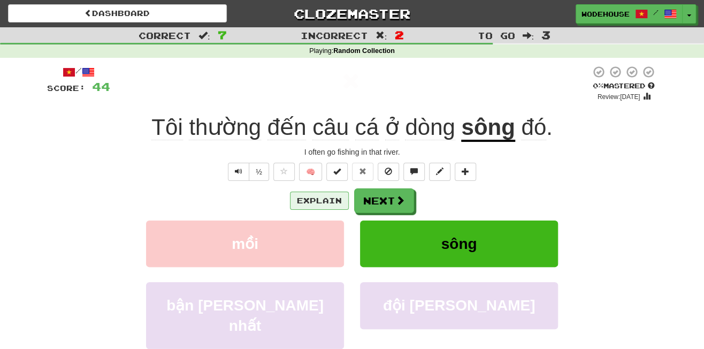
click at [314, 198] on button "Explain" at bounding box center [319, 201] width 59 height 18
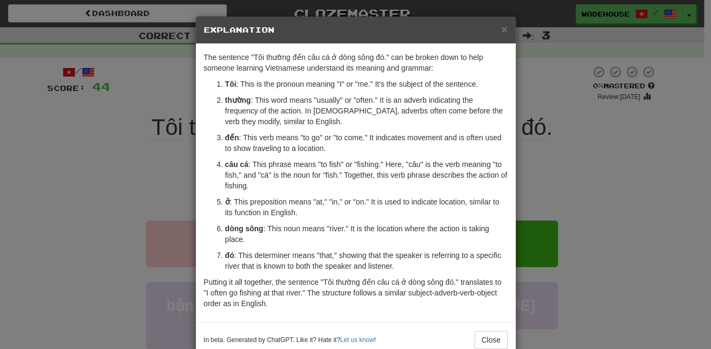
click at [118, 163] on div "× Explanation The sentence "Tôi thường đến câu cá ở dòng sông đó." can be broke…" at bounding box center [355, 174] width 711 height 349
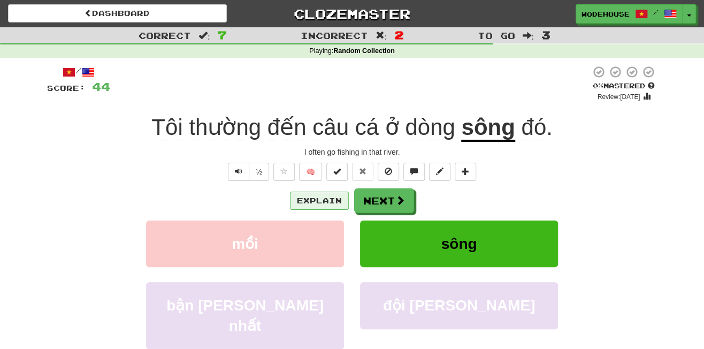
click at [305, 195] on button "Explain" at bounding box center [319, 201] width 59 height 18
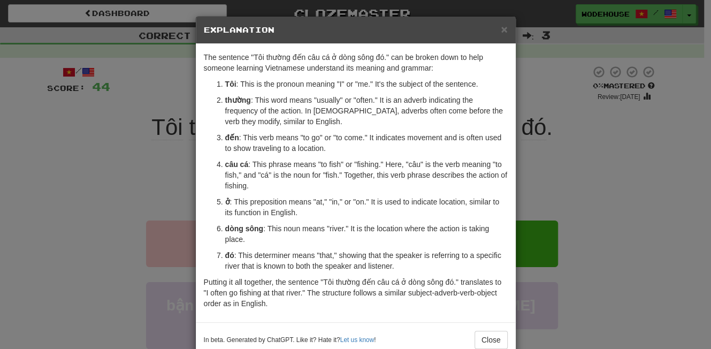
click at [55, 150] on div "× Explanation The sentence "Tôi thường đến câu cá ở dòng sông đó." can be broke…" at bounding box center [355, 174] width 711 height 349
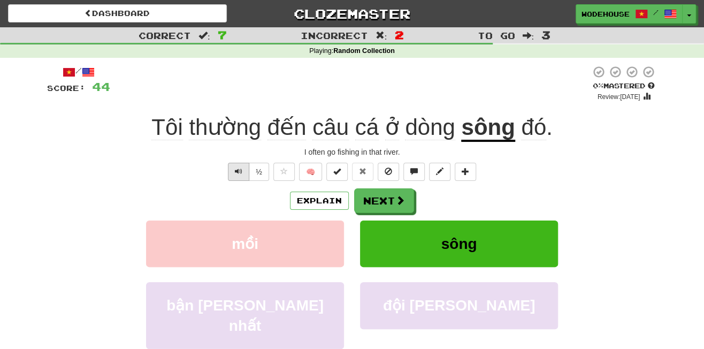
click at [236, 173] on span "Text-to-speech controls" at bounding box center [238, 171] width 7 height 7
click at [391, 197] on button "Next" at bounding box center [385, 201] width 60 height 25
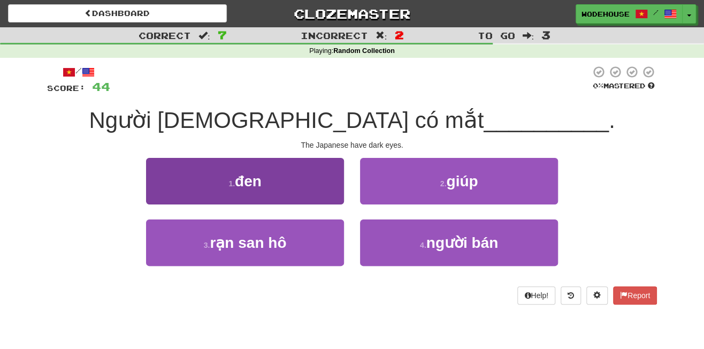
click at [297, 193] on button "1 . đen" at bounding box center [245, 181] width 198 height 47
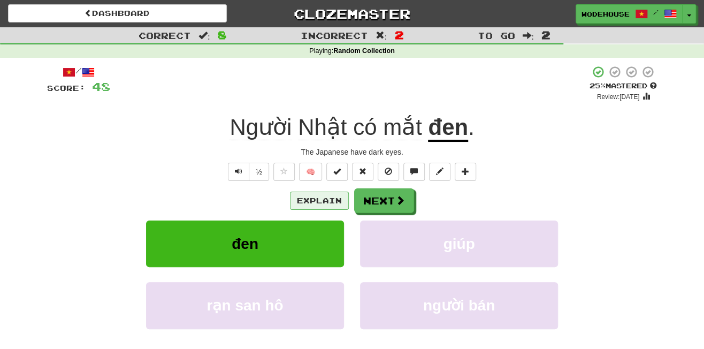
click at [313, 196] on button "Explain" at bounding box center [319, 201] width 59 height 18
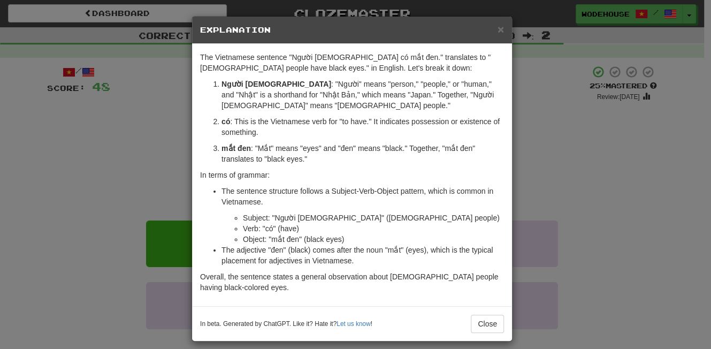
click at [86, 148] on div "× Explanation The Vietnamese sentence "Người Nhật có mắt đen." translates to "J…" at bounding box center [355, 174] width 711 height 349
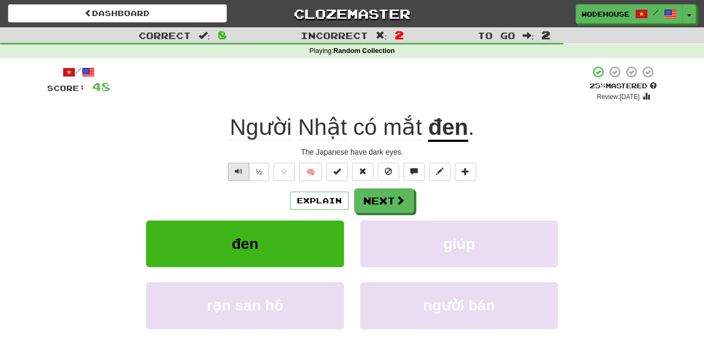
click at [240, 171] on span "Text-to-speech controls" at bounding box center [238, 171] width 7 height 7
click at [364, 193] on button "Next" at bounding box center [385, 201] width 60 height 25
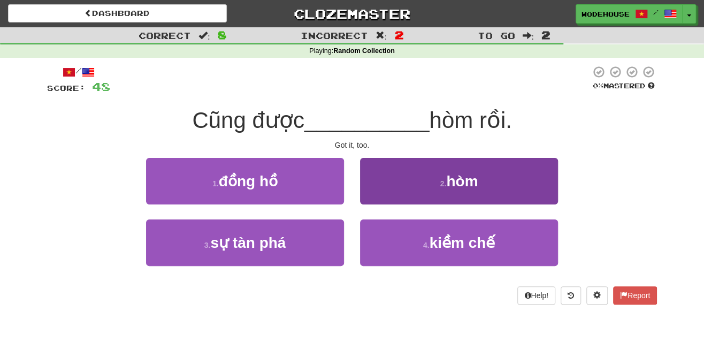
click at [404, 193] on button "2 . hòm" at bounding box center [459, 181] width 198 height 47
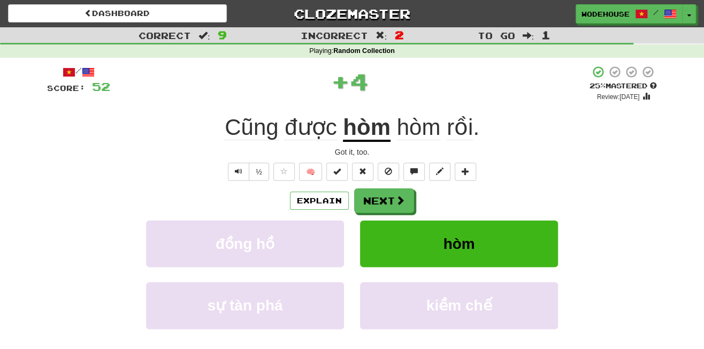
click at [404, 195] on span at bounding box center [401, 200] width 10 height 10
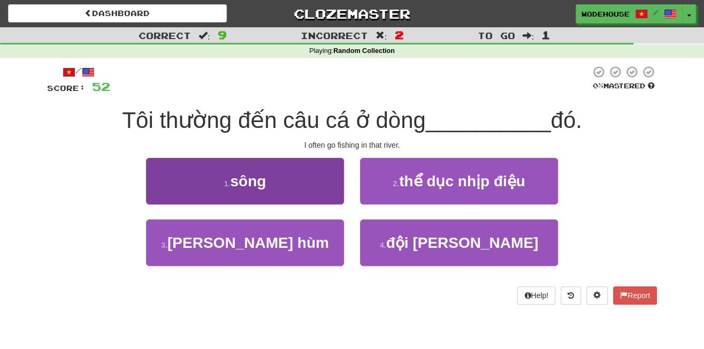
click at [305, 179] on button "1 . sông" at bounding box center [245, 181] width 198 height 47
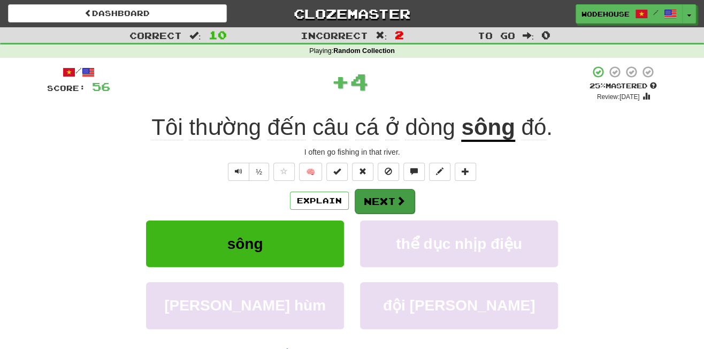
click at [364, 196] on button "Next" at bounding box center [385, 201] width 60 height 25
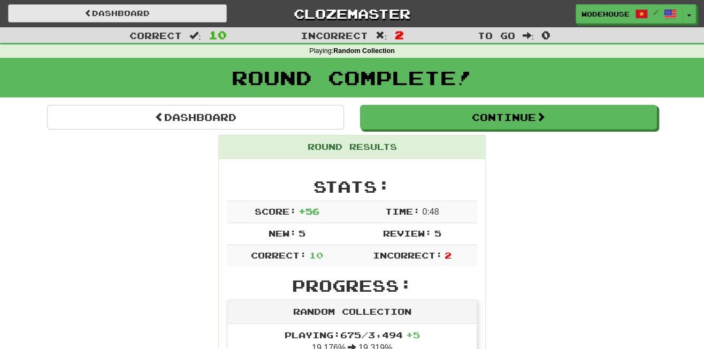
click at [143, 16] on link "Dashboard" at bounding box center [117, 13] width 219 height 18
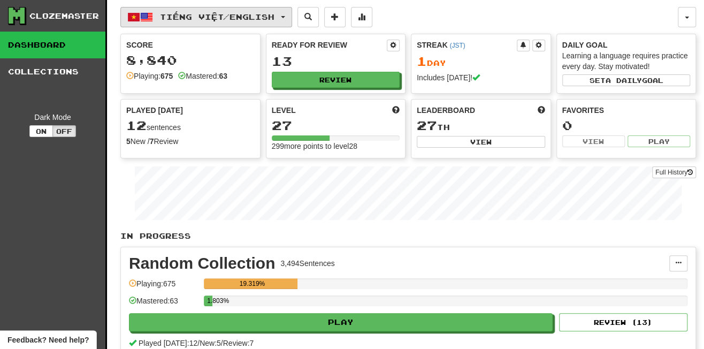
click at [145, 15] on span "button" at bounding box center [146, 17] width 13 height 13
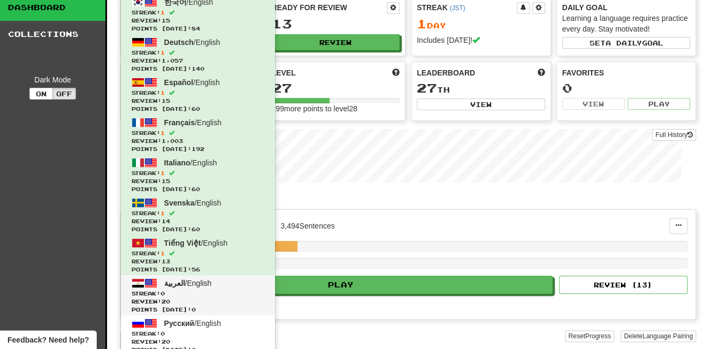
scroll to position [39, 0]
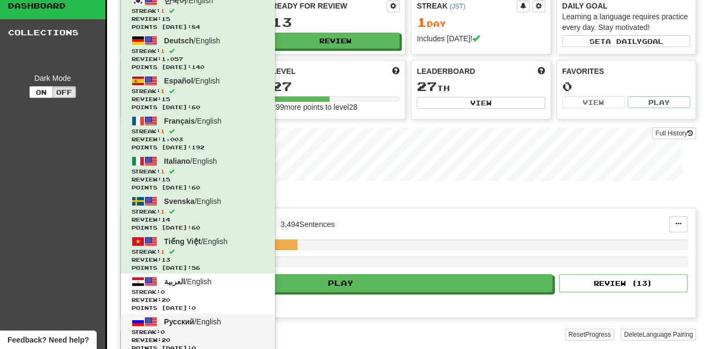
click at [199, 318] on span "Русский / English" at bounding box center [192, 321] width 57 height 9
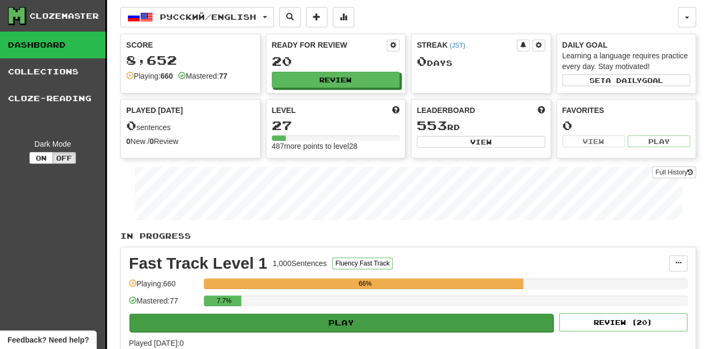
click at [388, 318] on button "Play" at bounding box center [342, 323] width 424 height 18
select select "**"
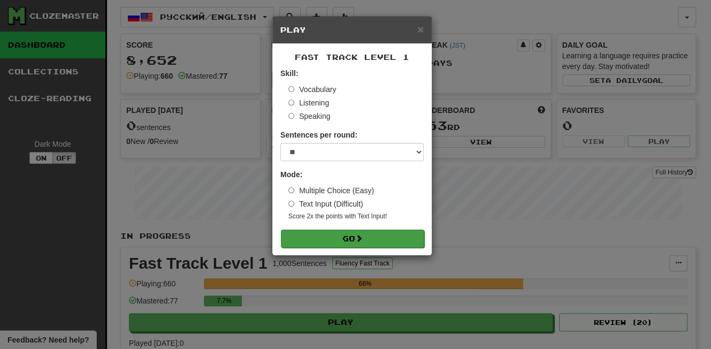
click at [308, 230] on button "Go" at bounding box center [352, 239] width 143 height 18
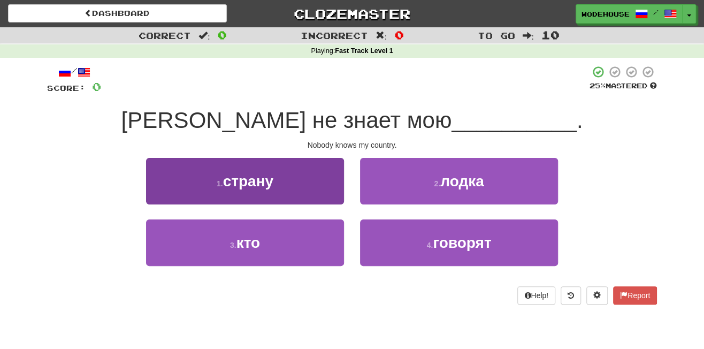
click at [317, 191] on button "1 . страну" at bounding box center [245, 181] width 198 height 47
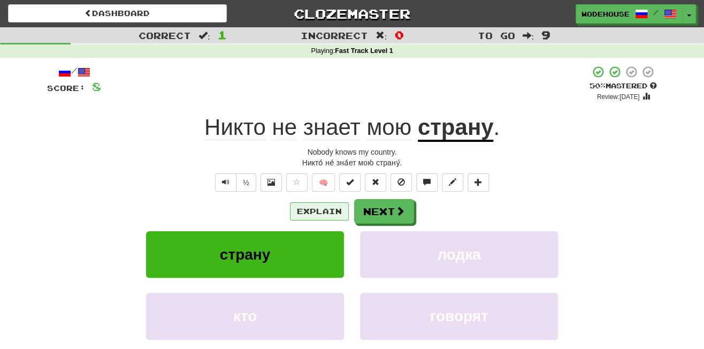
click at [303, 210] on button "Explain" at bounding box center [319, 211] width 59 height 18
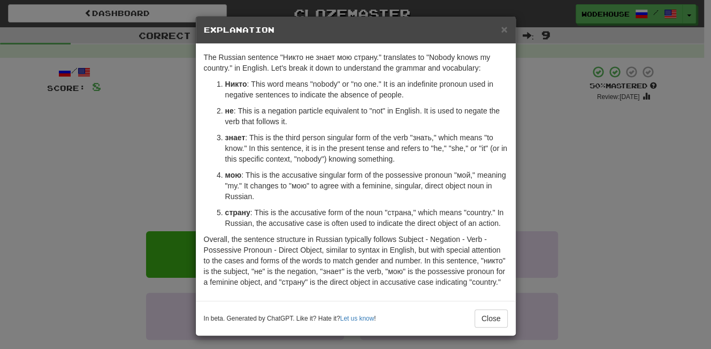
click at [123, 176] on div "× Explanation The Russian sentence "Никто не знает мою страну." translates to "…" at bounding box center [355, 174] width 711 height 349
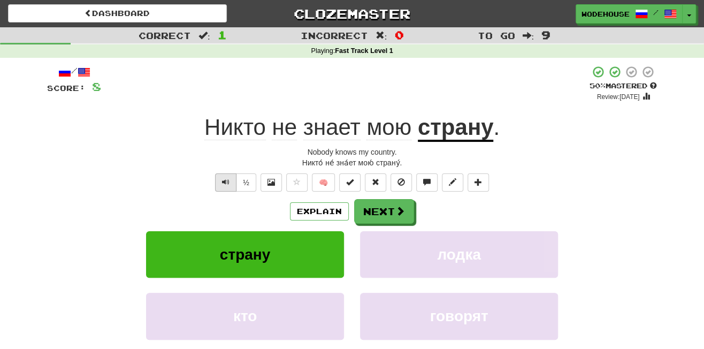
click at [225, 180] on span "Text-to-speech controls" at bounding box center [225, 181] width 7 height 7
click at [405, 214] on button "Next" at bounding box center [385, 212] width 60 height 25
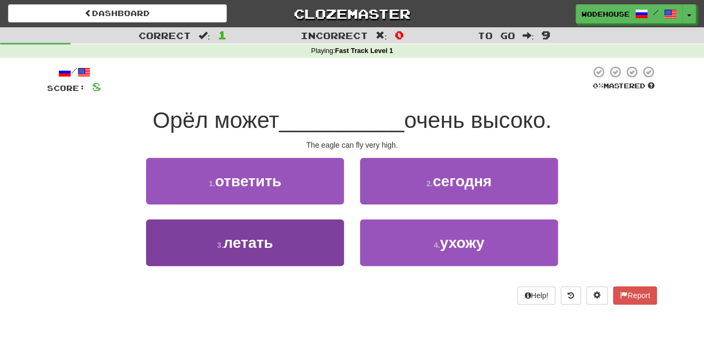
click at [291, 253] on button "3 . летать" at bounding box center [245, 242] width 198 height 47
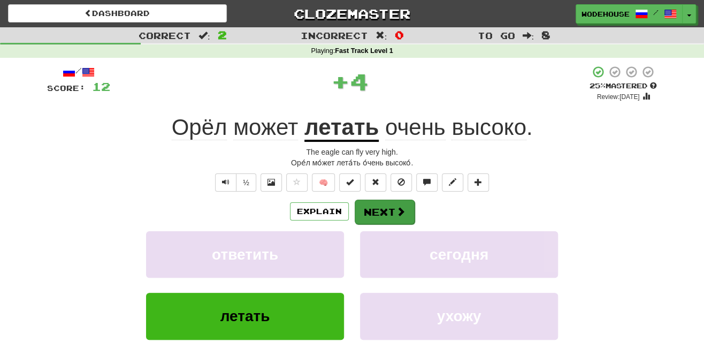
click at [378, 215] on button "Next" at bounding box center [385, 212] width 60 height 25
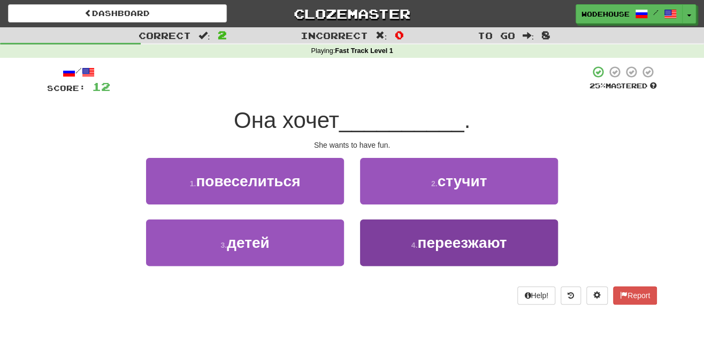
click at [458, 257] on button "4 . переезжают" at bounding box center [459, 242] width 198 height 47
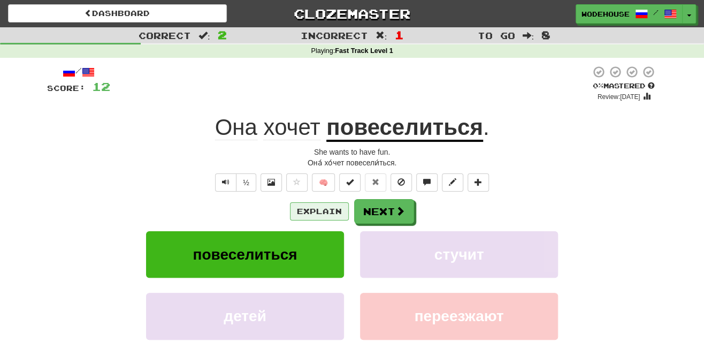
click at [315, 204] on button "Explain" at bounding box center [319, 211] width 59 height 18
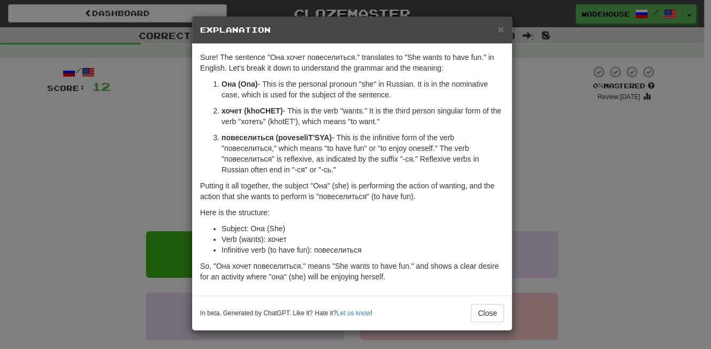
click at [41, 211] on div "× Explanation Sure! The sentence "Она хочет повеселиться." translates to "She w…" at bounding box center [355, 174] width 711 height 349
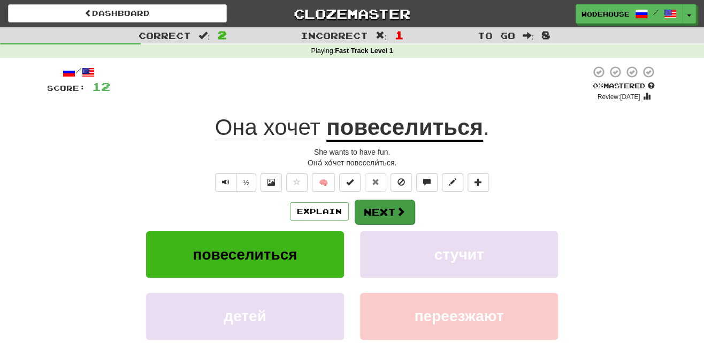
click at [400, 209] on span at bounding box center [401, 212] width 10 height 10
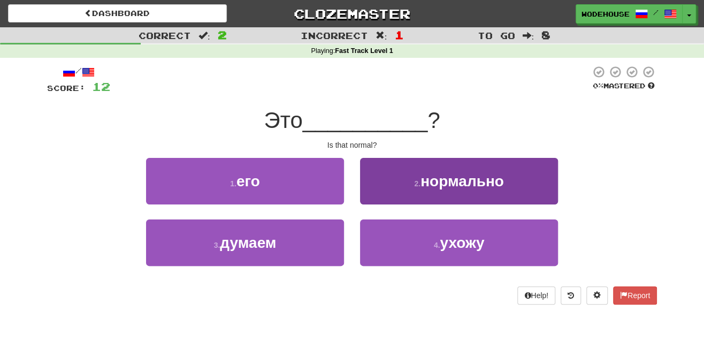
click at [461, 188] on button "2 . нормально" at bounding box center [459, 181] width 198 height 47
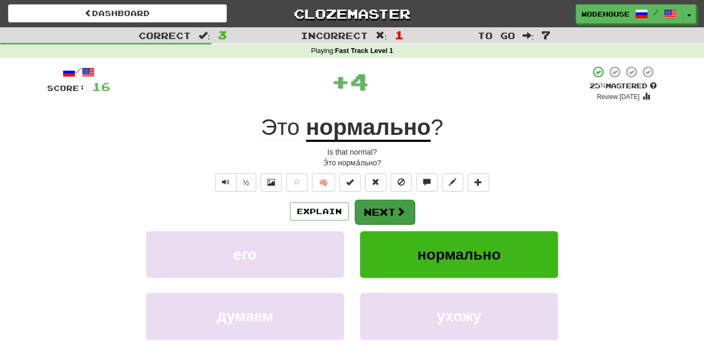
click at [399, 207] on span at bounding box center [401, 212] width 10 height 10
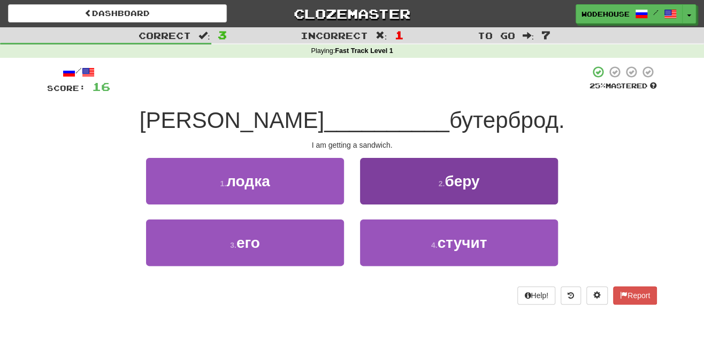
click at [409, 196] on button "2 . беру" at bounding box center [459, 181] width 198 height 47
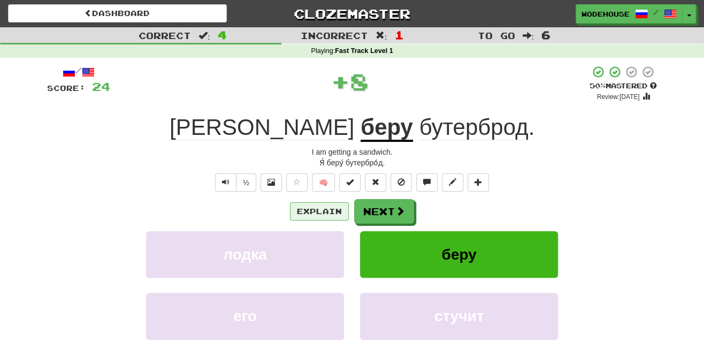
click at [331, 207] on button "Explain" at bounding box center [319, 211] width 59 height 18
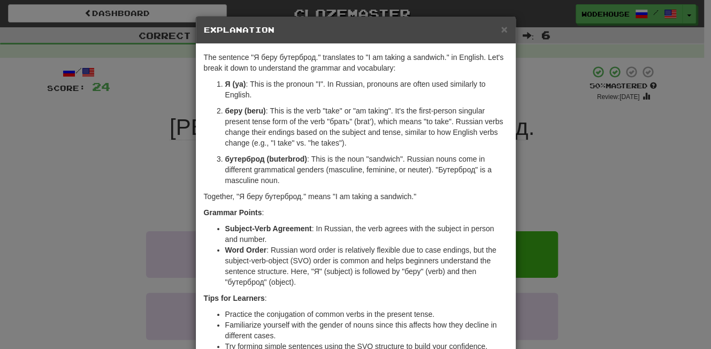
click at [41, 178] on div "× Explanation The sentence "Я беру бутерброд." translates to "I am taking a san…" at bounding box center [355, 174] width 711 height 349
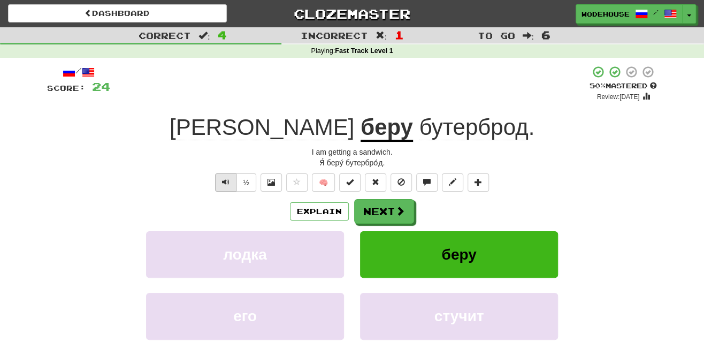
click at [228, 179] on span "Text-to-speech controls" at bounding box center [225, 181] width 7 height 7
click at [397, 202] on button "Next" at bounding box center [385, 212] width 60 height 25
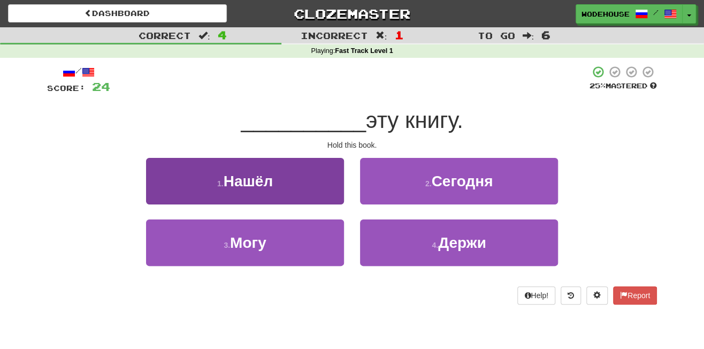
click at [290, 189] on button "1 . Нашёл" at bounding box center [245, 181] width 198 height 47
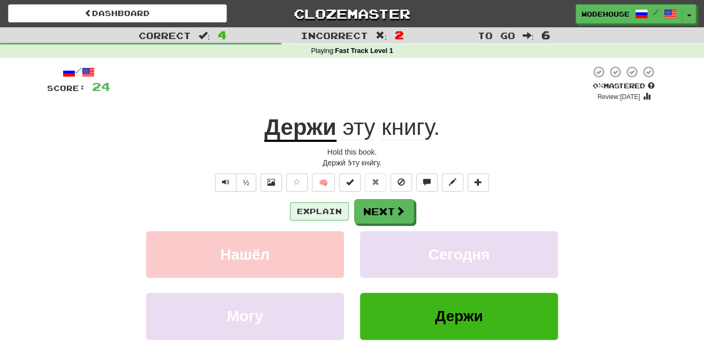
click at [315, 209] on button "Explain" at bounding box center [319, 211] width 59 height 18
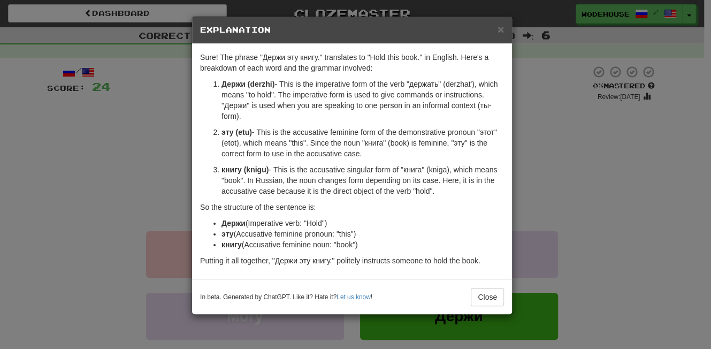
click at [86, 185] on div "× Explanation Sure! The phrase "Держи эту книгу." translates to "Hold this book…" at bounding box center [355, 174] width 711 height 349
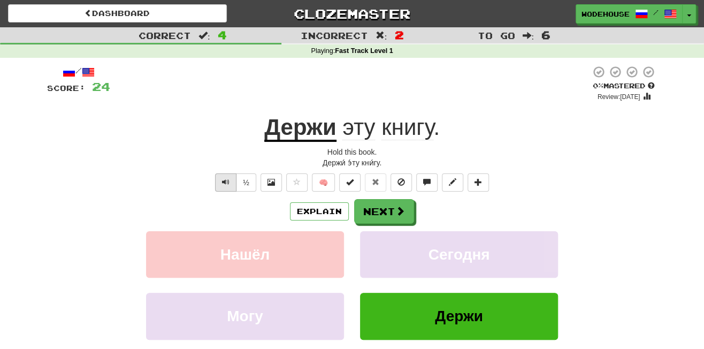
click at [217, 175] on button "Text-to-speech controls" at bounding box center [225, 182] width 21 height 18
click at [412, 211] on button "Next" at bounding box center [385, 212] width 60 height 25
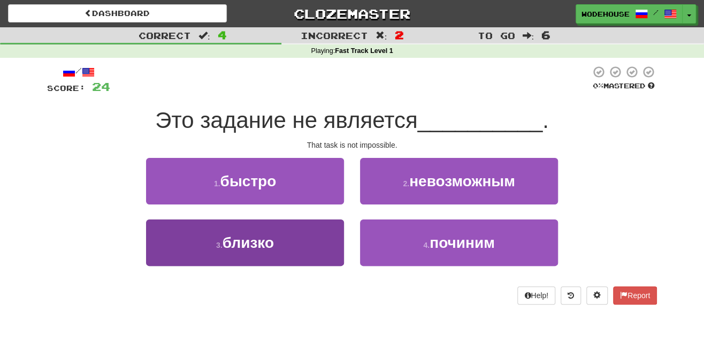
click at [238, 253] on button "3 . близко" at bounding box center [245, 242] width 198 height 47
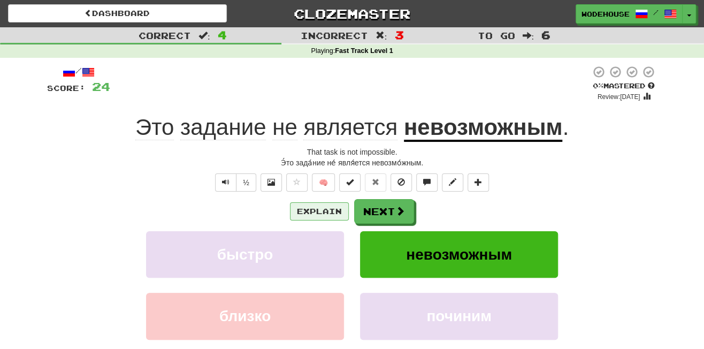
click at [301, 210] on button "Explain" at bounding box center [319, 211] width 59 height 18
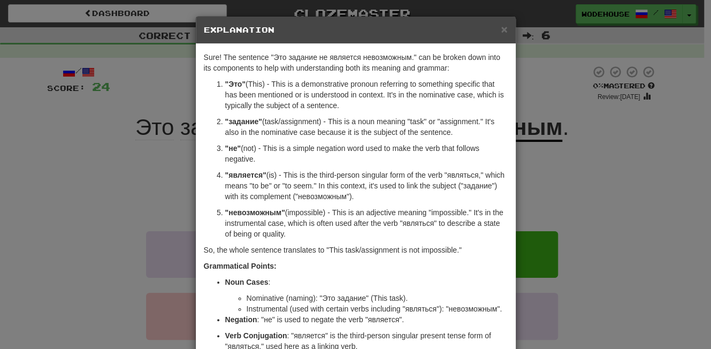
click at [115, 200] on div "× Explanation Sure! The sentence "Это задание не является невозможным." can be …" at bounding box center [355, 174] width 711 height 349
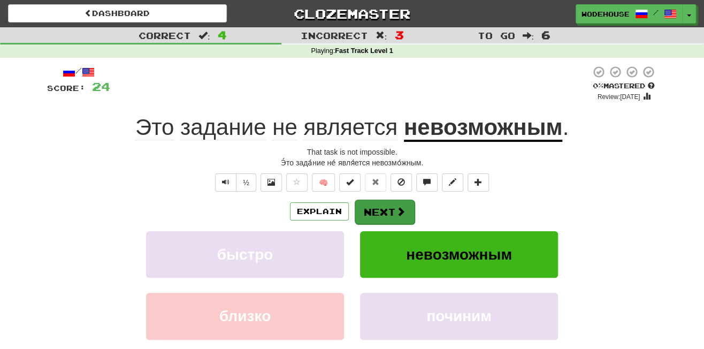
click at [401, 211] on span at bounding box center [401, 212] width 10 height 10
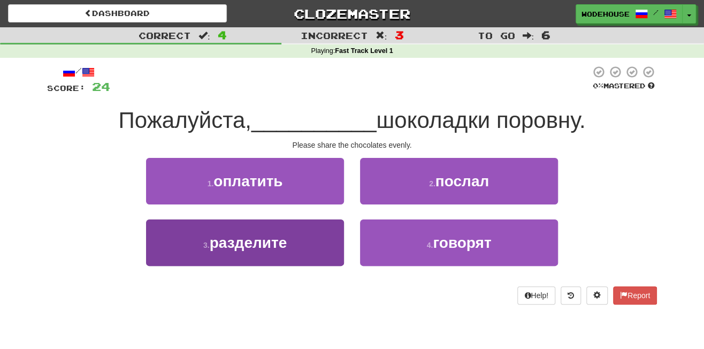
click at [312, 253] on button "3 . разделите" at bounding box center [245, 242] width 198 height 47
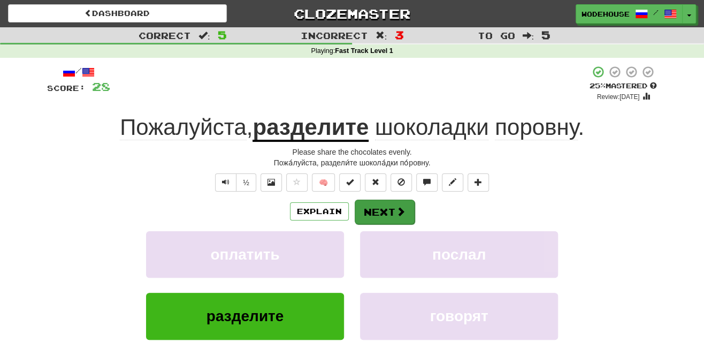
click at [404, 202] on button "Next" at bounding box center [385, 212] width 60 height 25
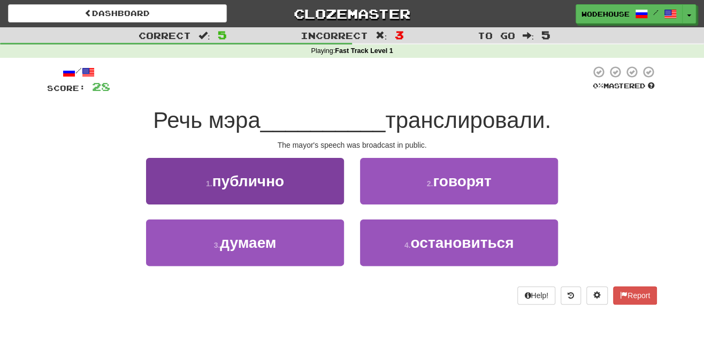
click at [307, 192] on button "1 . публично" at bounding box center [245, 181] width 198 height 47
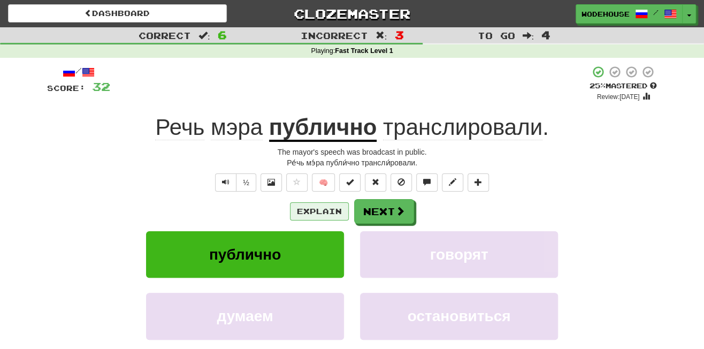
click at [328, 209] on button "Explain" at bounding box center [319, 211] width 59 height 18
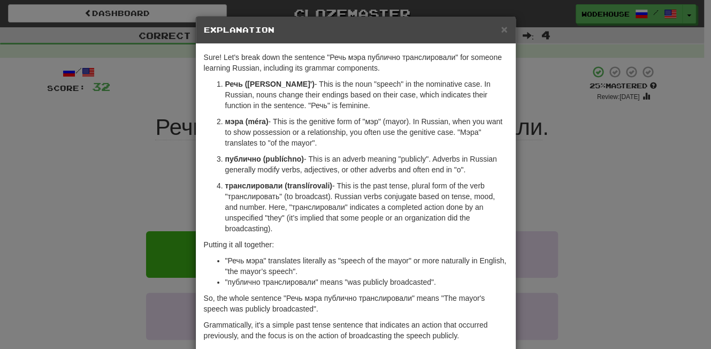
click at [66, 178] on div "× Explanation Sure! Let's break down the sentence "Речь мэра публично транслиро…" at bounding box center [355, 174] width 711 height 349
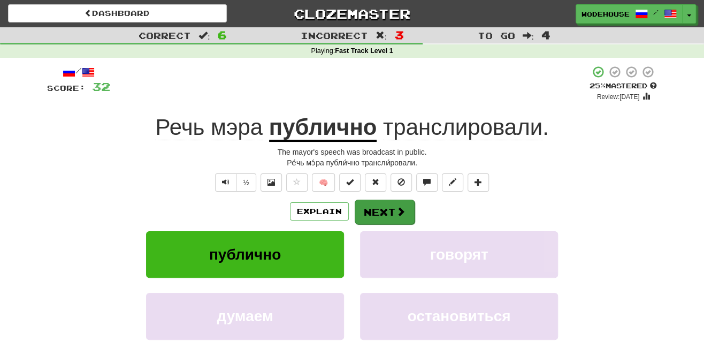
click at [375, 208] on button "Next" at bounding box center [385, 212] width 60 height 25
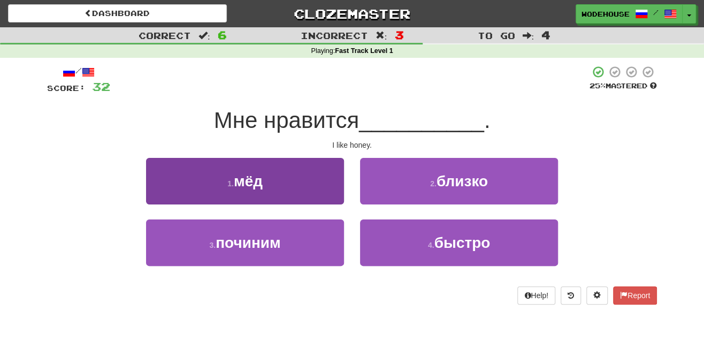
click at [196, 176] on button "1 . мёд" at bounding box center [245, 181] width 198 height 47
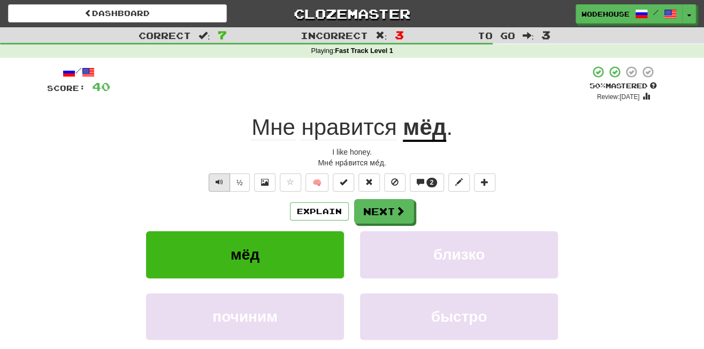
click at [214, 177] on button "Text-to-speech controls" at bounding box center [219, 182] width 21 height 18
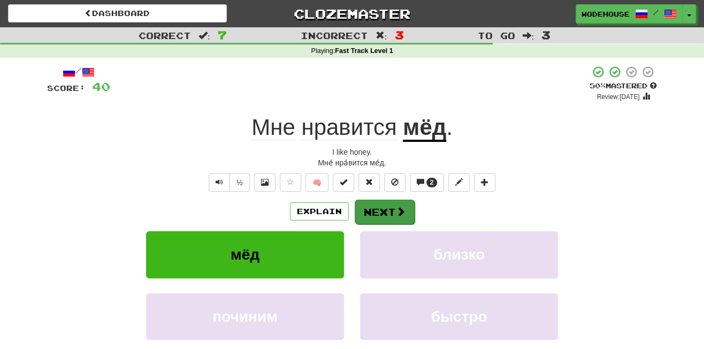
click at [399, 207] on span at bounding box center [401, 212] width 10 height 10
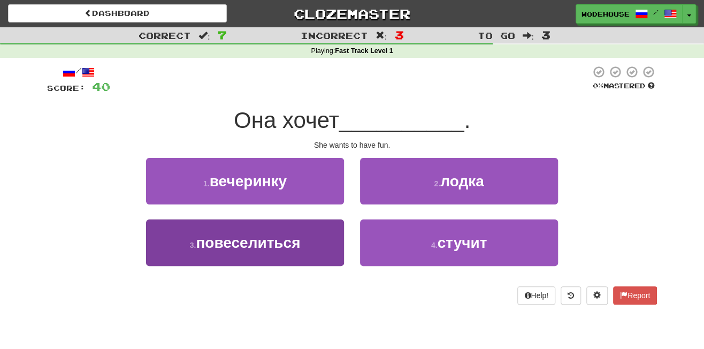
click at [303, 242] on button "3 . повеселиться" at bounding box center [245, 242] width 198 height 47
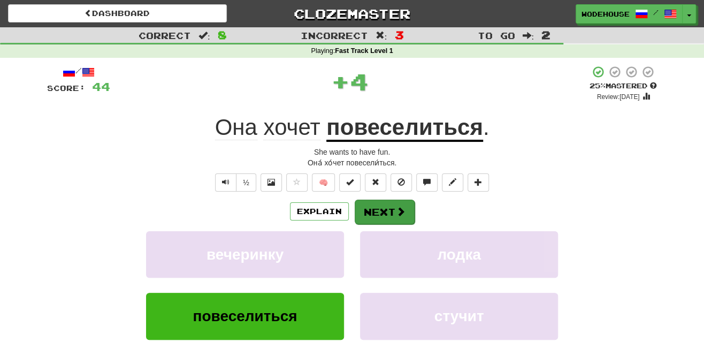
click at [374, 207] on button "Next" at bounding box center [385, 212] width 60 height 25
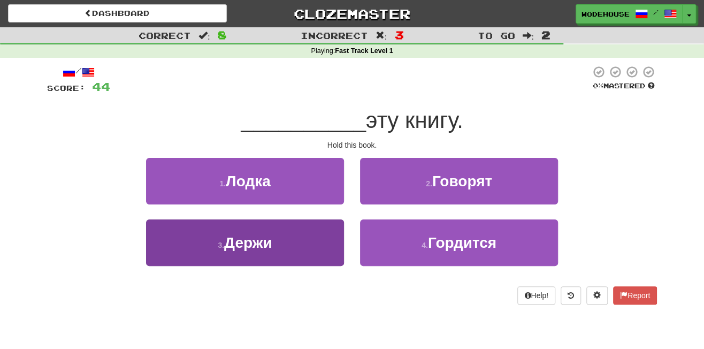
click at [328, 253] on button "3 . Держи" at bounding box center [245, 242] width 198 height 47
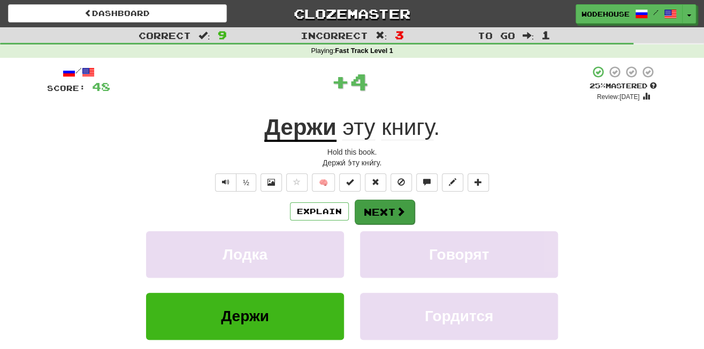
click at [392, 208] on button "Next" at bounding box center [385, 212] width 60 height 25
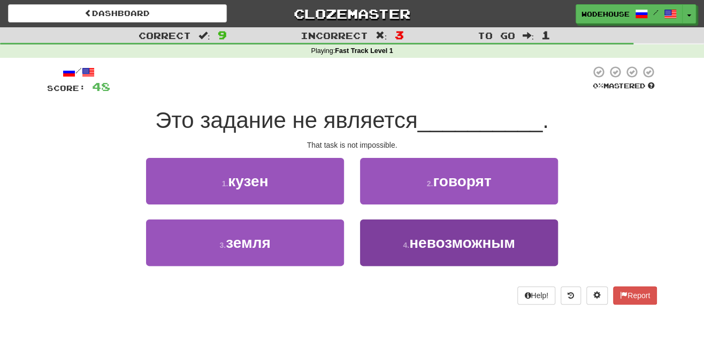
click at [391, 253] on button "4 . невозможным" at bounding box center [459, 242] width 198 height 47
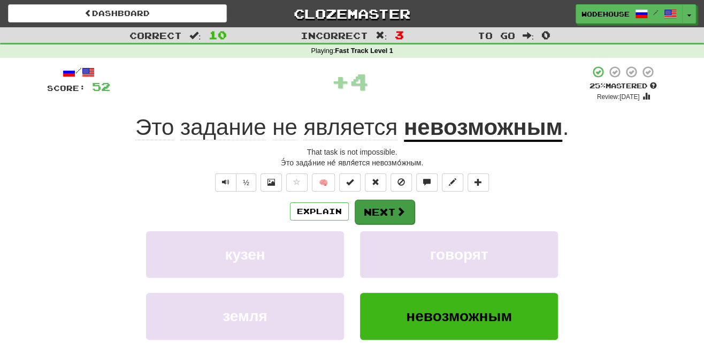
click at [378, 209] on button "Next" at bounding box center [385, 212] width 60 height 25
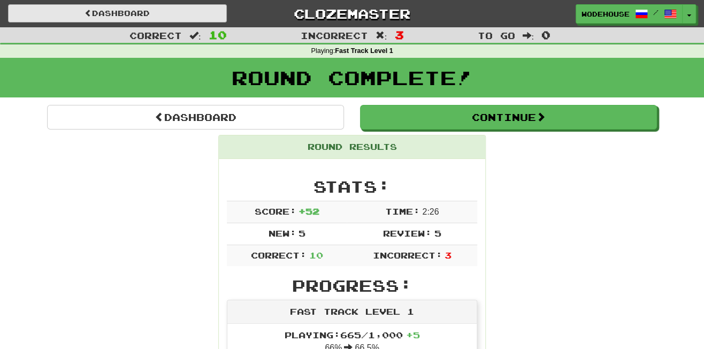
click at [118, 13] on link "Dashboard" at bounding box center [117, 13] width 219 height 18
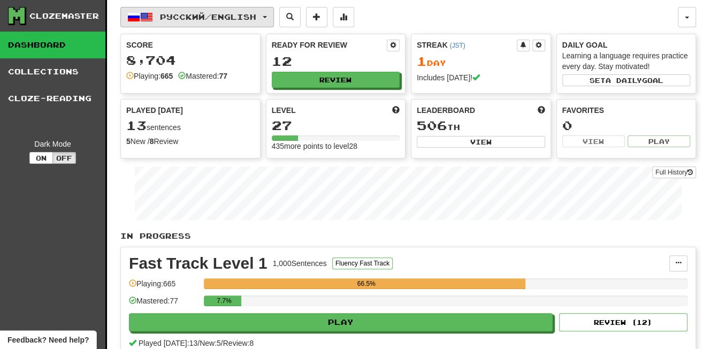
click at [163, 11] on button "Русский / English" at bounding box center [197, 17] width 154 height 20
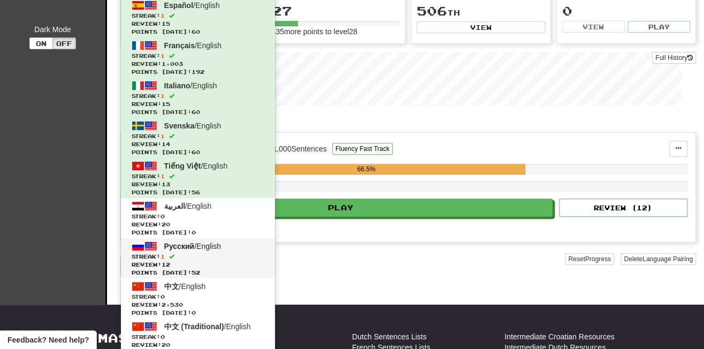
scroll to position [153, 0]
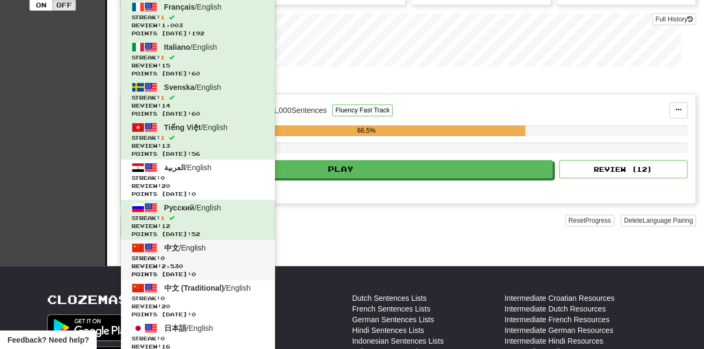
click at [200, 244] on span "中文 / English" at bounding box center [185, 248] width 42 height 9
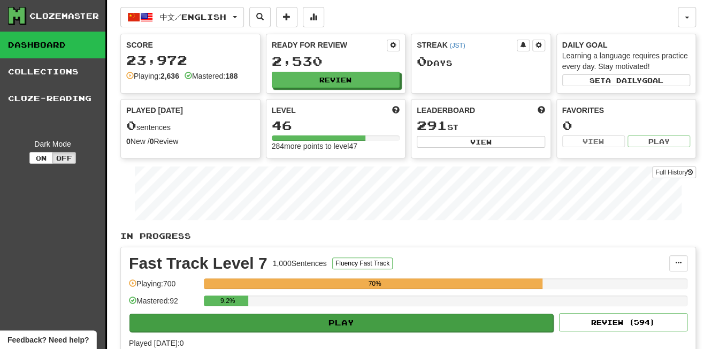
click at [315, 321] on button "Play" at bounding box center [342, 323] width 424 height 18
select select "**"
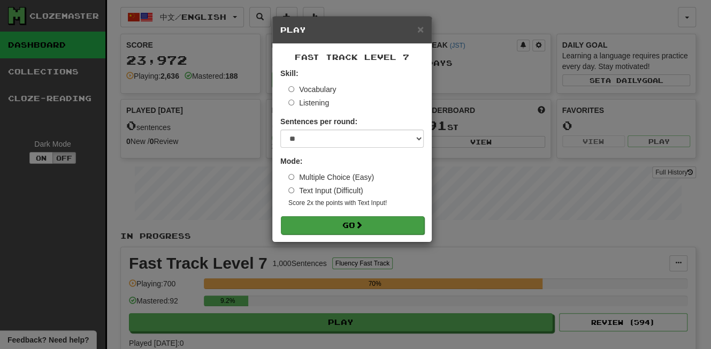
click at [345, 225] on button "Go" at bounding box center [352, 225] width 143 height 18
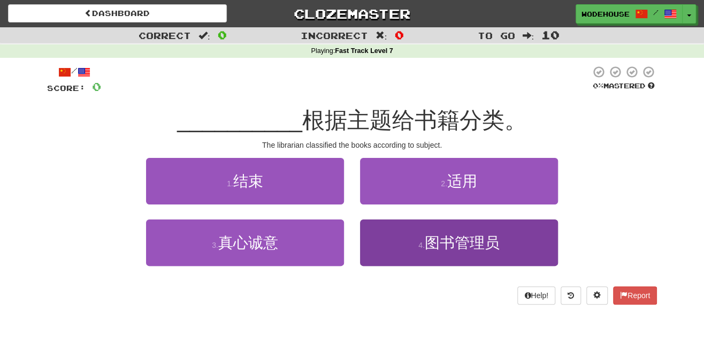
click at [418, 232] on button "4 . 图书管理员" at bounding box center [459, 242] width 198 height 47
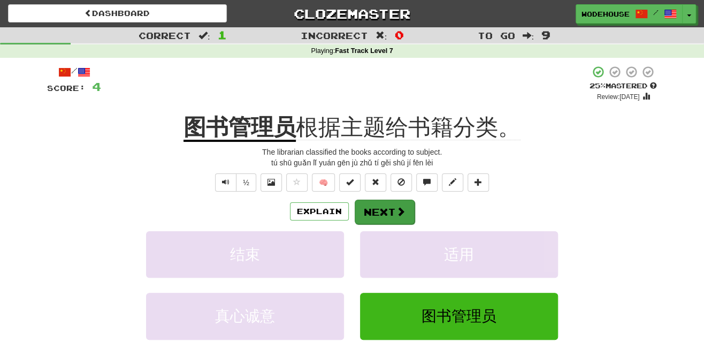
click at [369, 212] on button "Next" at bounding box center [385, 212] width 60 height 25
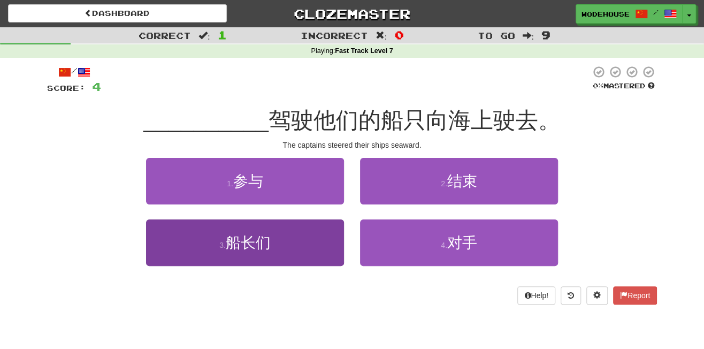
click at [314, 250] on button "3 . 船长们" at bounding box center [245, 242] width 198 height 47
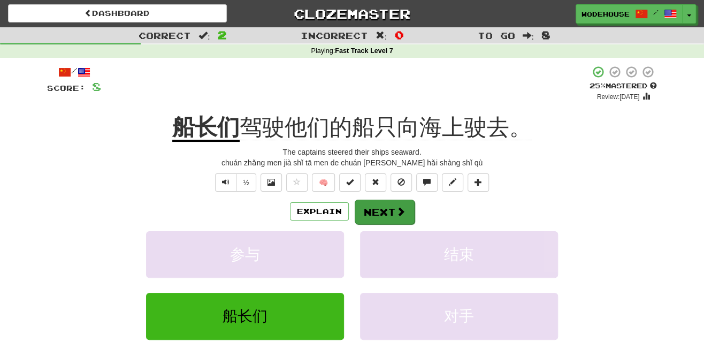
click at [389, 205] on button "Next" at bounding box center [385, 212] width 60 height 25
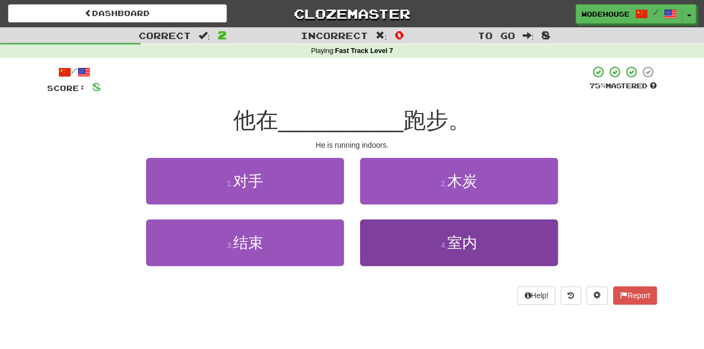
click at [384, 245] on button "4 . 室内" at bounding box center [459, 242] width 198 height 47
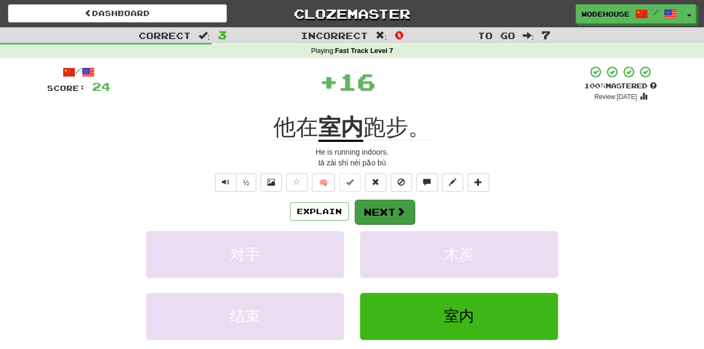
click at [381, 202] on button "Next" at bounding box center [385, 212] width 60 height 25
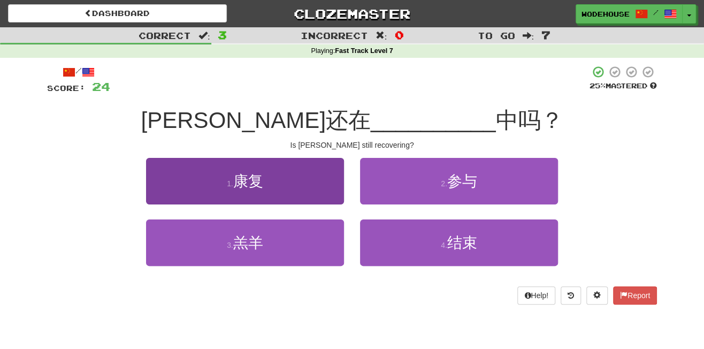
click at [172, 176] on button "1 . 康复" at bounding box center [245, 181] width 198 height 47
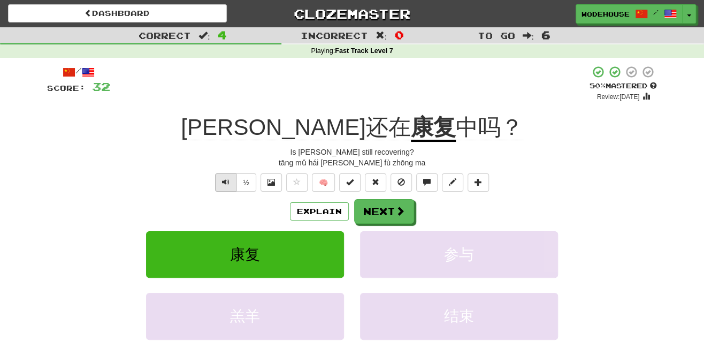
click at [217, 182] on button "Text-to-speech controls" at bounding box center [225, 182] width 21 height 18
click at [223, 178] on span "Text-to-speech controls" at bounding box center [225, 181] width 7 height 7
click at [388, 211] on button "Next" at bounding box center [385, 212] width 60 height 25
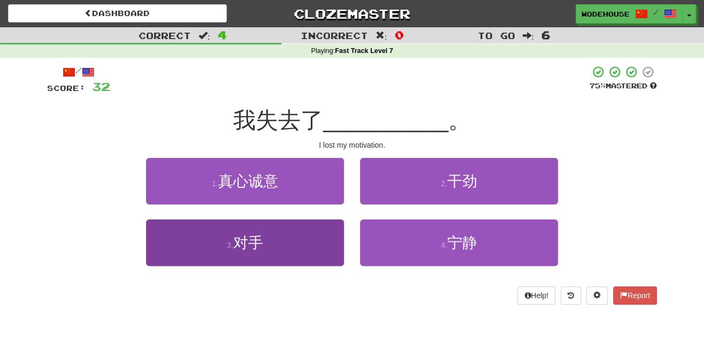
click at [278, 230] on button "3 . 对手" at bounding box center [245, 242] width 198 height 47
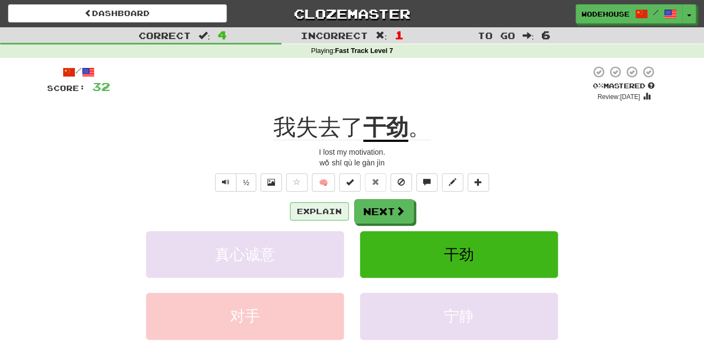
click at [315, 210] on button "Explain" at bounding box center [319, 211] width 59 height 18
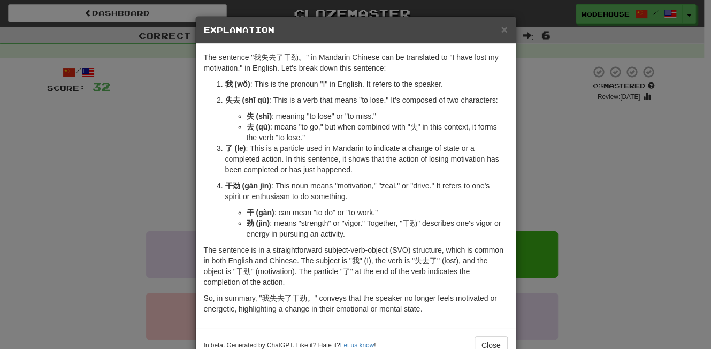
click at [131, 161] on div "× Explanation The sentence "我失去了干劲。" in Mandarin Chinese can be translated to "…" at bounding box center [355, 174] width 711 height 349
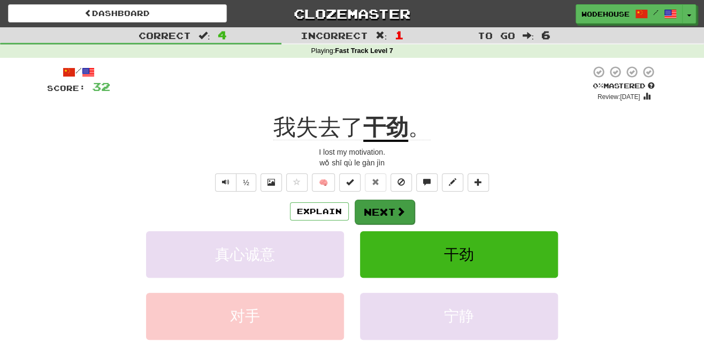
click at [391, 211] on button "Next" at bounding box center [385, 212] width 60 height 25
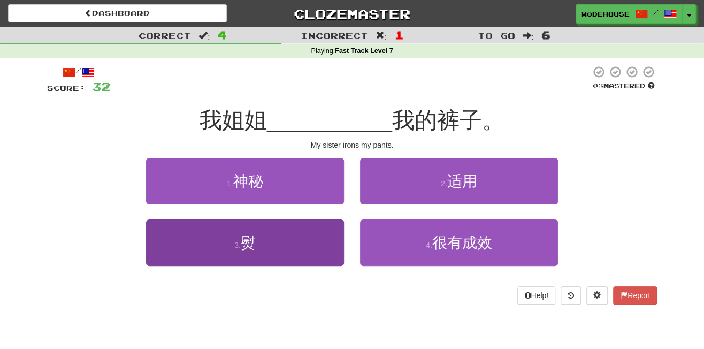
click at [293, 240] on button "3 . 熨" at bounding box center [245, 242] width 198 height 47
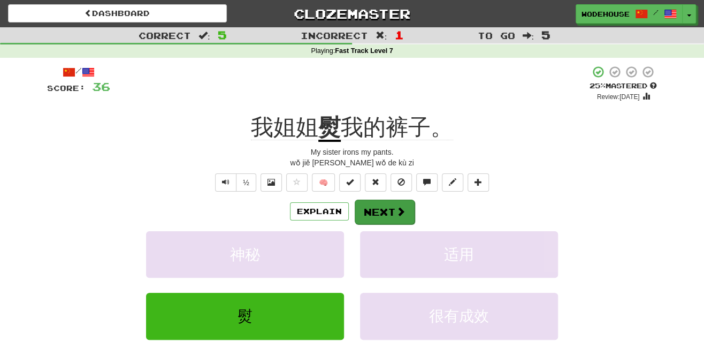
click at [375, 210] on button "Next" at bounding box center [385, 212] width 60 height 25
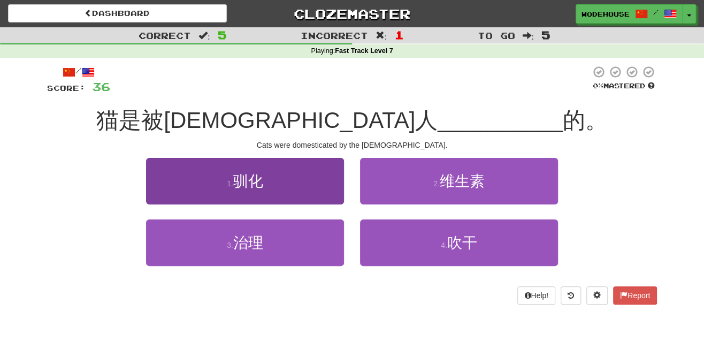
click at [296, 191] on button "1 . 驯化" at bounding box center [245, 181] width 198 height 47
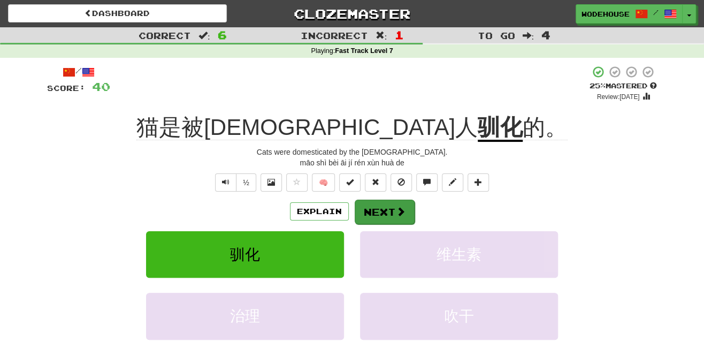
click at [375, 205] on button "Next" at bounding box center [385, 212] width 60 height 25
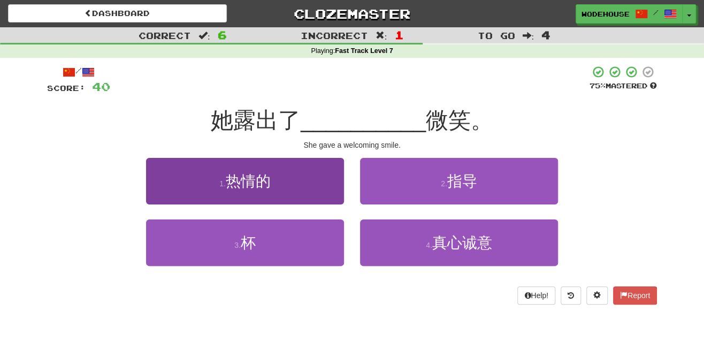
click at [285, 194] on button "1 . 热情的" at bounding box center [245, 181] width 198 height 47
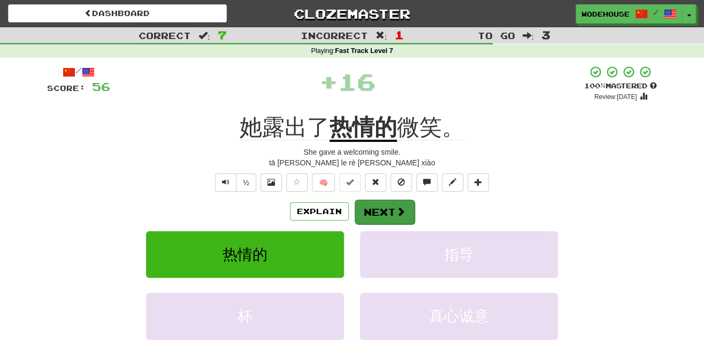
click at [399, 212] on span at bounding box center [401, 212] width 10 height 10
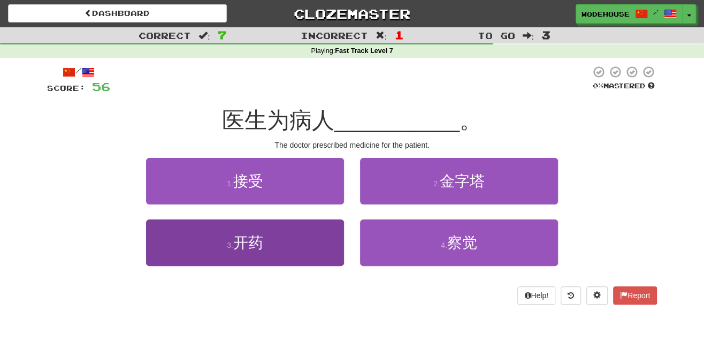
click at [294, 250] on button "3 . 开药" at bounding box center [245, 242] width 198 height 47
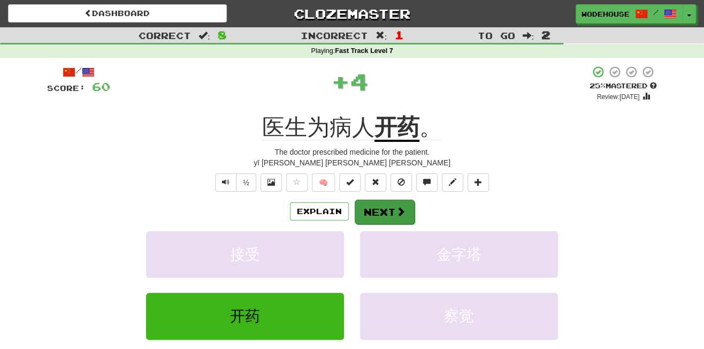
click at [399, 209] on span at bounding box center [401, 212] width 10 height 10
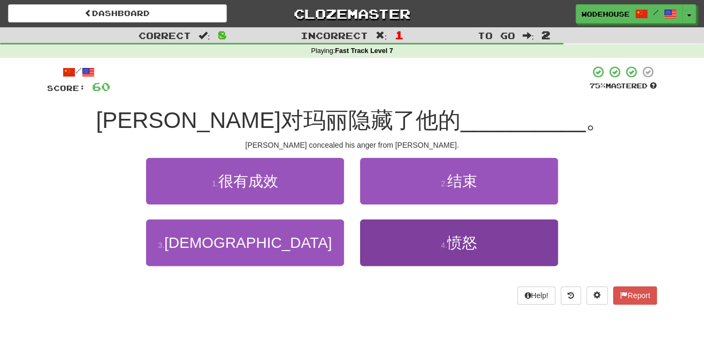
click at [392, 260] on button "4 . 愤怒" at bounding box center [459, 242] width 198 height 47
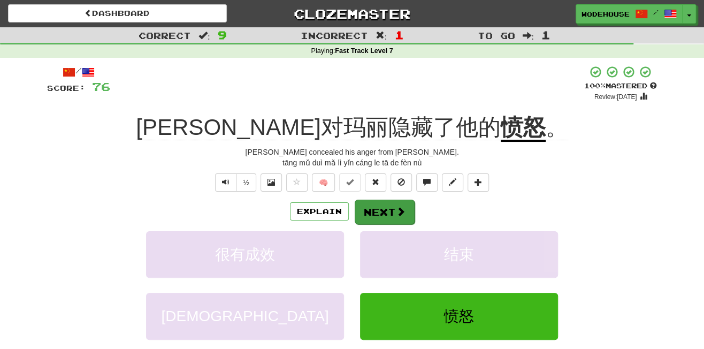
click at [378, 202] on button "Next" at bounding box center [385, 212] width 60 height 25
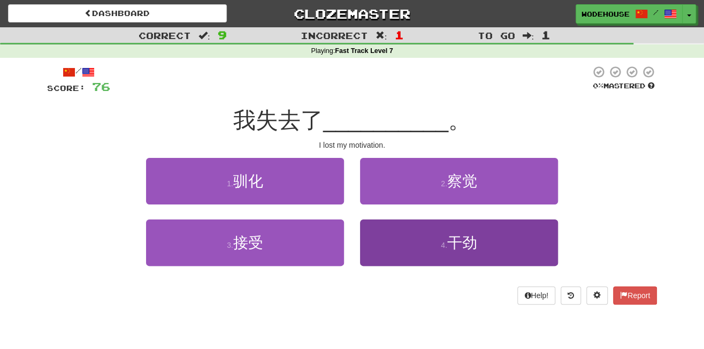
click at [440, 245] on button "4 . 干劲" at bounding box center [459, 242] width 198 height 47
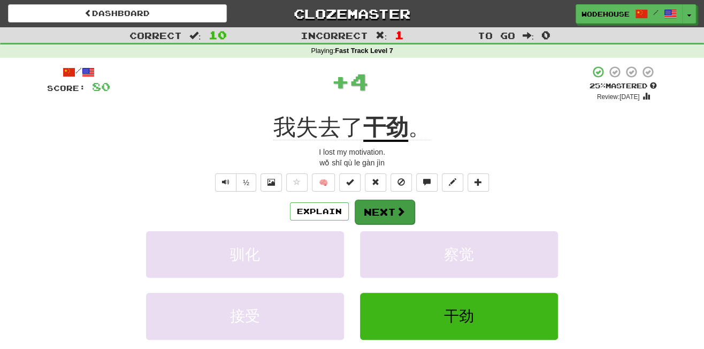
click at [392, 214] on button "Next" at bounding box center [385, 212] width 60 height 25
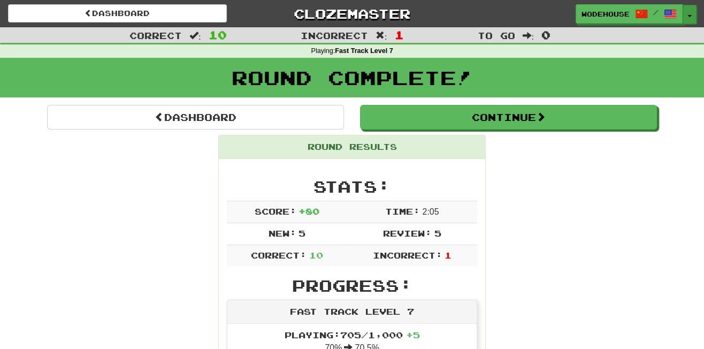
click at [688, 10] on button "Toggle Dropdown" at bounding box center [690, 14] width 14 height 19
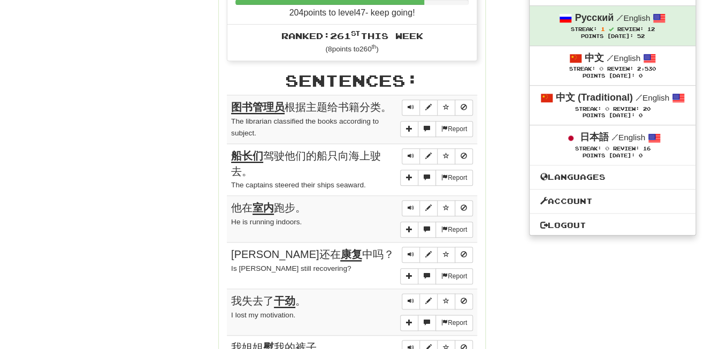
scroll to position [681, 0]
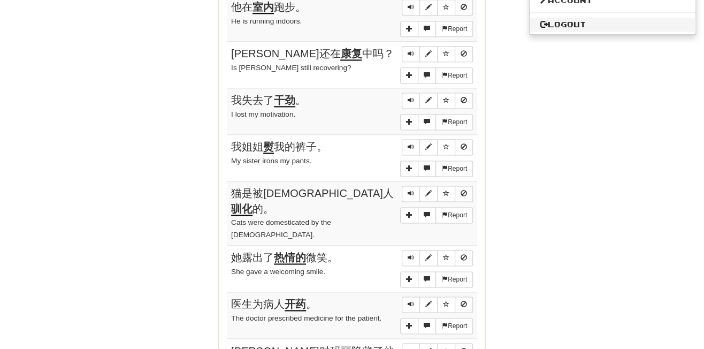
click at [588, 18] on link "Logout" at bounding box center [613, 25] width 166 height 14
